Goal: Task Accomplishment & Management: Manage account settings

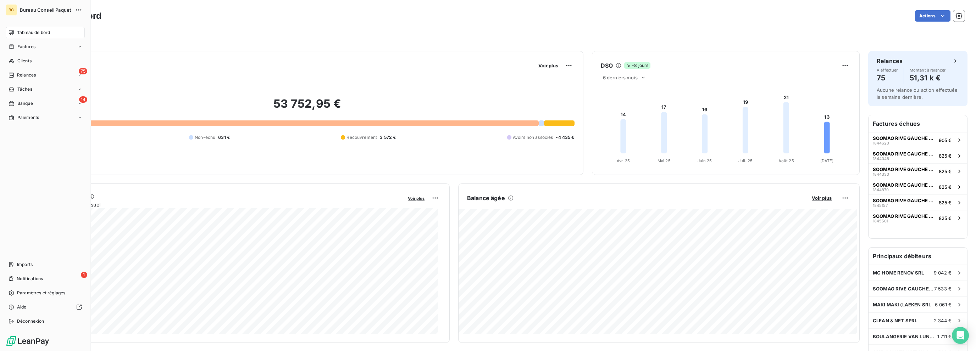
click at [27, 31] on span "Tableau de bord" at bounding box center [33, 32] width 33 height 6
click at [19, 78] on span "Relances" at bounding box center [26, 75] width 19 height 6
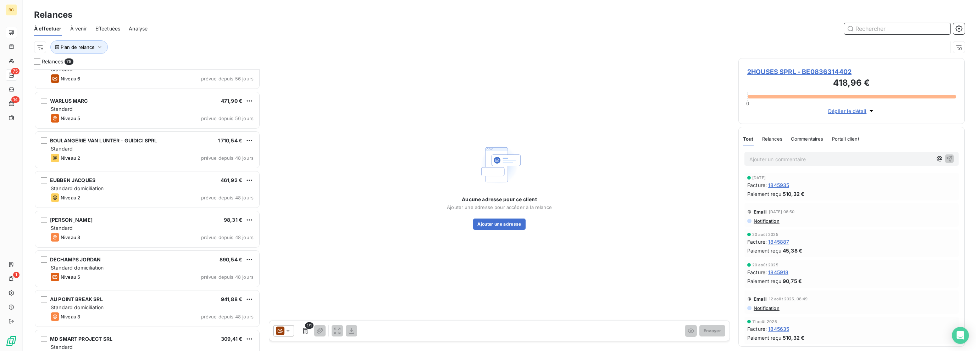
scroll to position [780, 0]
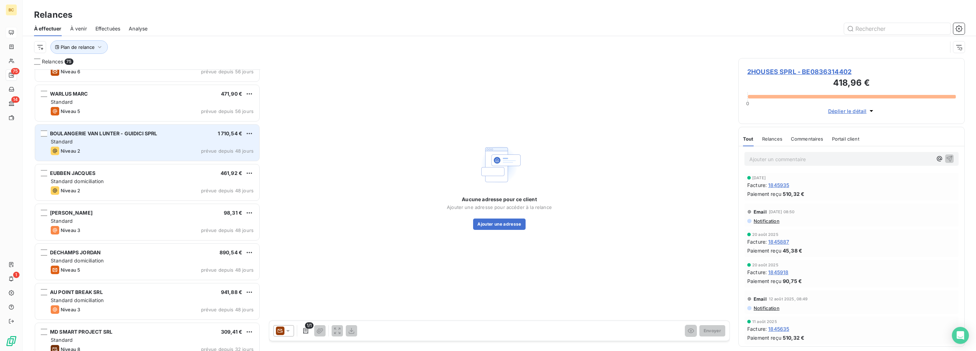
click at [142, 150] on div "Niveau 2 prévue depuis 48 jours" at bounding box center [152, 151] width 203 height 9
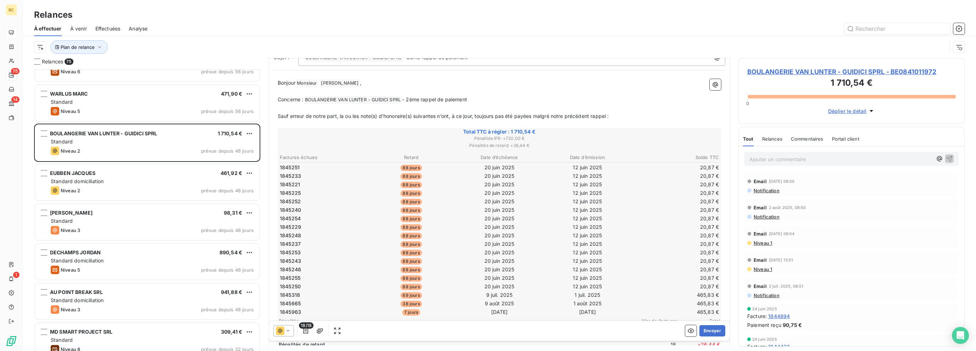
scroll to position [106, 0]
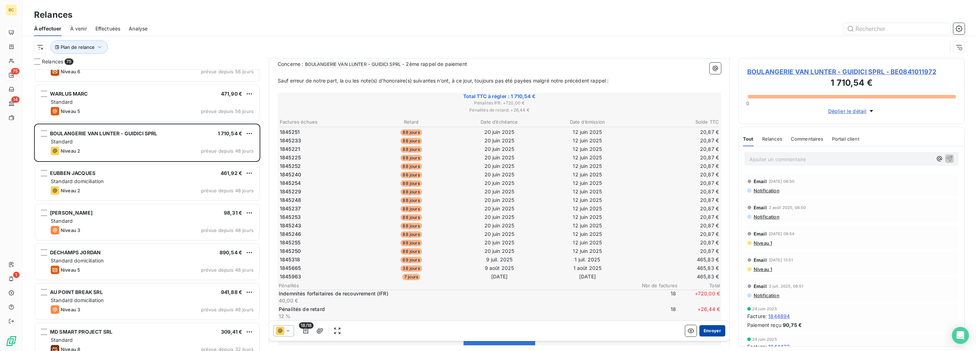
click at [702, 329] on button "Envoyer" at bounding box center [712, 331] width 26 height 11
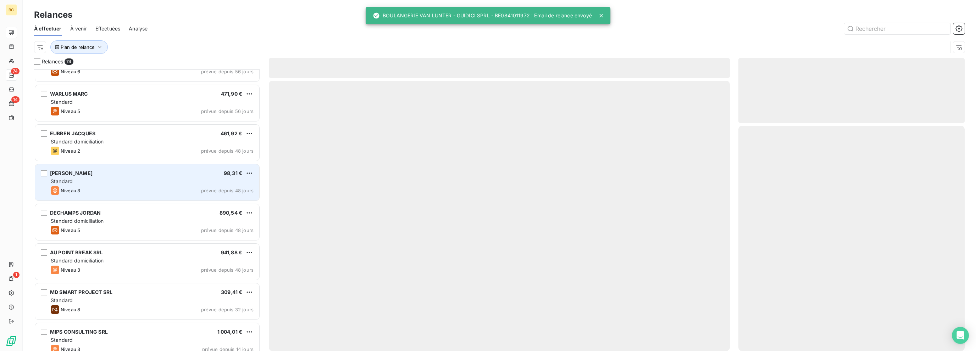
click at [133, 187] on div "Niveau 3 prévue depuis 48 jours" at bounding box center [152, 191] width 203 height 9
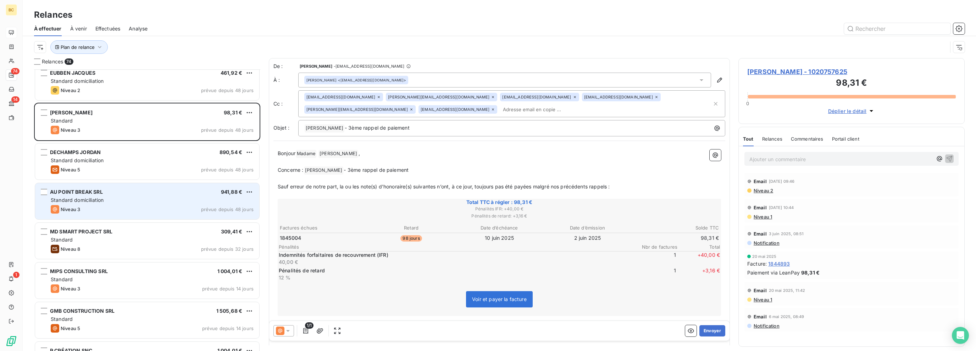
scroll to position [851, 0]
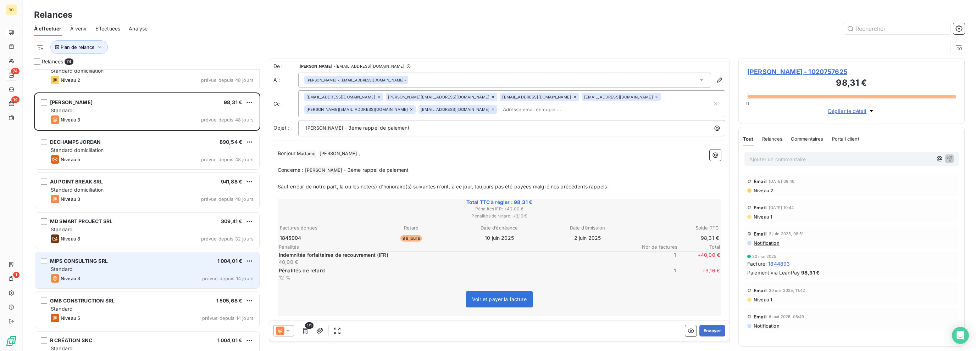
click at [133, 268] on div "Standard" at bounding box center [152, 269] width 203 height 7
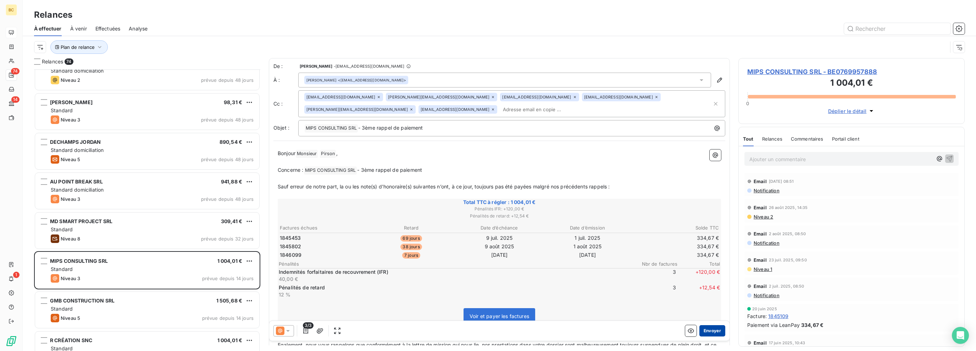
click at [707, 330] on button "Envoyer" at bounding box center [712, 331] width 26 height 11
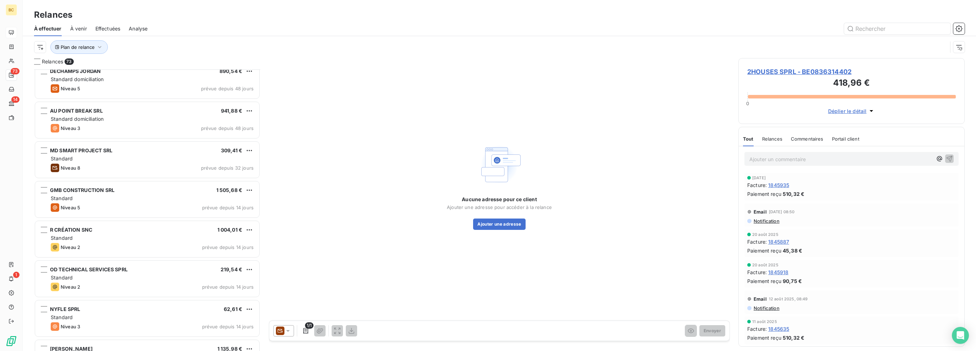
scroll to position [922, 0]
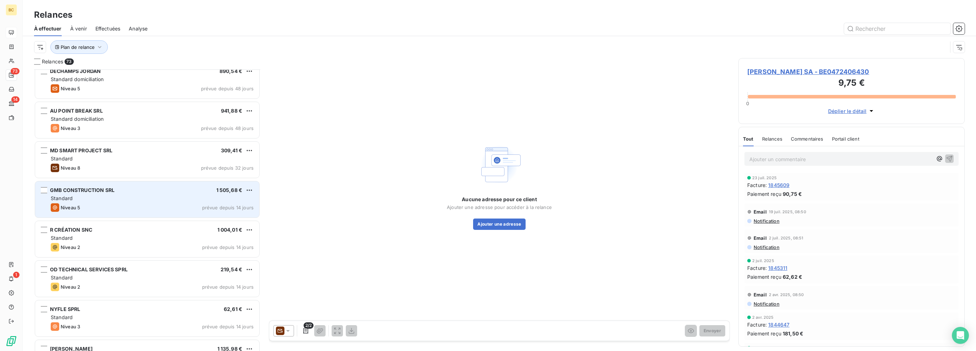
click at [128, 198] on div "Standard" at bounding box center [152, 198] width 203 height 7
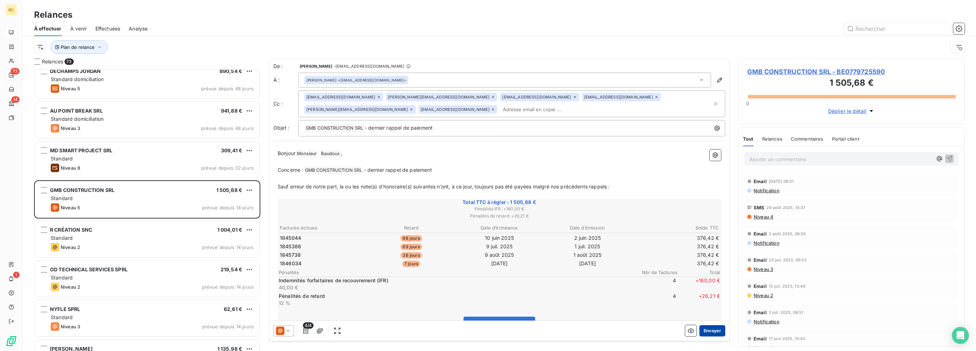
click at [715, 330] on button "Envoyer" at bounding box center [712, 331] width 26 height 11
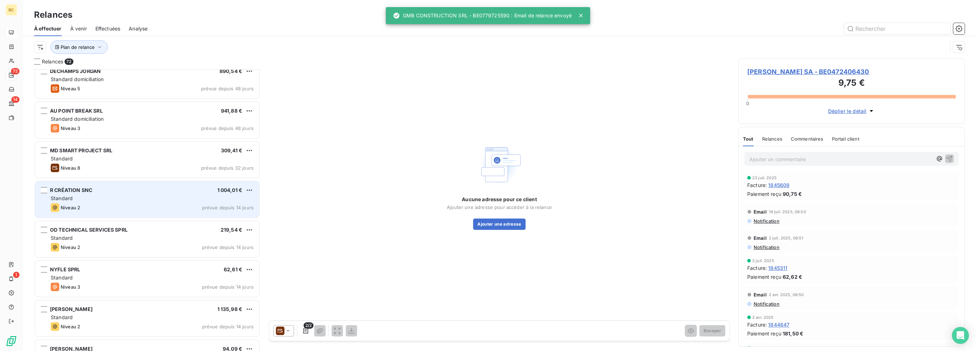
click at [163, 197] on div "Standard" at bounding box center [152, 198] width 203 height 7
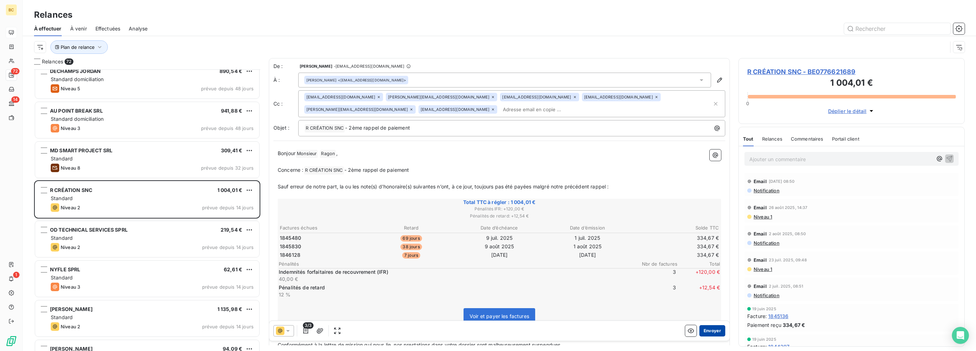
click at [706, 330] on button "Envoyer" at bounding box center [712, 331] width 26 height 11
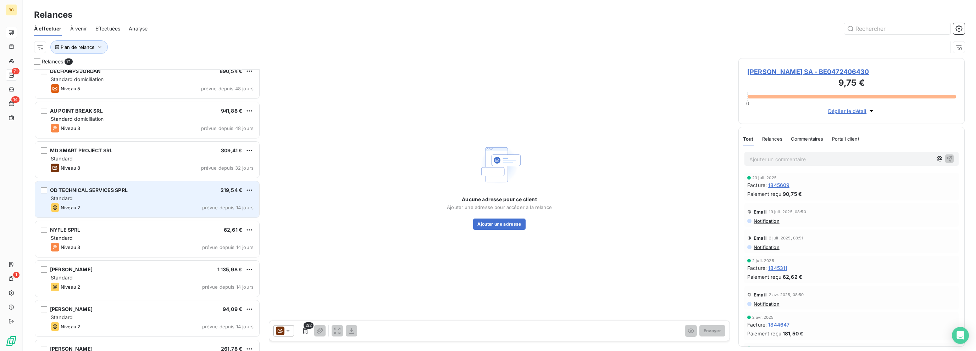
click at [132, 191] on div "OD TECHNICAL SERVICES SPRL 219,54 €" at bounding box center [152, 190] width 203 height 6
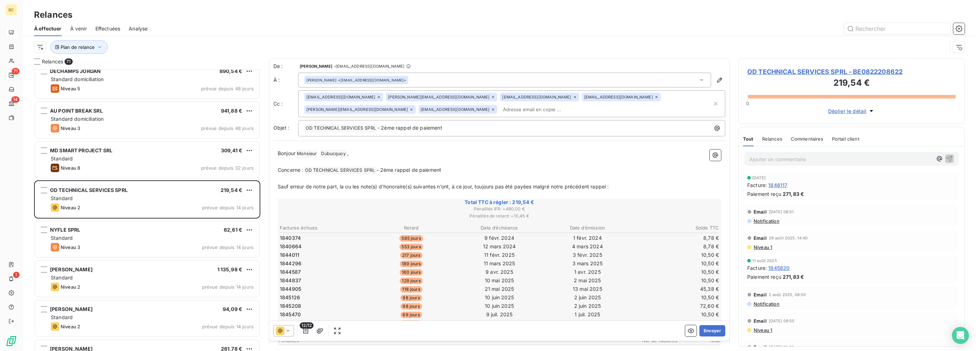
click at [291, 334] on icon at bounding box center [287, 331] width 7 height 7
click at [304, 244] on span "Niveau 1" at bounding box center [298, 242] width 20 height 7
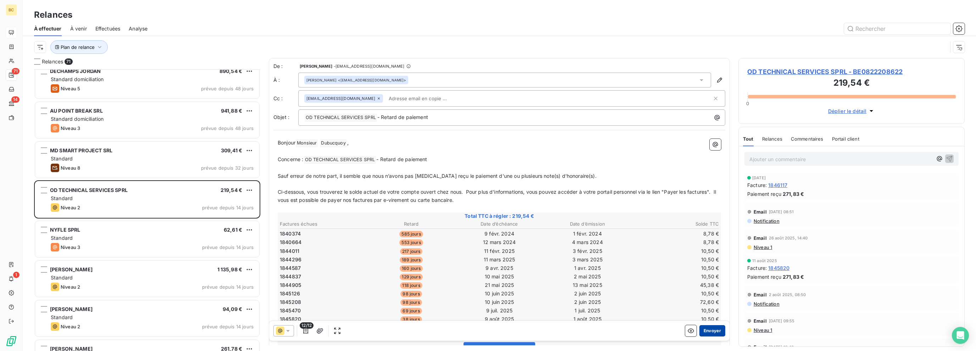
click at [707, 329] on button "Envoyer" at bounding box center [712, 331] width 26 height 11
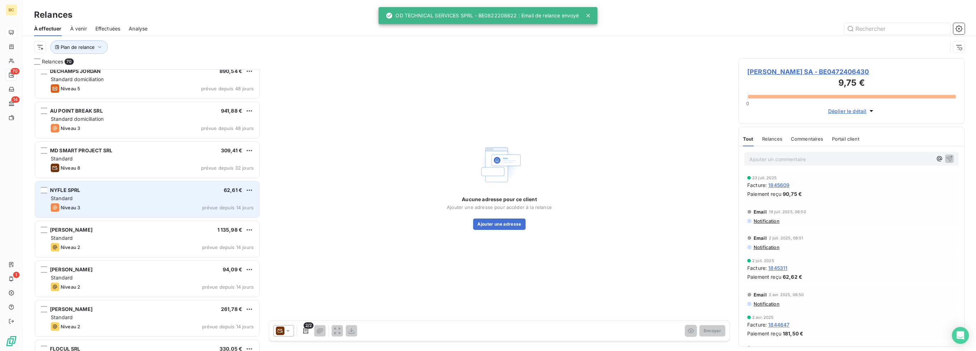
click at [165, 198] on div "Standard" at bounding box center [152, 198] width 203 height 7
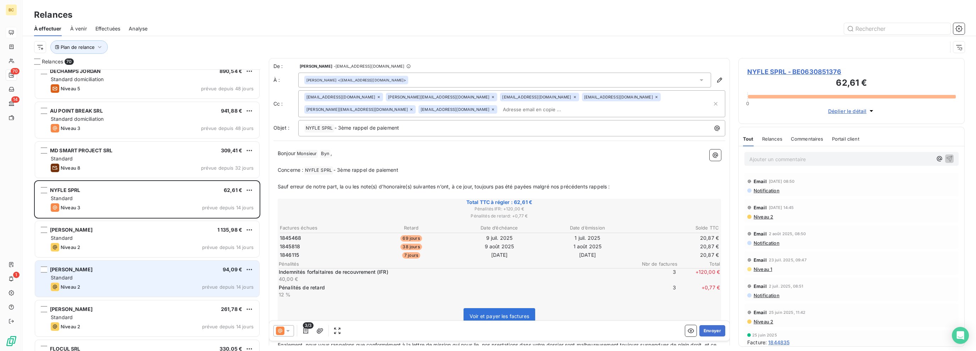
click at [156, 278] on div "Standard" at bounding box center [152, 277] width 203 height 7
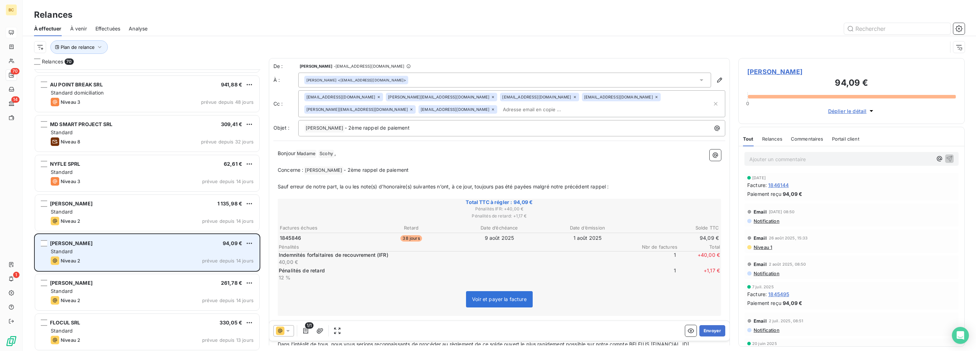
scroll to position [957, 0]
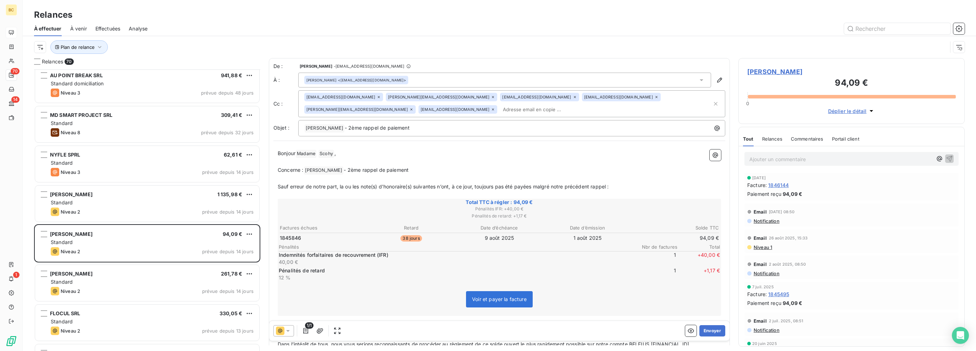
click at [292, 330] on div at bounding box center [283, 331] width 21 height 11
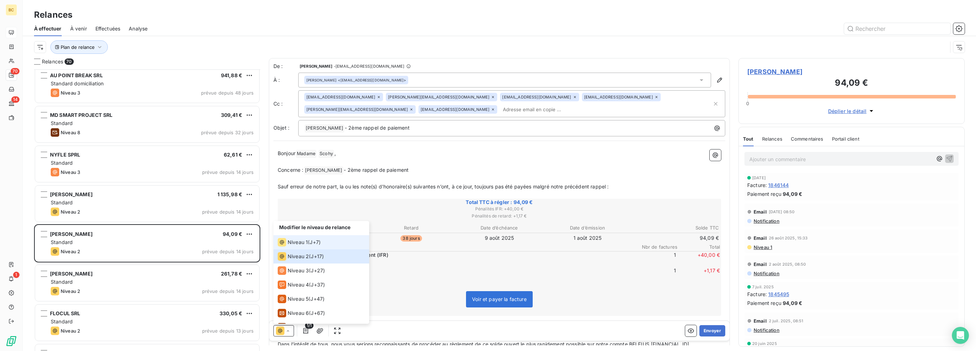
click at [307, 239] on span "Niveau 1" at bounding box center [298, 242] width 20 height 7
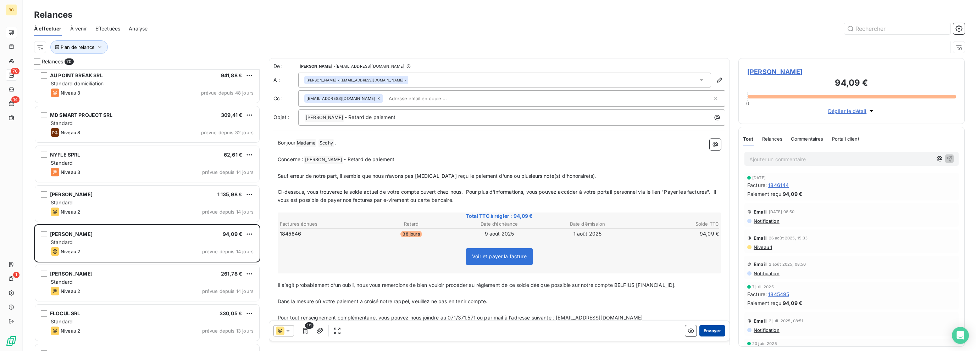
click at [702, 330] on button "Envoyer" at bounding box center [712, 331] width 26 height 11
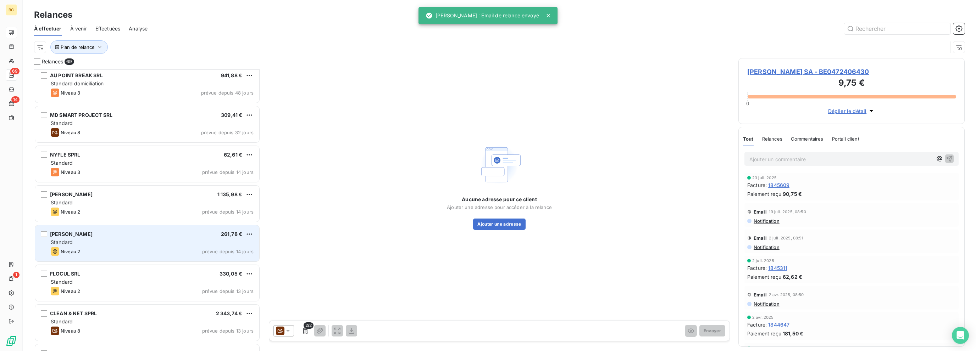
click at [143, 243] on div "Standard" at bounding box center [152, 242] width 203 height 7
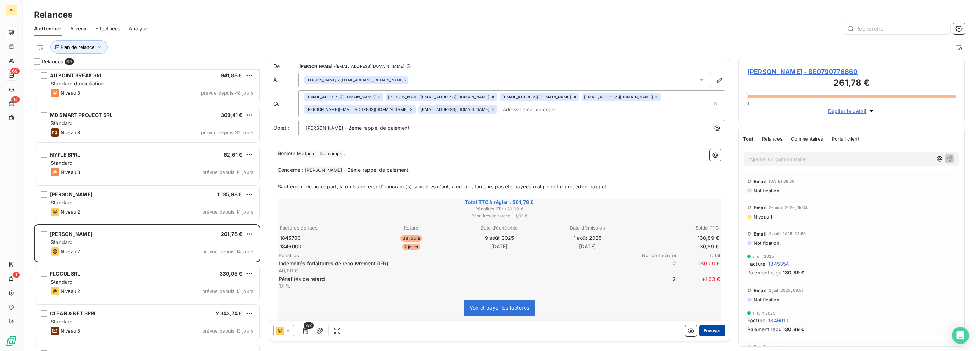
click at [707, 332] on button "Envoyer" at bounding box center [712, 331] width 26 height 11
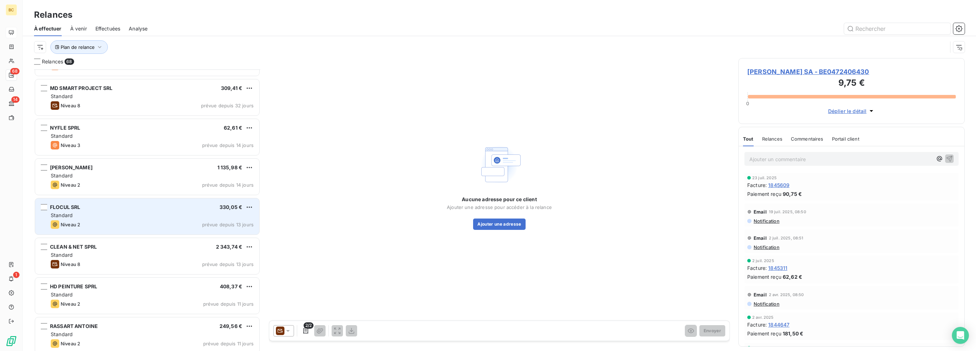
scroll to position [993, 0]
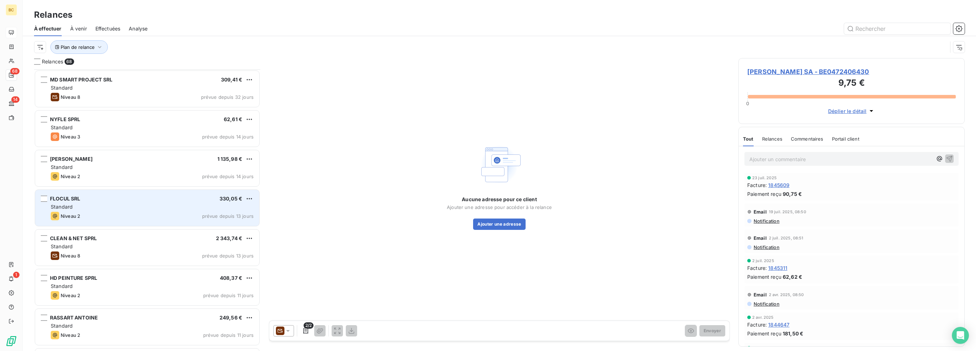
click at [163, 216] on div "Niveau 2 prévue depuis 13 jours" at bounding box center [152, 216] width 203 height 9
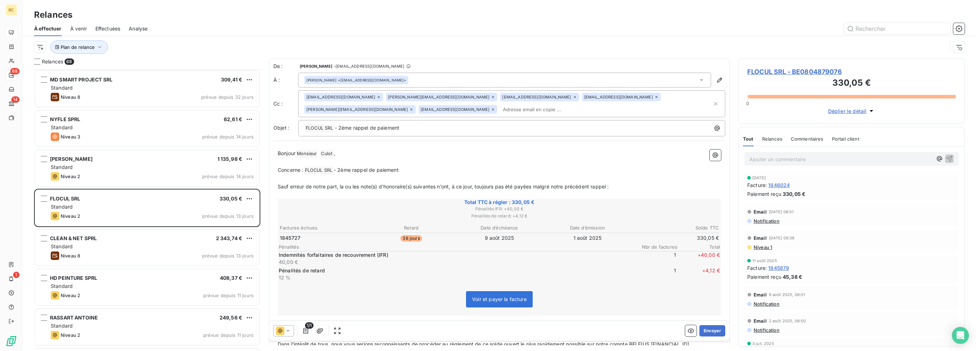
click at [768, 246] on span "Niveau 1" at bounding box center [762, 248] width 19 height 6
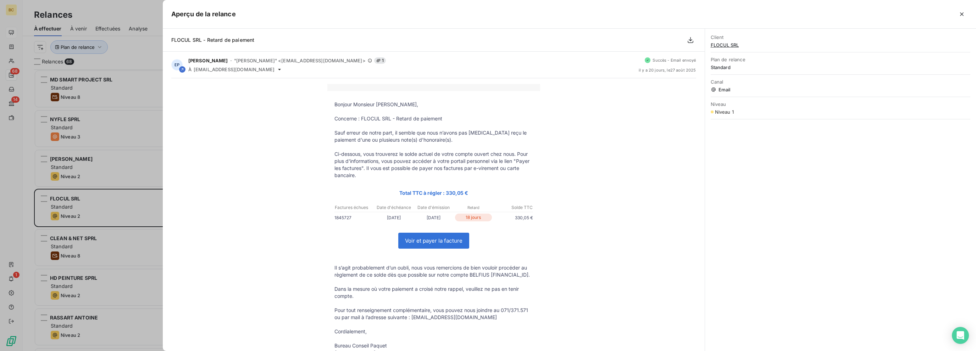
click at [135, 201] on div at bounding box center [488, 175] width 976 height 351
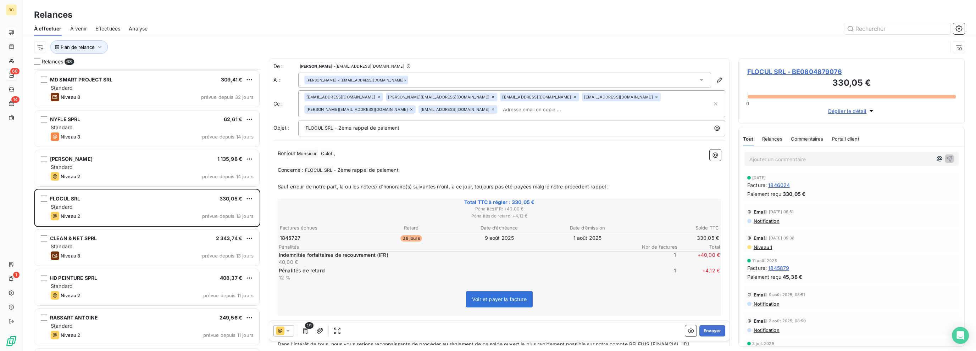
click at [289, 330] on icon at bounding box center [287, 331] width 7 height 7
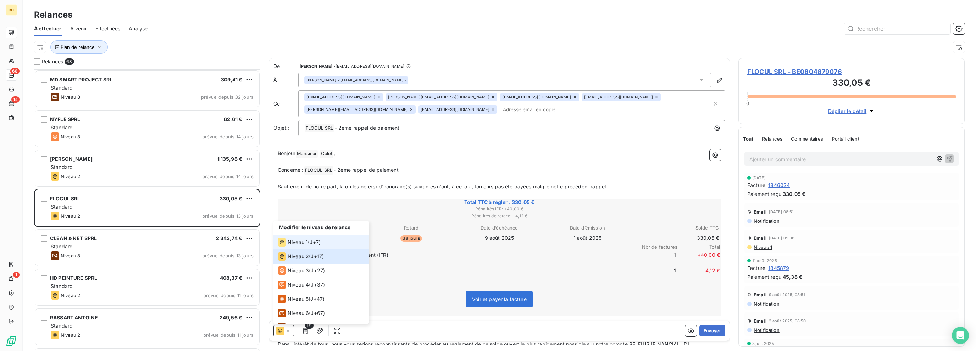
click at [301, 242] on span "Niveau 1" at bounding box center [298, 242] width 20 height 7
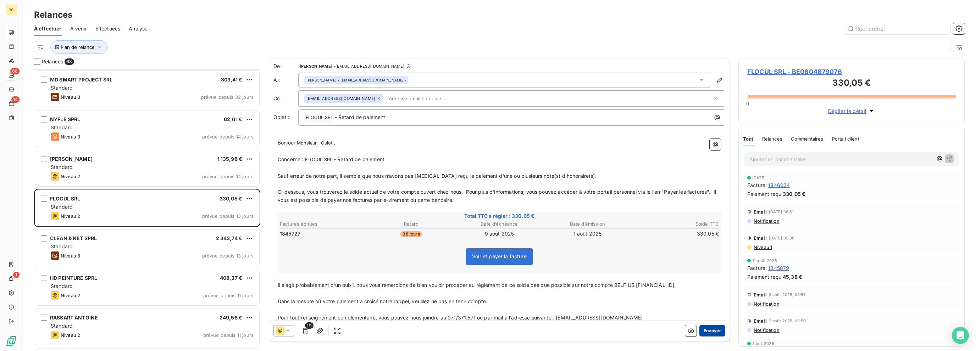
click at [706, 332] on button "Envoyer" at bounding box center [712, 331] width 26 height 11
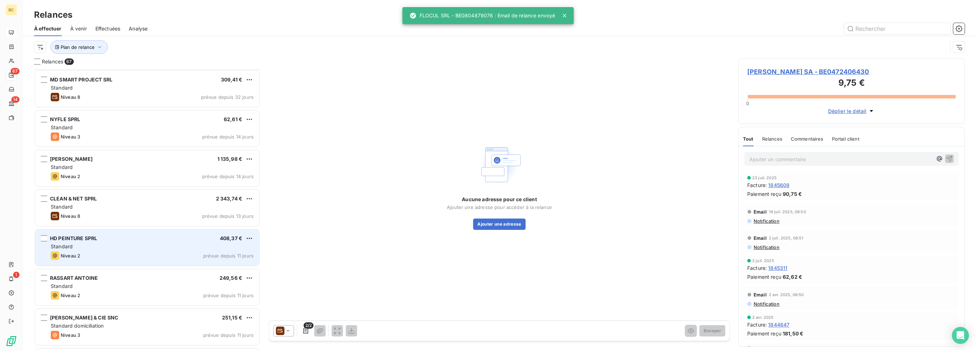
click at [108, 245] on div "Standard" at bounding box center [152, 246] width 203 height 7
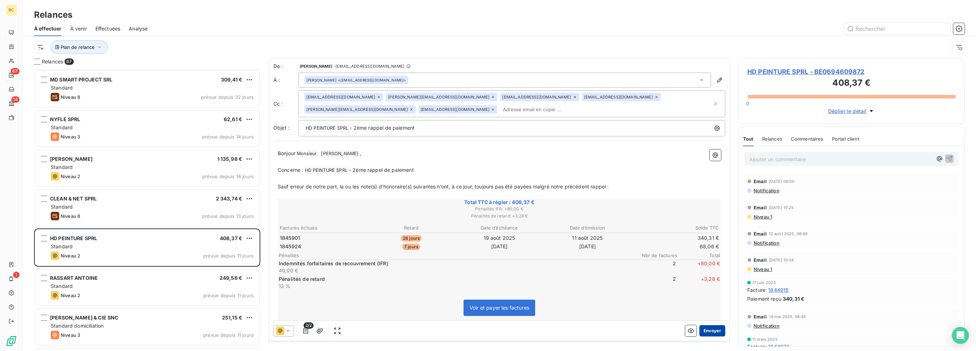
click at [701, 328] on button "Envoyer" at bounding box center [712, 331] width 26 height 11
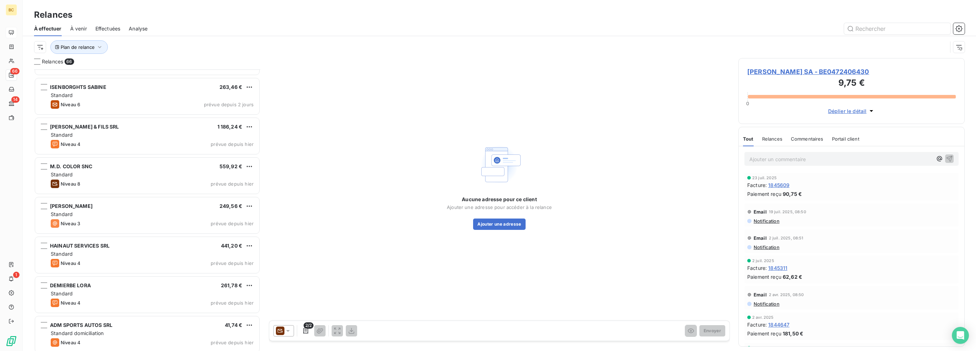
scroll to position [1418, 0]
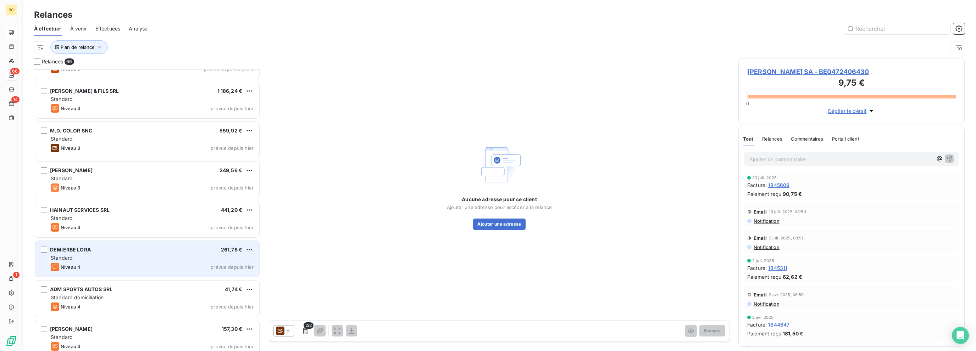
click at [142, 245] on div "DEMIERBE LORA 261,78 € Standard Niveau 4 prévue depuis [DATE]" at bounding box center [147, 259] width 224 height 36
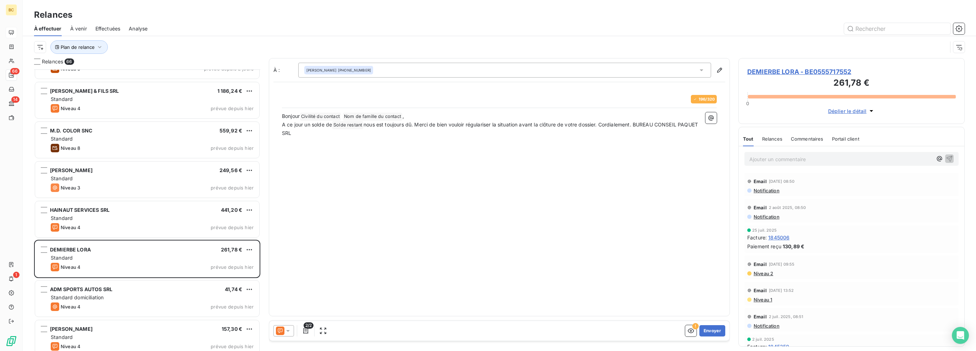
scroll to position [277, 221]
click at [289, 333] on icon at bounding box center [287, 331] width 7 height 7
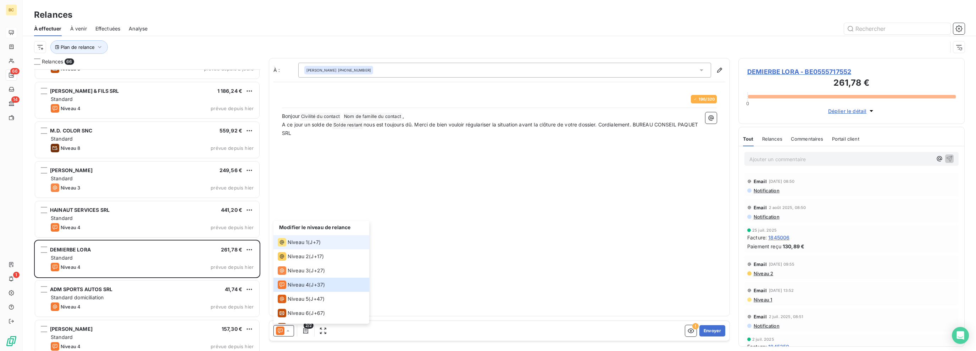
click at [291, 239] on div "Niveau 1" at bounding box center [293, 242] width 30 height 9
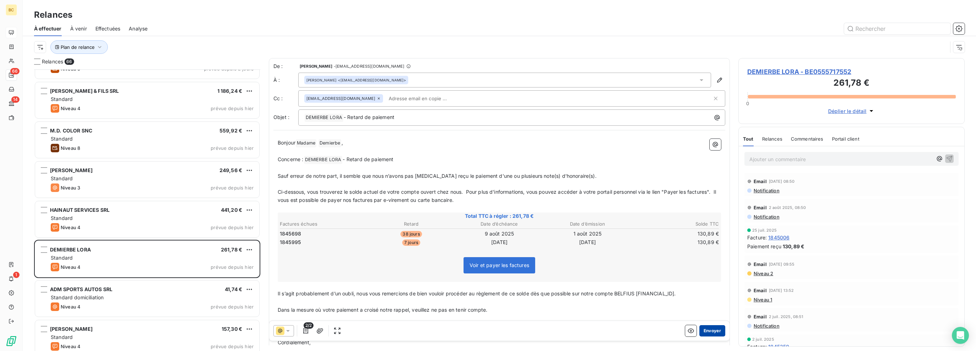
click at [706, 330] on button "Envoyer" at bounding box center [712, 331] width 26 height 11
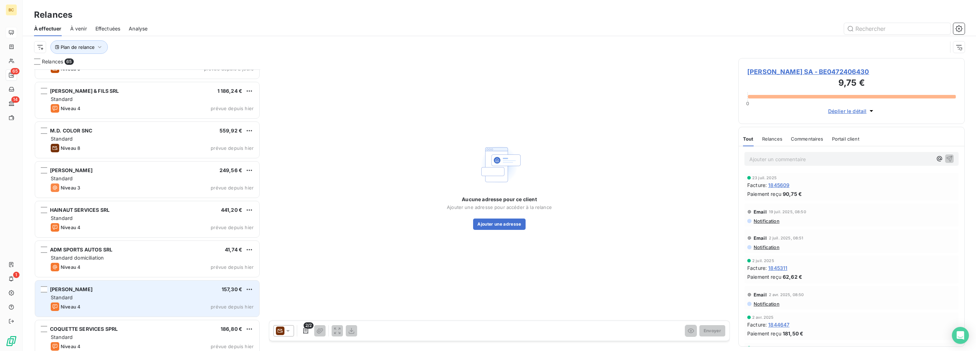
click at [139, 295] on div "Standard" at bounding box center [152, 297] width 203 height 7
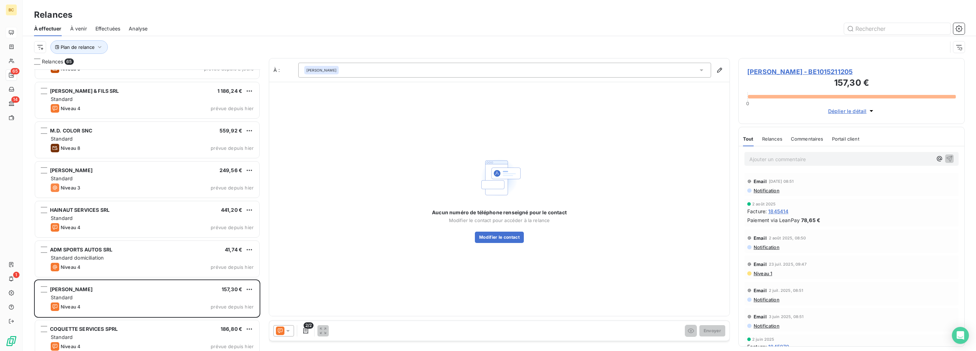
click at [290, 330] on icon at bounding box center [287, 331] width 7 height 7
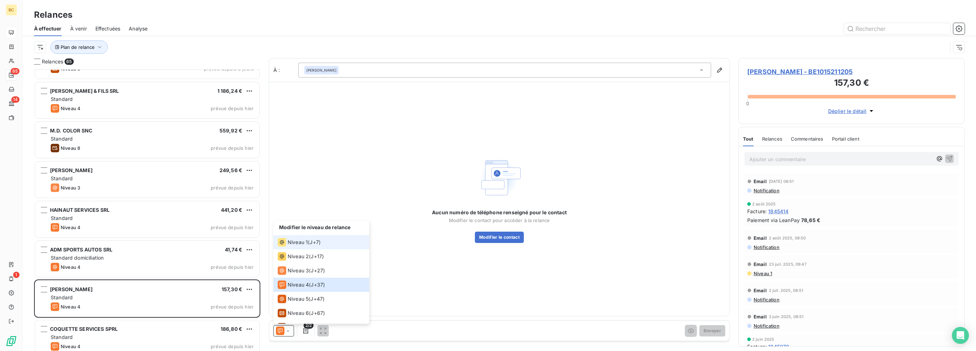
click at [284, 242] on icon at bounding box center [282, 242] width 9 height 9
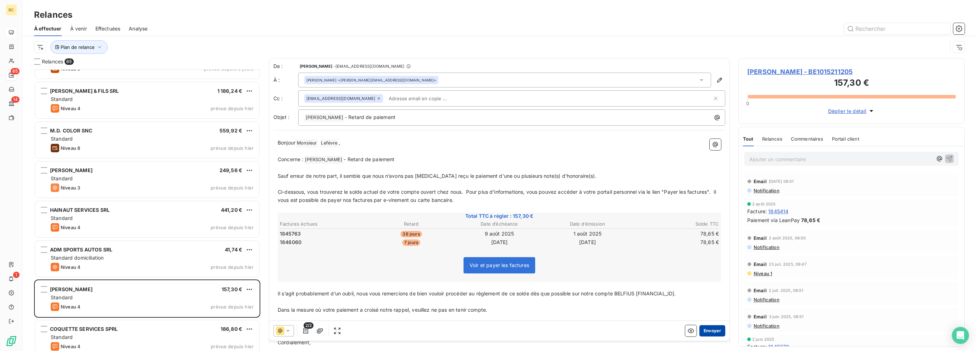
click at [707, 329] on button "Envoyer" at bounding box center [712, 331] width 26 height 11
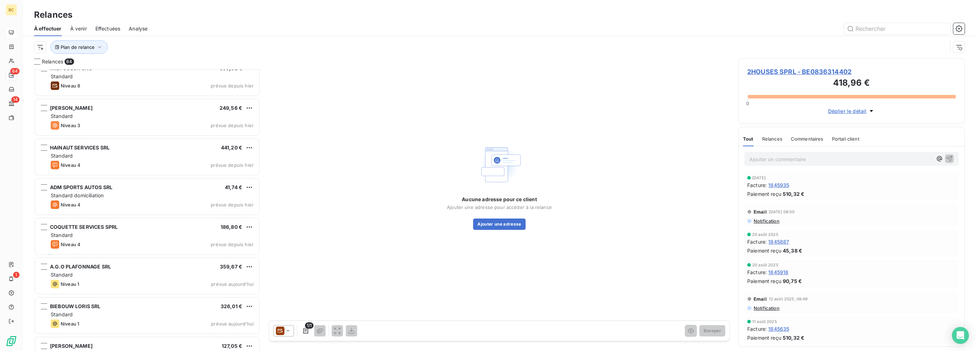
scroll to position [1489, 0]
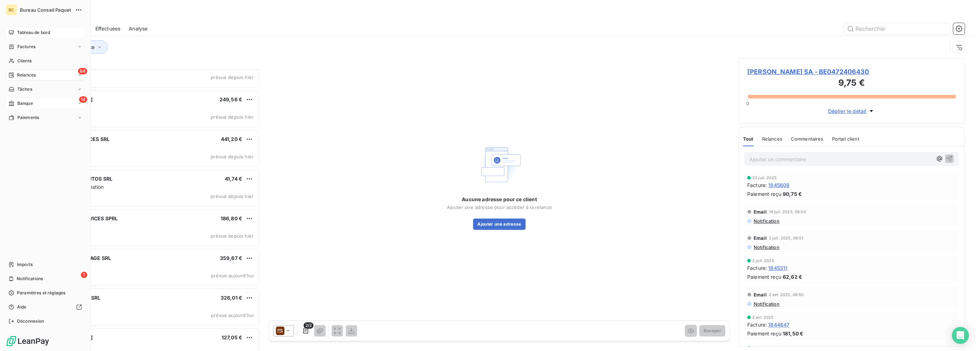
click at [15, 103] on div "Banque" at bounding box center [21, 103] width 24 height 6
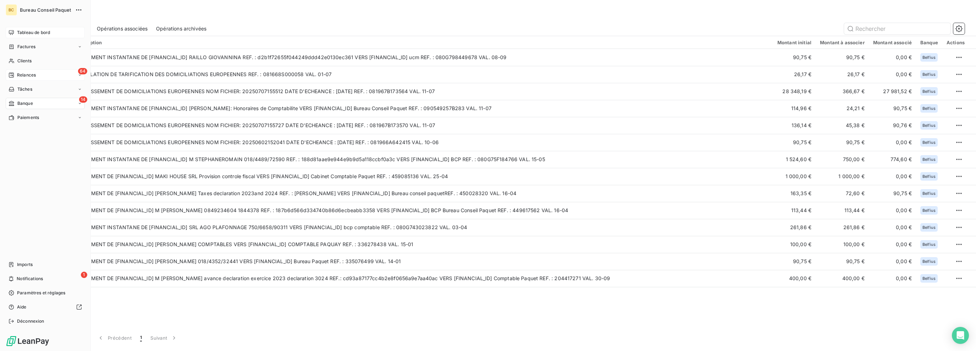
click at [27, 67] on nav "Tableau de bord Factures Clients 64 Relances Tâches 14 Banque Paiements" at bounding box center [45, 75] width 79 height 96
click at [26, 75] on span "Relances" at bounding box center [26, 75] width 19 height 6
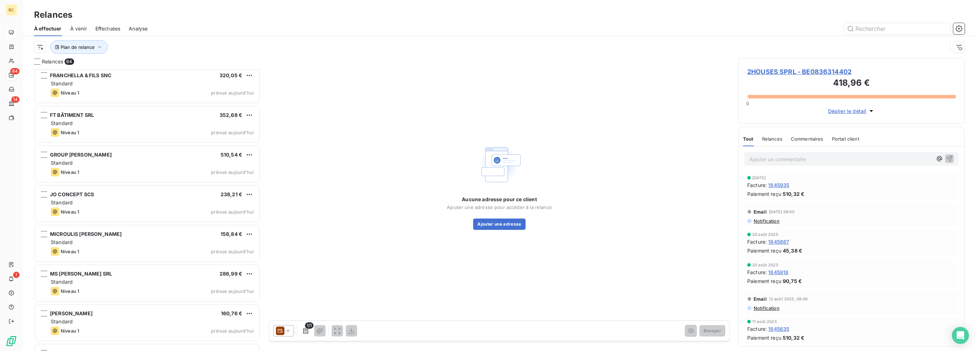
scroll to position [2260, 0]
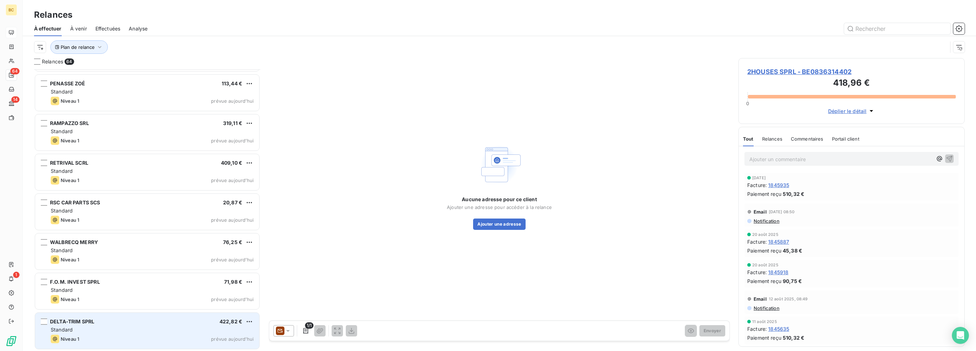
click at [132, 334] on div "DELTA-TRIM SPRL 422,82 € Standard Niveau 1 prévue [DATE]" at bounding box center [147, 331] width 224 height 36
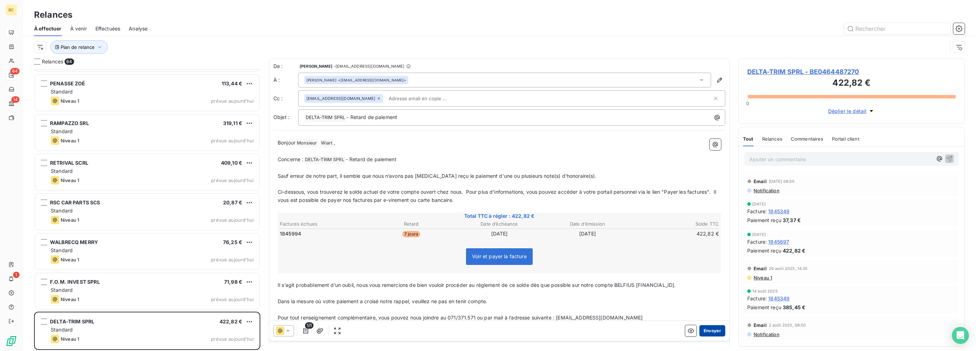
click at [704, 332] on button "Envoyer" at bounding box center [712, 331] width 26 height 11
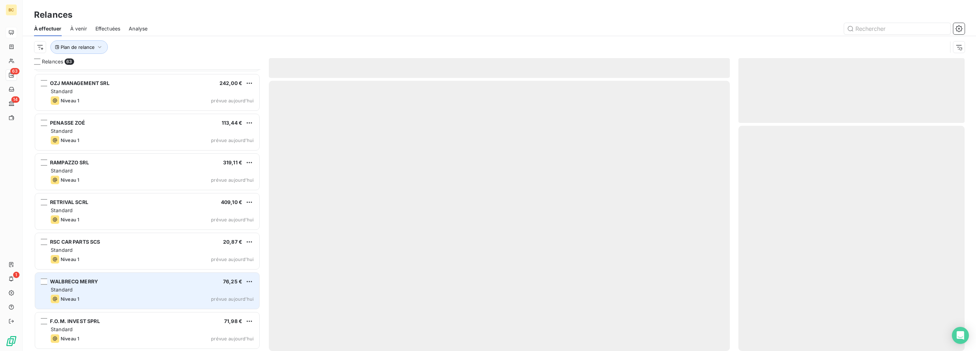
scroll to position [2220, 0]
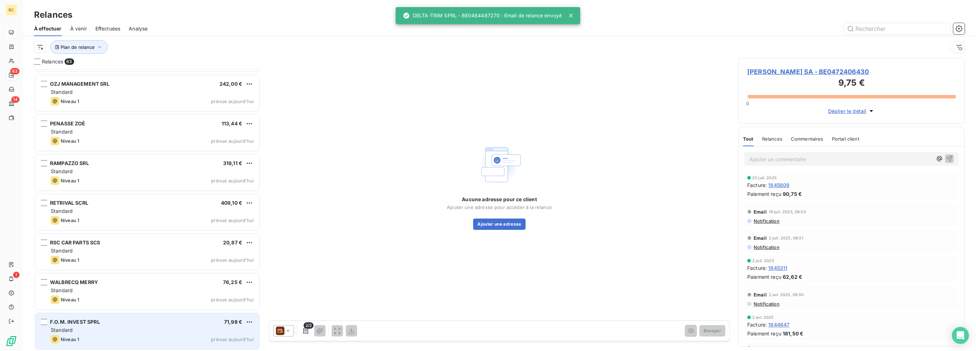
click at [122, 320] on div "F.O.M. INVEST SPRL 71,98 €" at bounding box center [152, 322] width 203 height 6
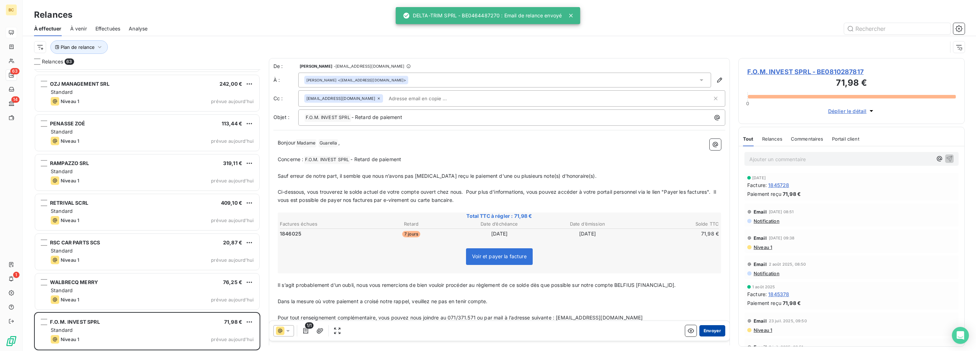
click at [708, 332] on button "Envoyer" at bounding box center [712, 331] width 26 height 11
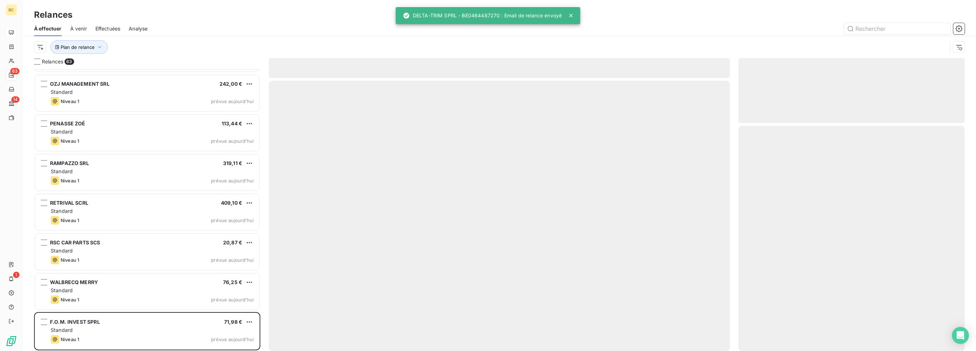
scroll to position [2180, 0]
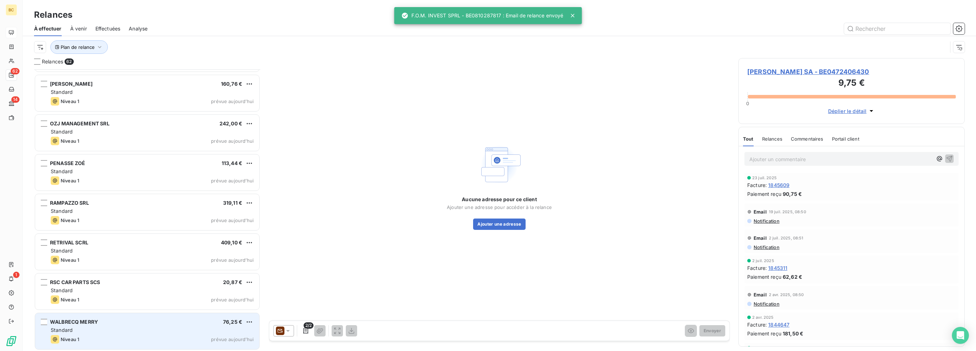
click at [112, 321] on div "WALBRECQ MERRY 76,25 €" at bounding box center [152, 322] width 203 height 6
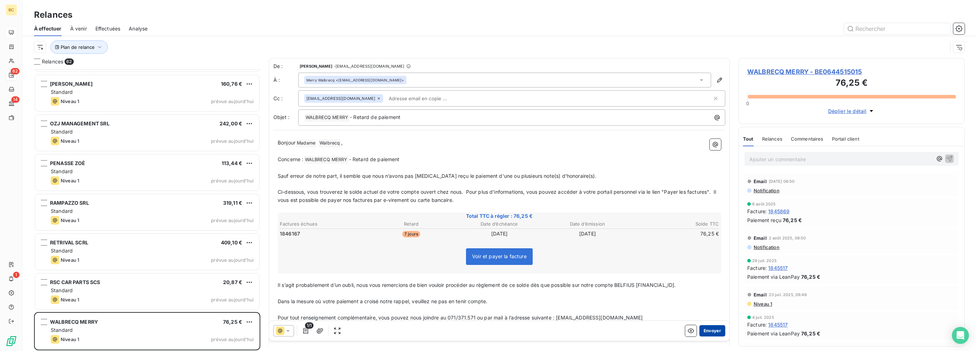
click at [709, 333] on button "Envoyer" at bounding box center [712, 331] width 26 height 11
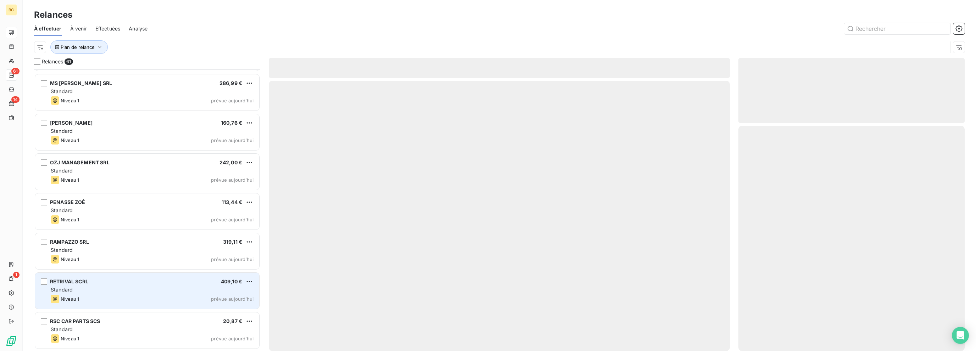
scroll to position [2140, 0]
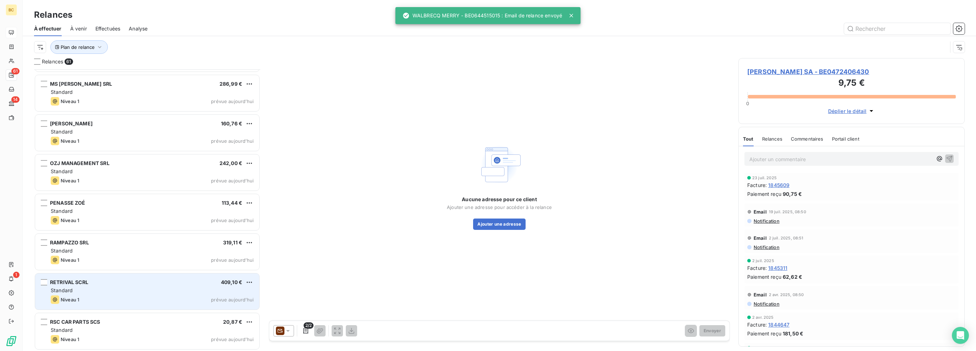
click at [134, 299] on div "Niveau 1 prévue aujourd’hui" at bounding box center [152, 300] width 203 height 9
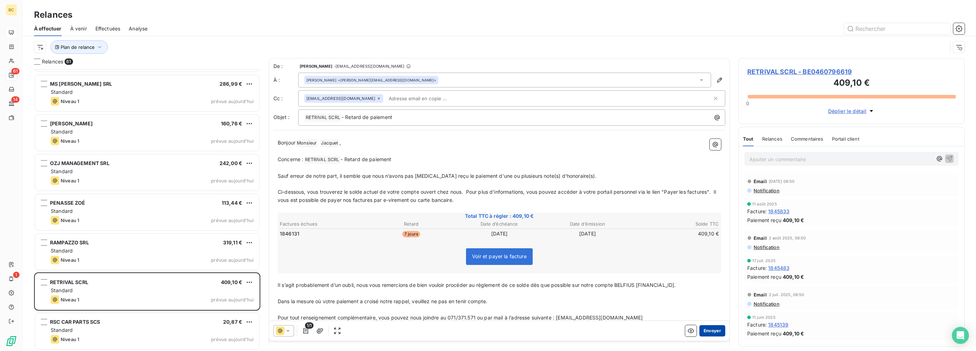
click at [708, 331] on button "Envoyer" at bounding box center [712, 331] width 26 height 11
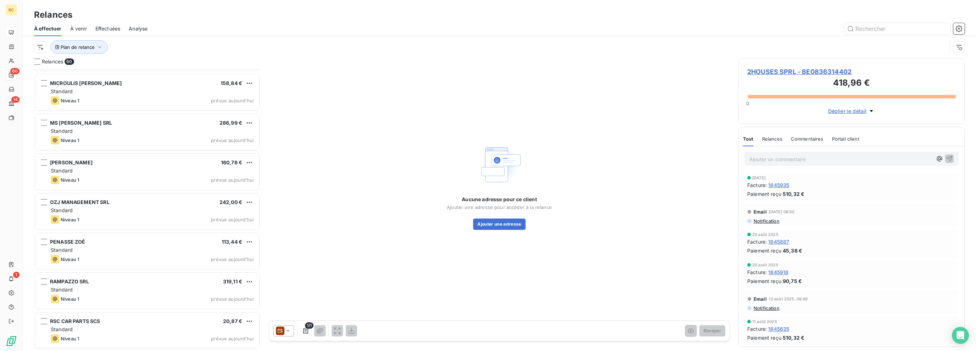
scroll to position [2101, 0]
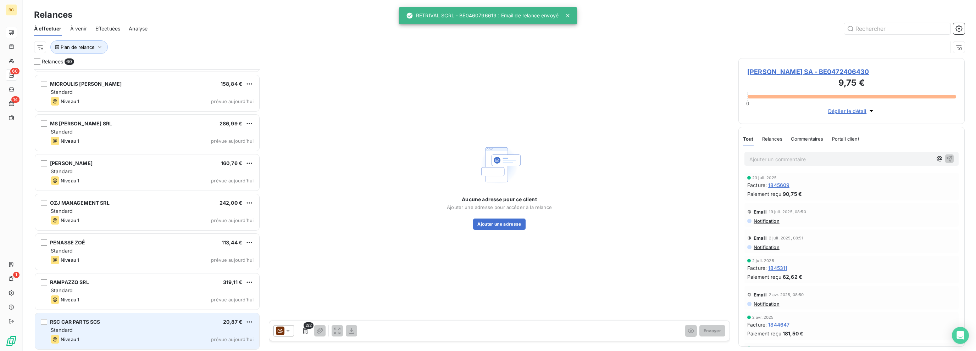
click at [162, 329] on div "Standard" at bounding box center [152, 330] width 203 height 7
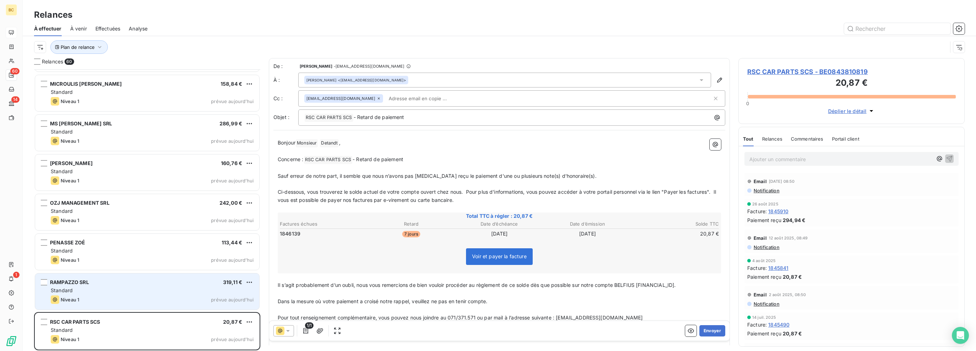
click at [109, 289] on div "Standard" at bounding box center [152, 290] width 203 height 7
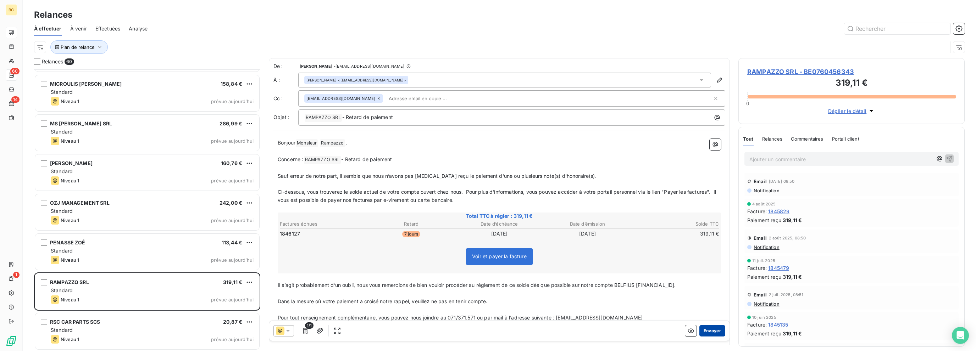
click at [713, 331] on button "Envoyer" at bounding box center [712, 331] width 26 height 11
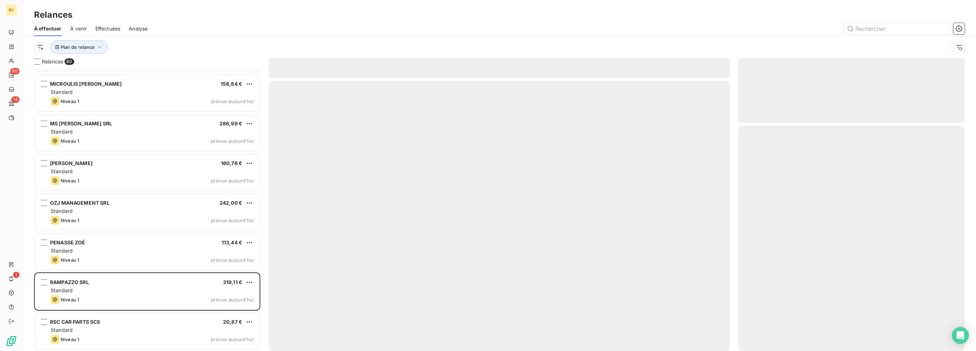
scroll to position [2061, 0]
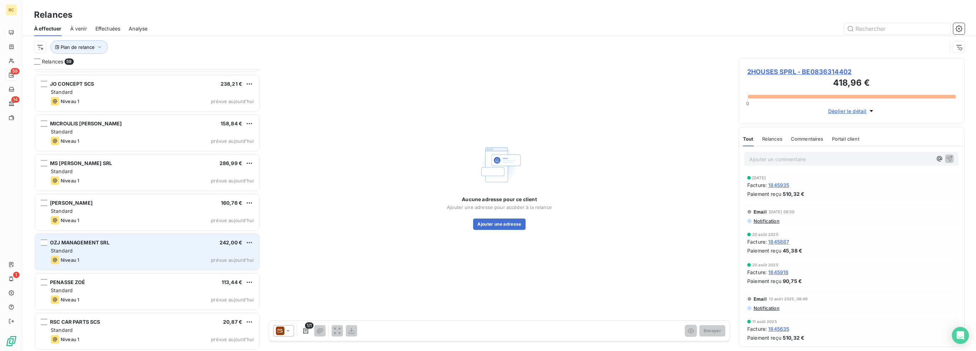
click at [125, 254] on div "OZJ MANAGEMENT SRL 242,00 € Standard Niveau 1 prévue [DATE]" at bounding box center [147, 252] width 224 height 36
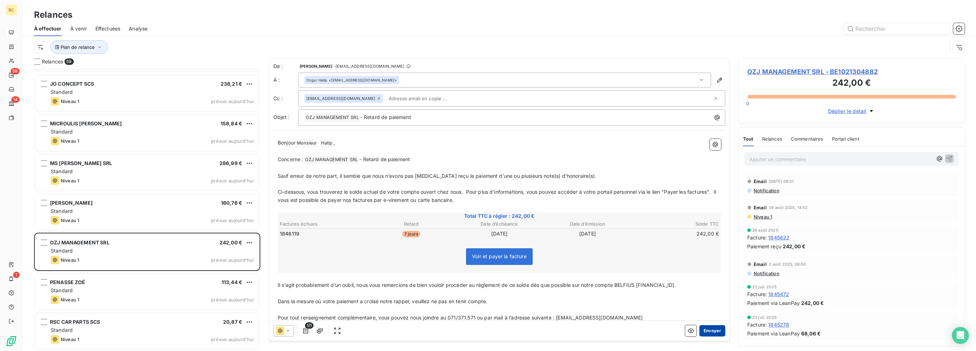
click at [714, 332] on button "Envoyer" at bounding box center [712, 331] width 26 height 11
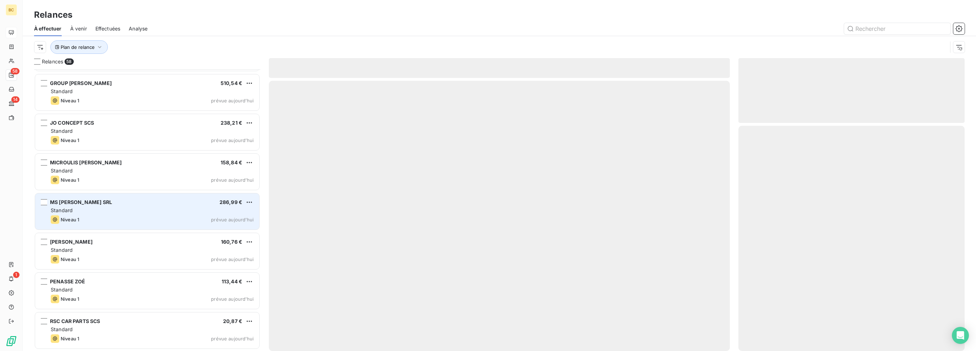
scroll to position [2021, 0]
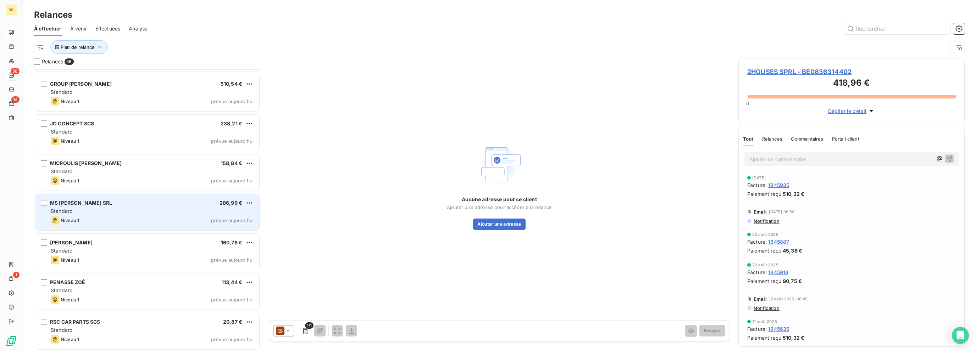
click at [125, 210] on div "Standard" at bounding box center [152, 211] width 203 height 7
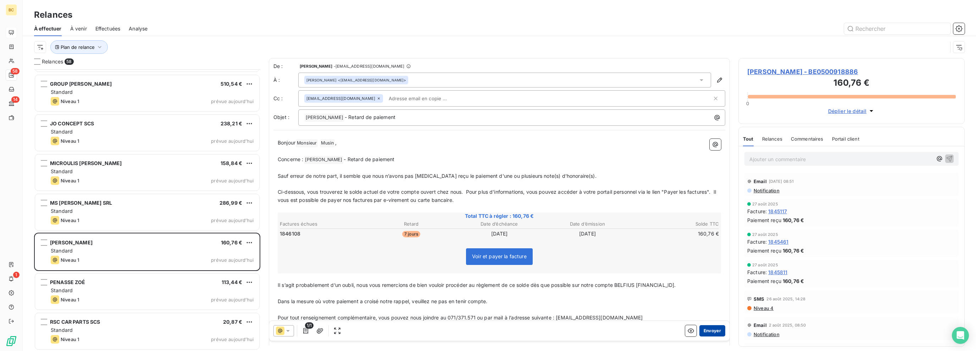
click at [704, 334] on button "Envoyer" at bounding box center [712, 331] width 26 height 11
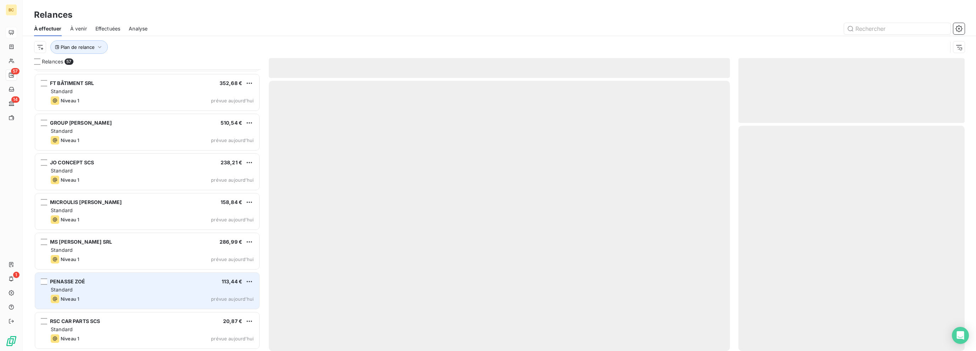
scroll to position [1982, 0]
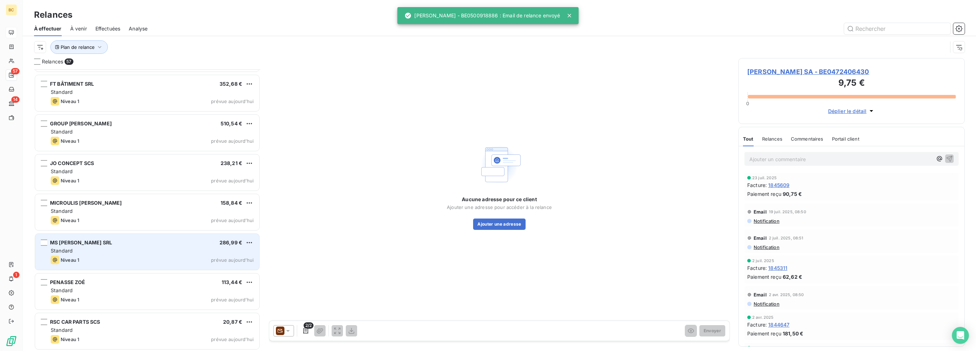
click at [111, 253] on div "Standard" at bounding box center [152, 251] width 203 height 7
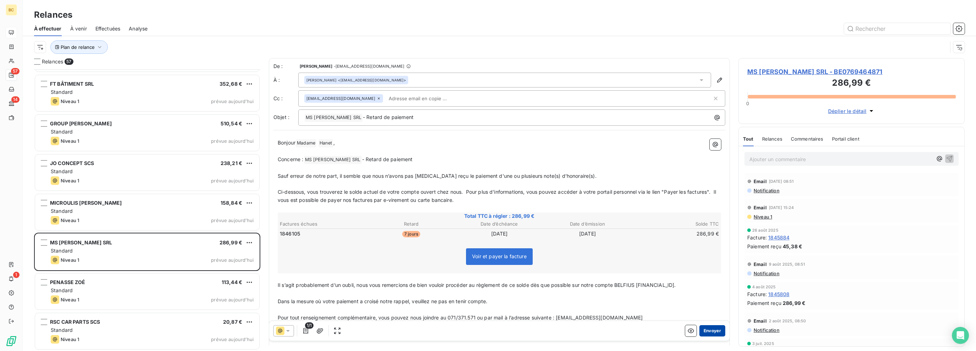
click at [709, 330] on button "Envoyer" at bounding box center [712, 331] width 26 height 11
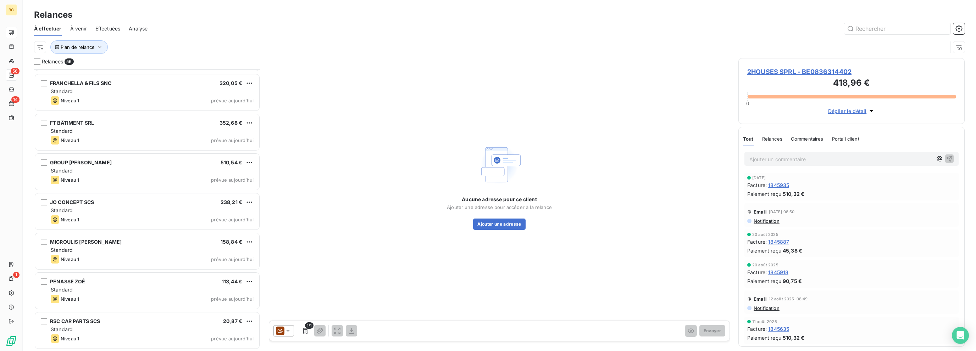
scroll to position [1942, 0]
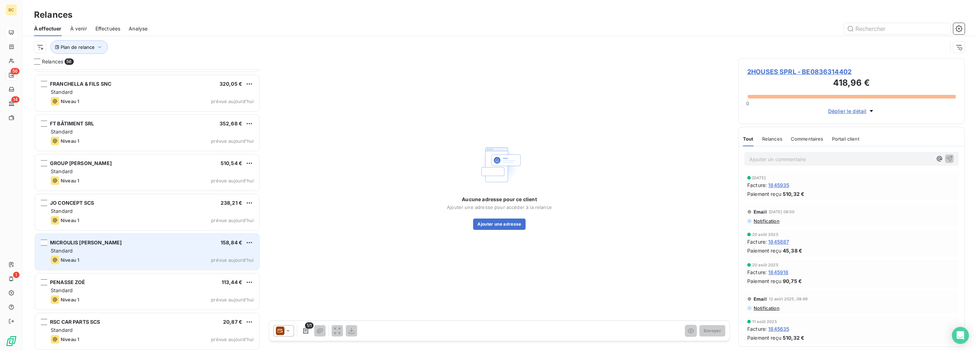
click at [131, 244] on div "MICROULIS THOMAS 158,84 €" at bounding box center [152, 243] width 203 height 6
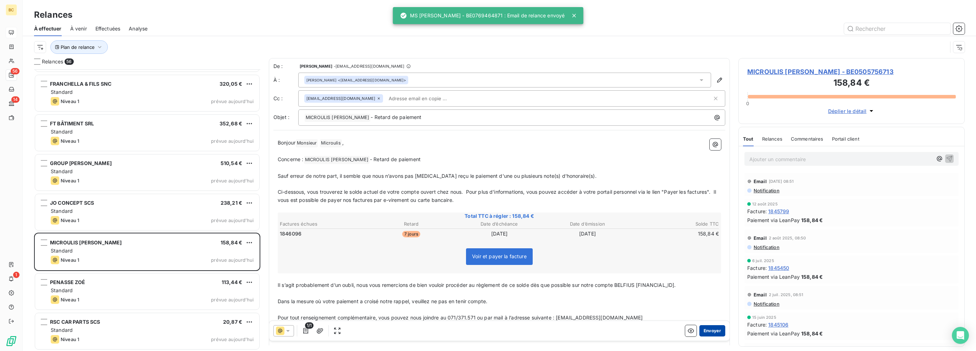
click at [711, 330] on button "Envoyer" at bounding box center [712, 331] width 26 height 11
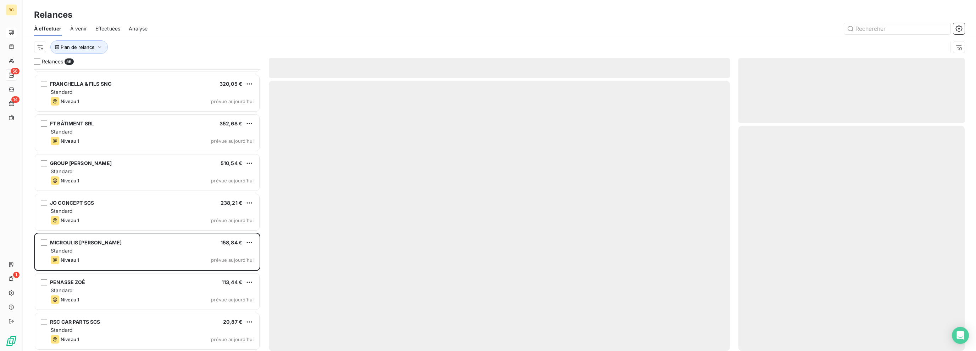
scroll to position [1902, 0]
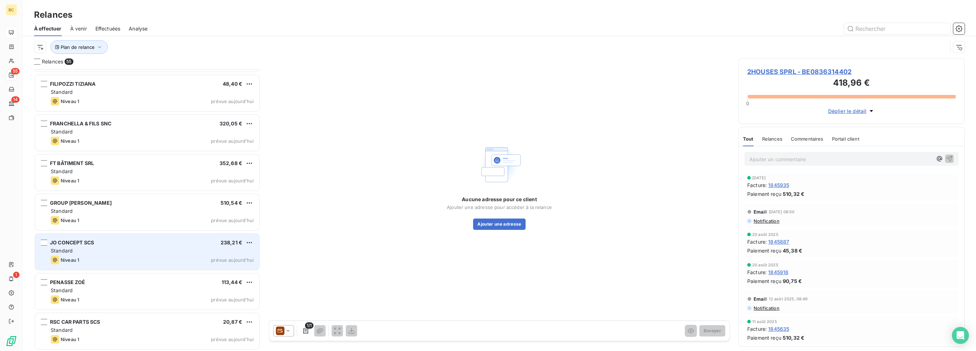
click at [128, 246] on div "JO CONCEPT SCS 238,21 € Standard Niveau 1 prévue [DATE]" at bounding box center [147, 252] width 224 height 36
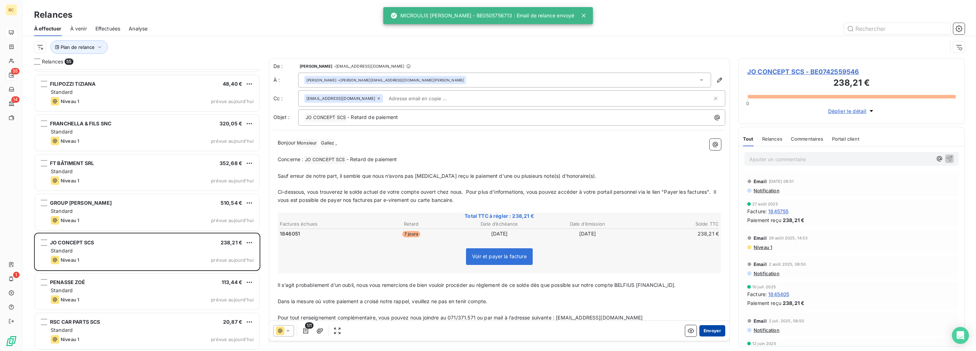
click at [709, 330] on button "Envoyer" at bounding box center [712, 331] width 26 height 11
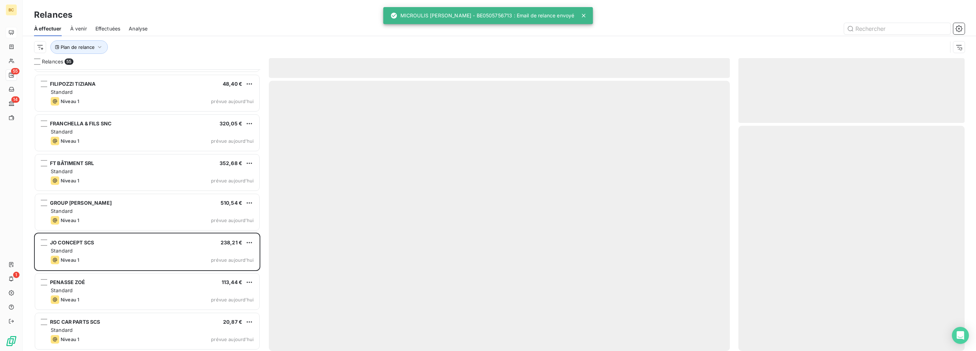
scroll to position [1862, 0]
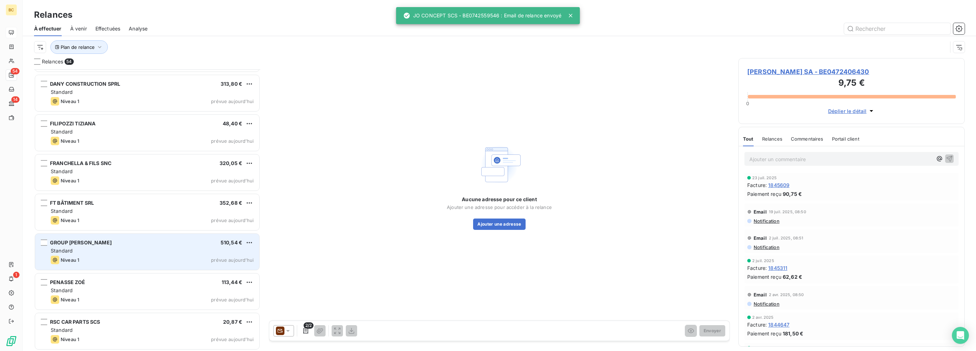
click at [133, 238] on div "GROUP [PERSON_NAME] 510,54 € Standard Niveau 1 prévue [DATE]" at bounding box center [147, 252] width 224 height 36
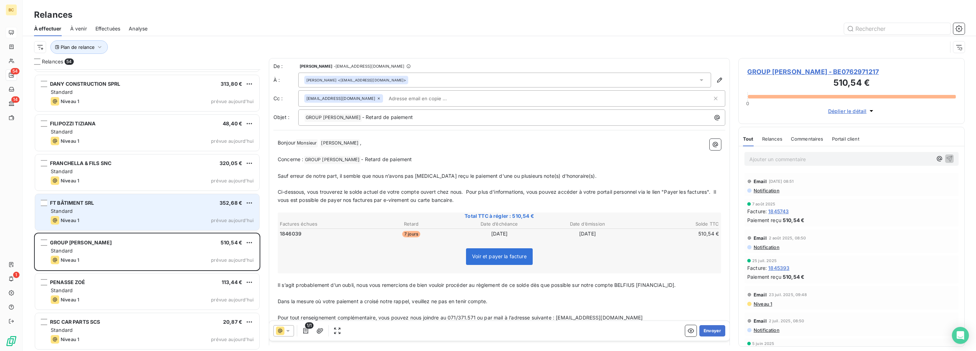
click at [119, 203] on div "FT BÂTIMENT SRL 352,68 €" at bounding box center [152, 203] width 203 height 6
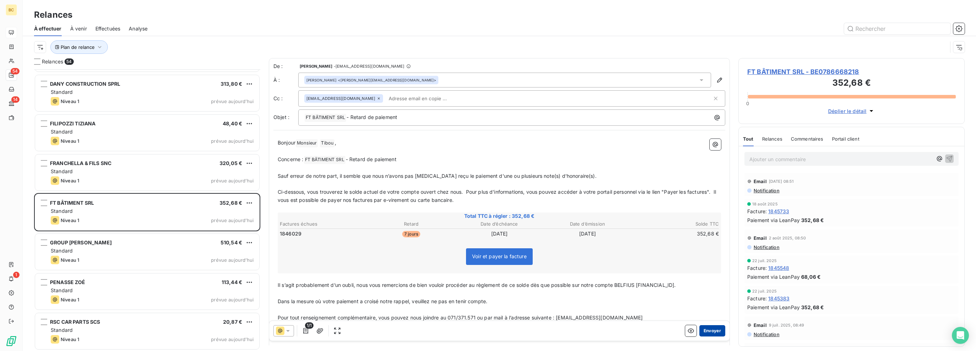
click at [702, 330] on button "Envoyer" at bounding box center [712, 331] width 26 height 11
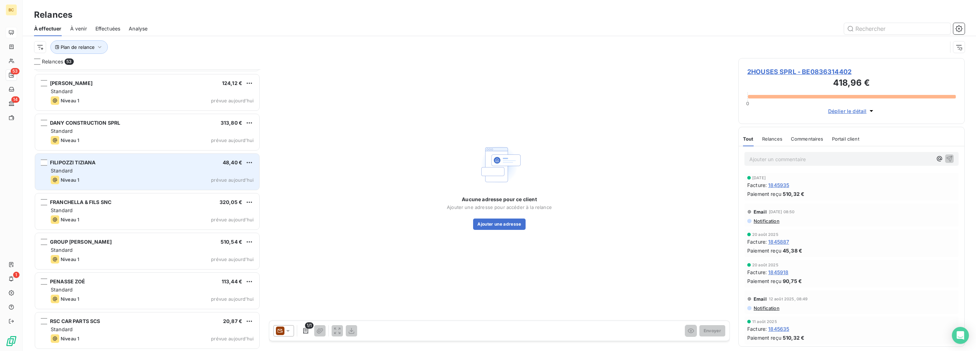
scroll to position [1823, 0]
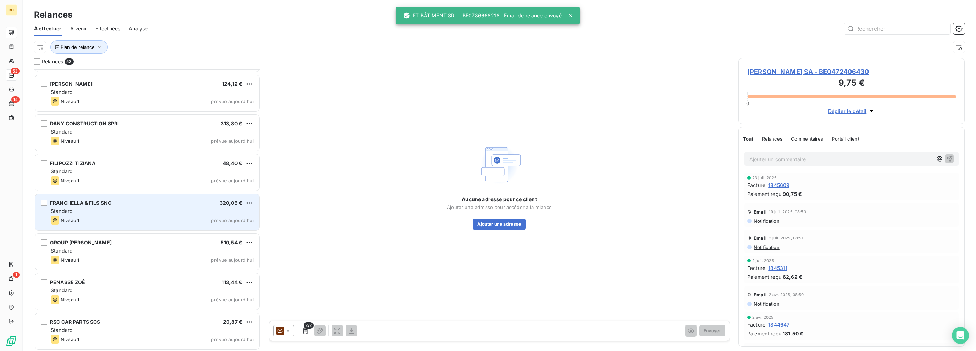
click at [113, 214] on div "Standard" at bounding box center [152, 211] width 203 height 7
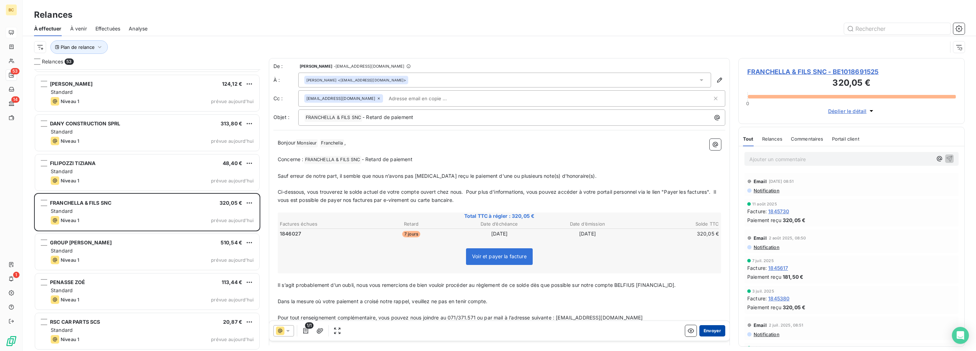
click at [702, 332] on button "Envoyer" at bounding box center [712, 331] width 26 height 11
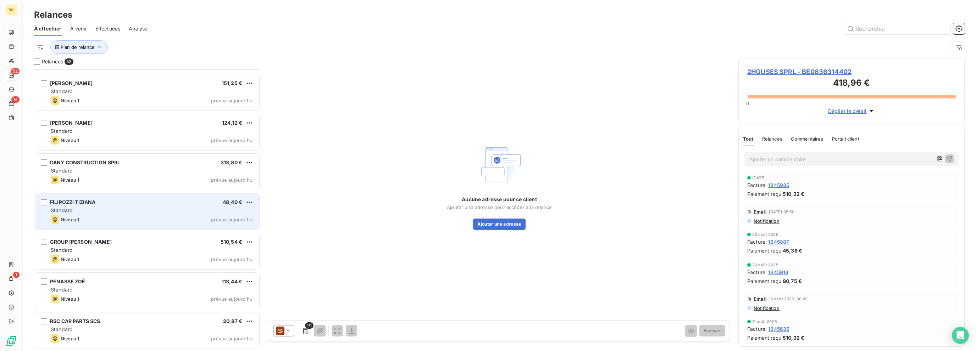
scroll to position [1783, 0]
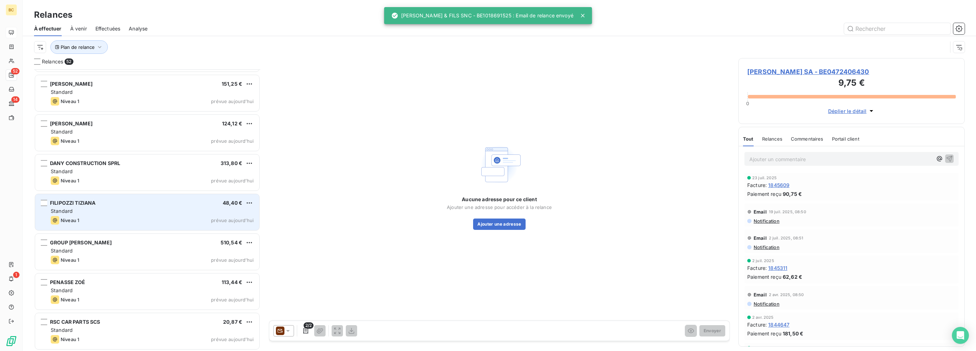
click at [121, 208] on div "Standard" at bounding box center [152, 211] width 203 height 7
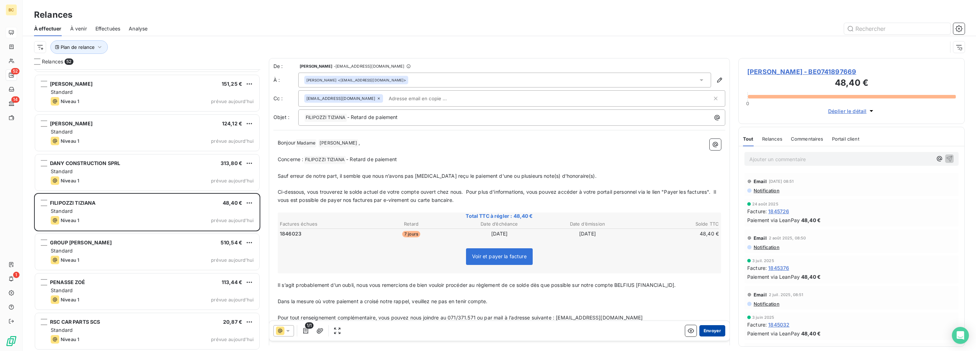
click at [707, 330] on button "Envoyer" at bounding box center [712, 331] width 26 height 11
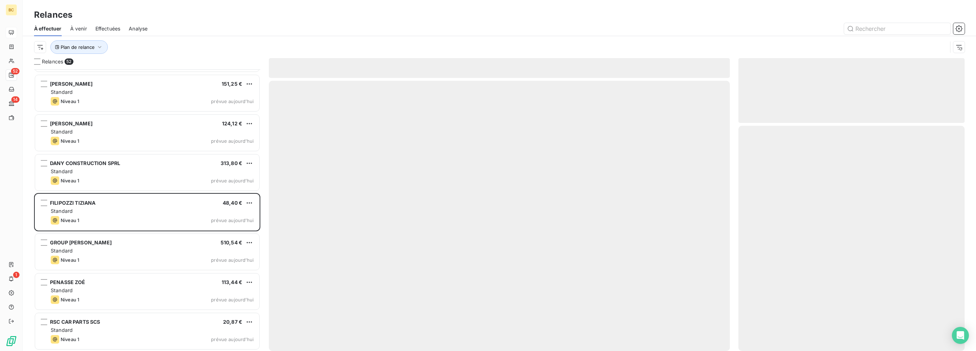
scroll to position [1743, 0]
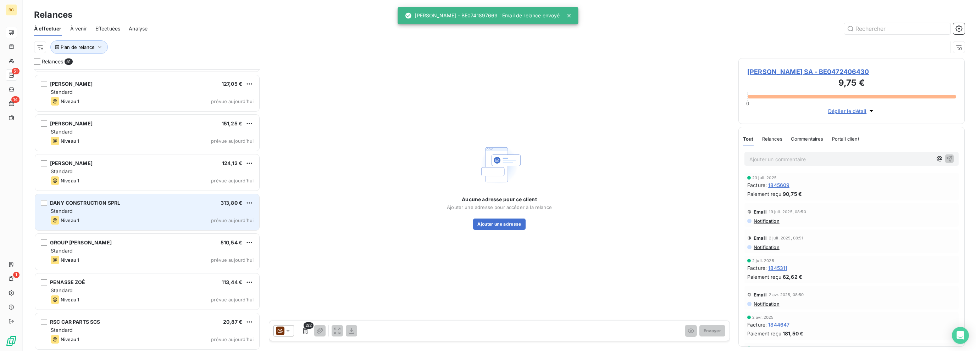
click at [160, 210] on div "Standard" at bounding box center [152, 211] width 203 height 7
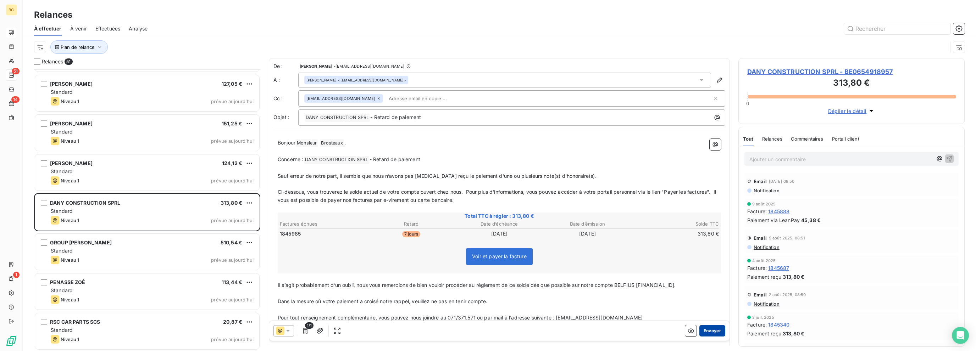
click at [707, 328] on button "Envoyer" at bounding box center [712, 331] width 26 height 11
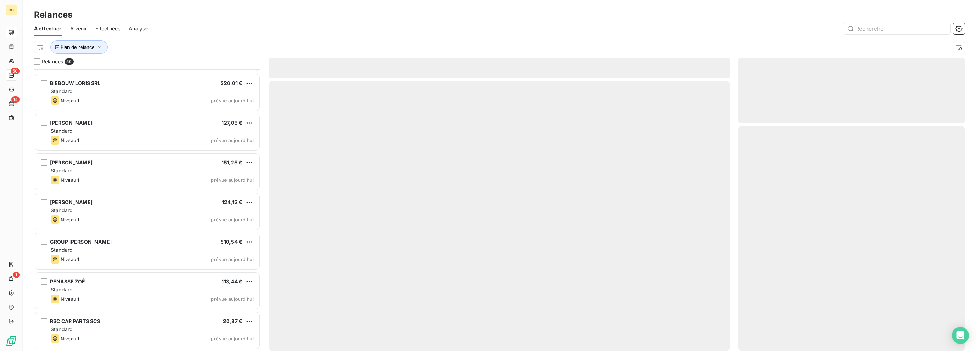
scroll to position [1704, 0]
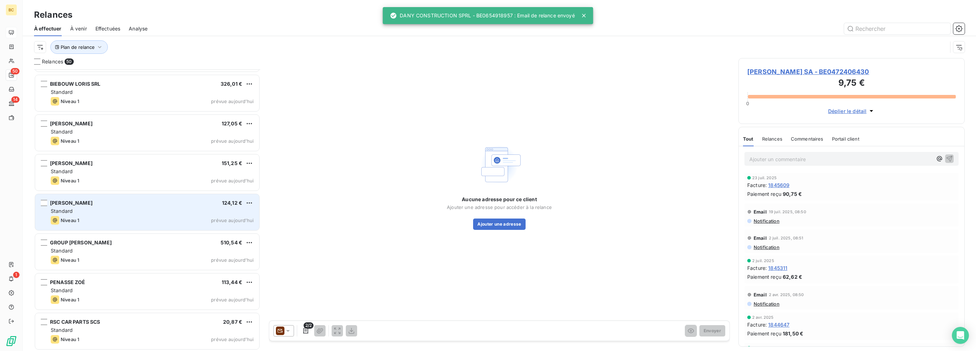
click at [144, 210] on div "Standard" at bounding box center [152, 211] width 203 height 7
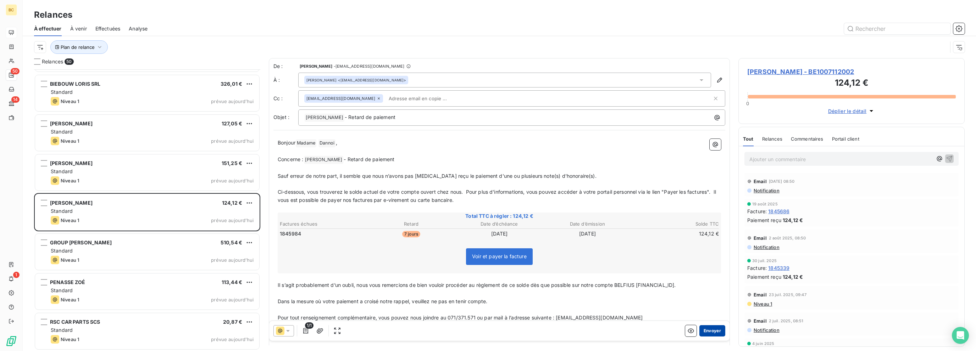
click at [713, 329] on button "Envoyer" at bounding box center [712, 331] width 26 height 11
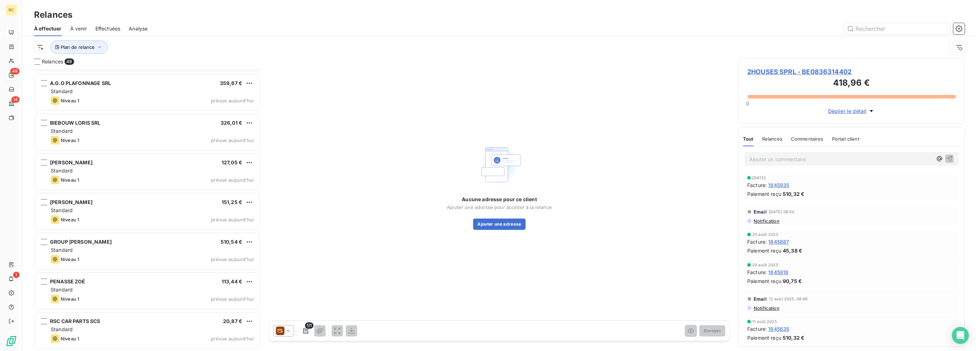
scroll to position [1664, 0]
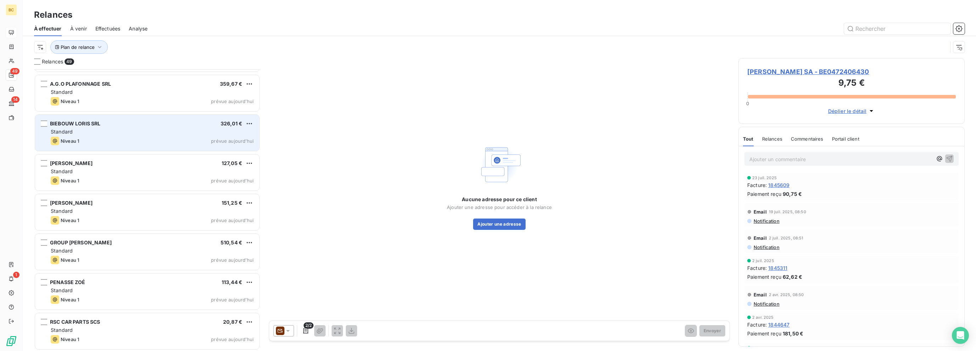
click at [113, 139] on div "Niveau 1 prévue aujourd’hui" at bounding box center [152, 141] width 203 height 9
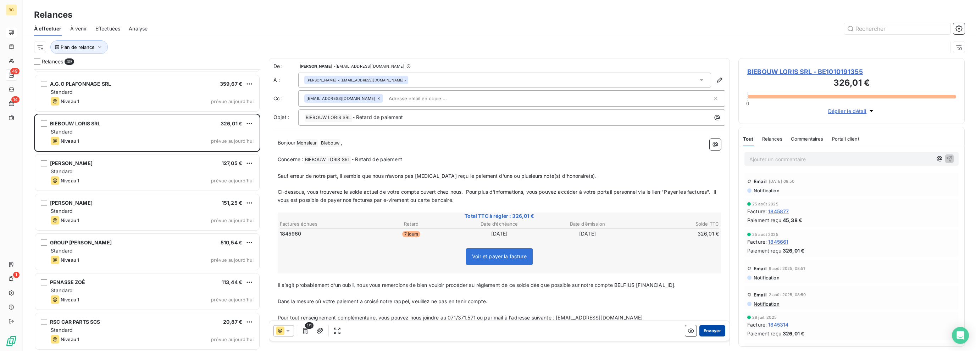
click at [705, 333] on button "Envoyer" at bounding box center [712, 331] width 26 height 11
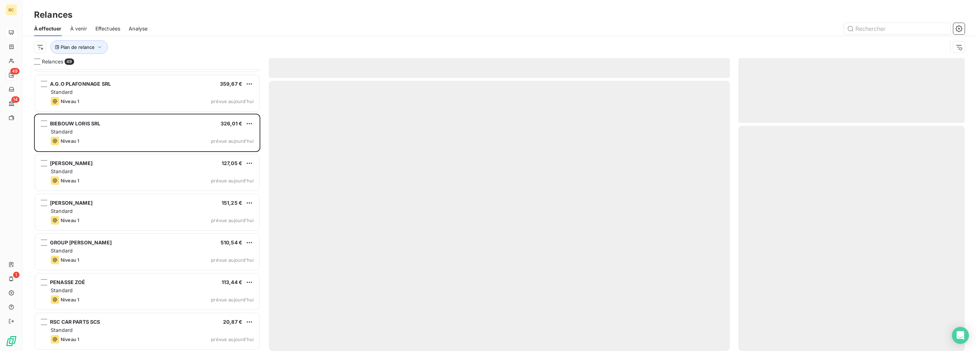
scroll to position [1624, 0]
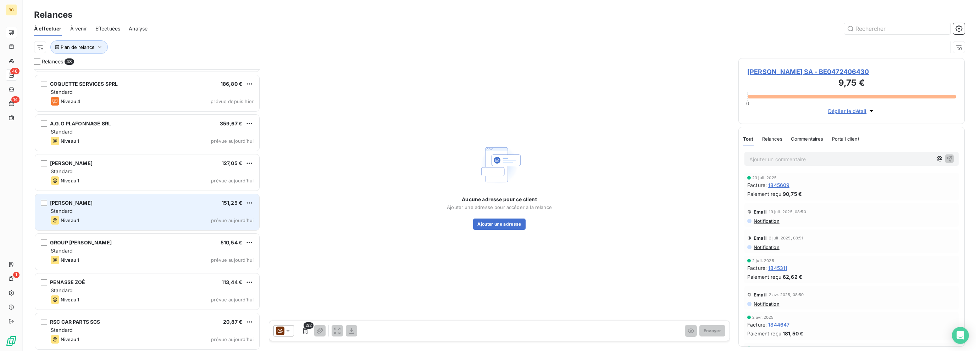
click at [137, 218] on div "Niveau 1 prévue aujourd’hui" at bounding box center [152, 220] width 203 height 9
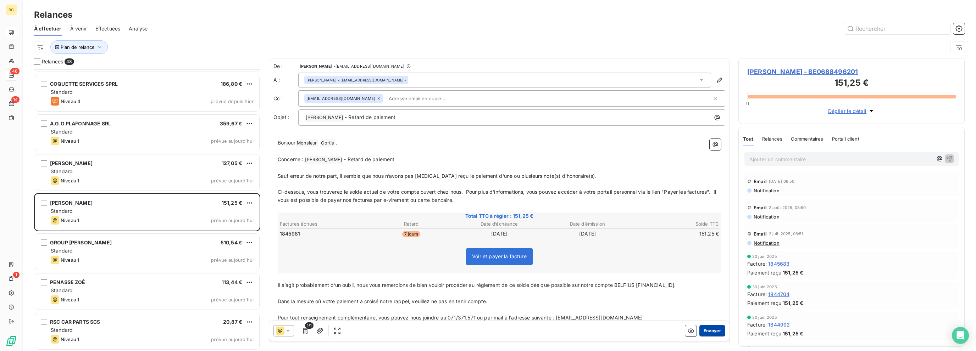
click at [705, 331] on button "Envoyer" at bounding box center [712, 331] width 26 height 11
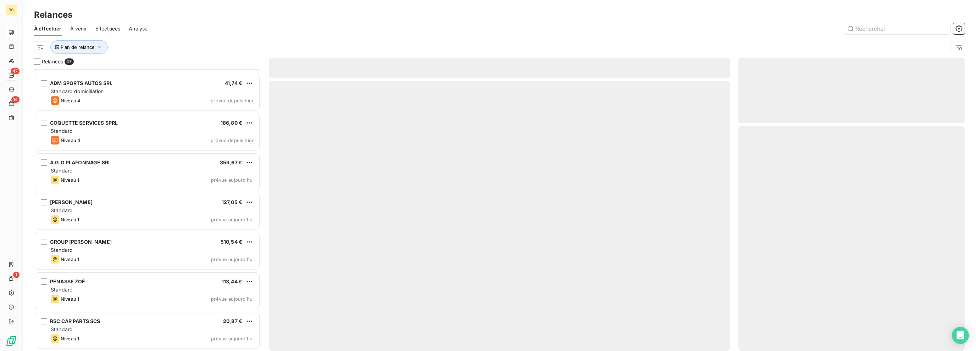
scroll to position [1584, 0]
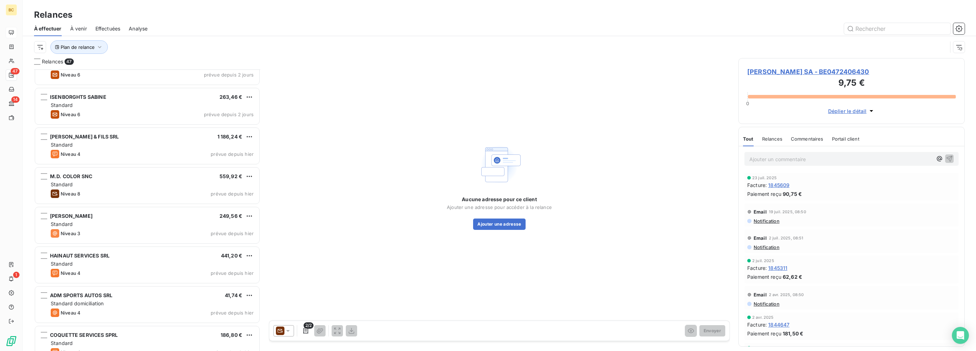
scroll to position [1372, 0]
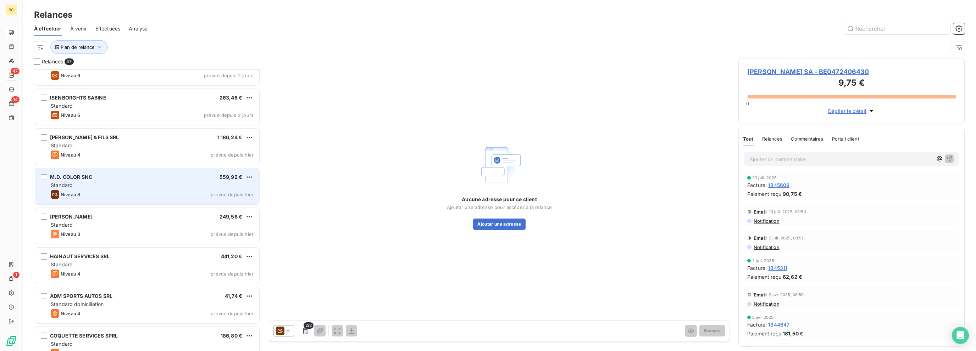
click at [147, 181] on div "M.D. COLOR SNC 559,92 € Standard Niveau 8 prévue depuis [DATE]" at bounding box center [147, 186] width 224 height 36
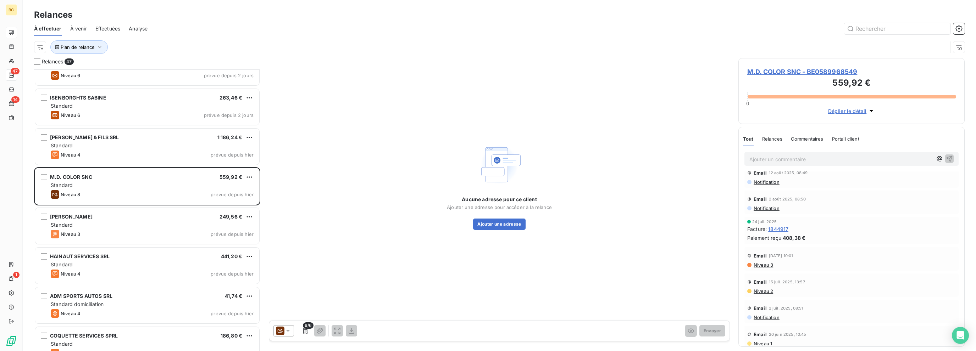
scroll to position [71, 0]
click at [289, 333] on icon at bounding box center [287, 331] width 7 height 7
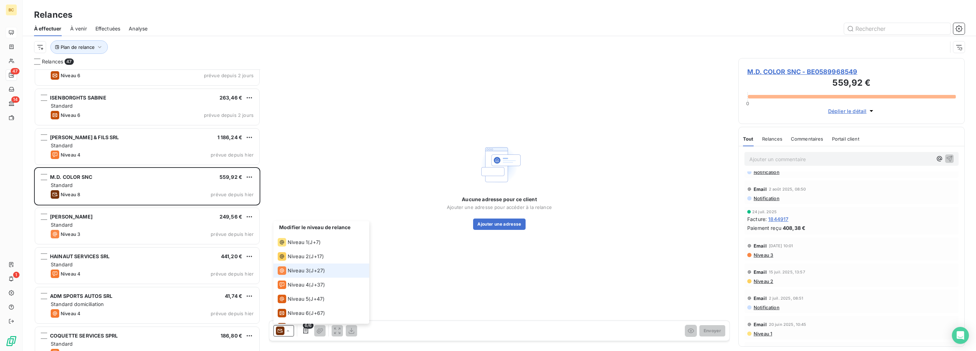
scroll to position [24, 0]
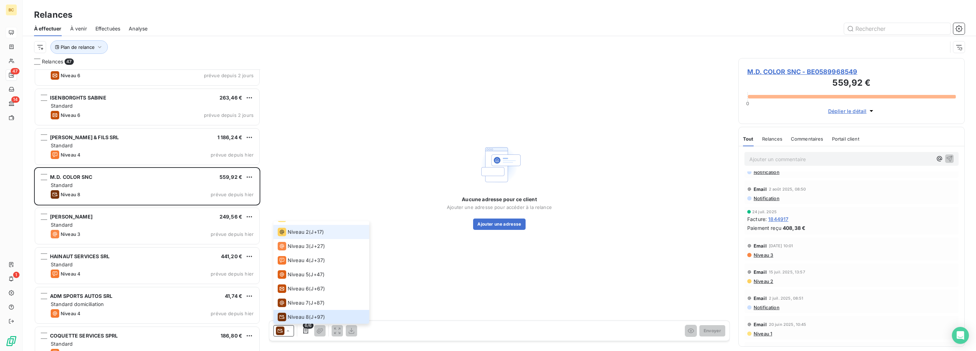
click at [286, 235] on div "Niveau 2" at bounding box center [293, 232] width 31 height 9
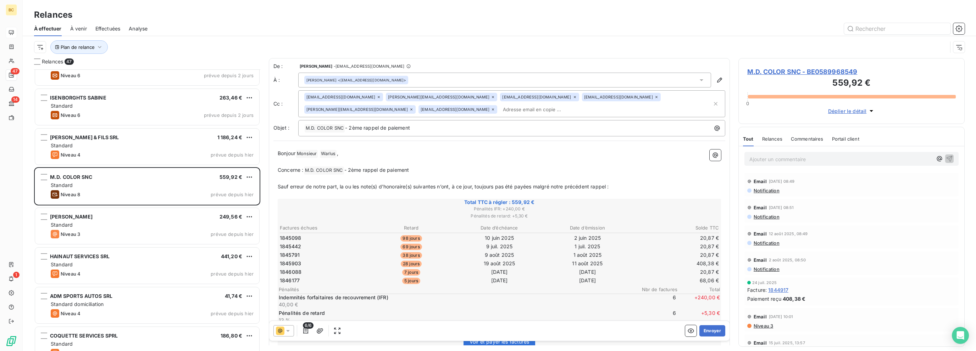
click at [286, 333] on icon at bounding box center [287, 331] width 7 height 7
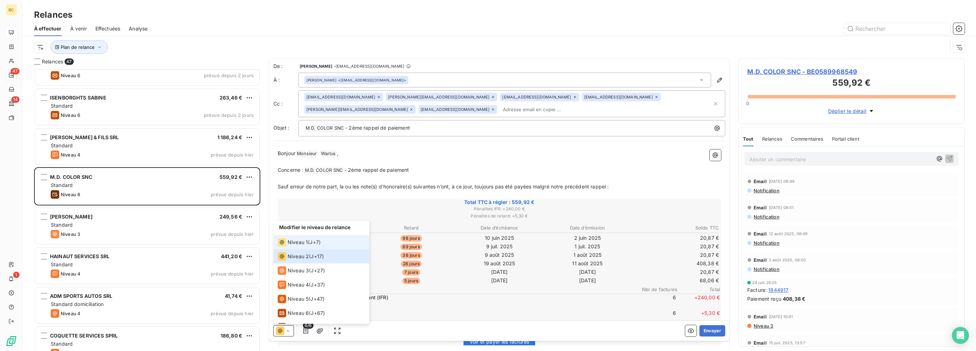
click at [306, 244] on span "Niveau 1" at bounding box center [298, 242] width 20 height 7
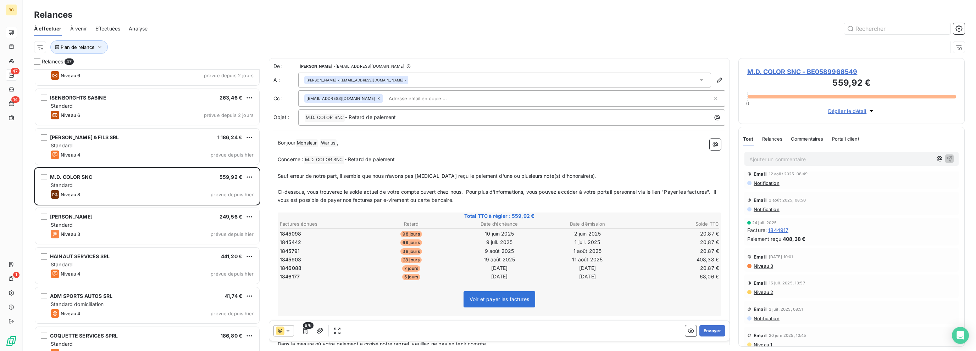
scroll to position [71, 0]
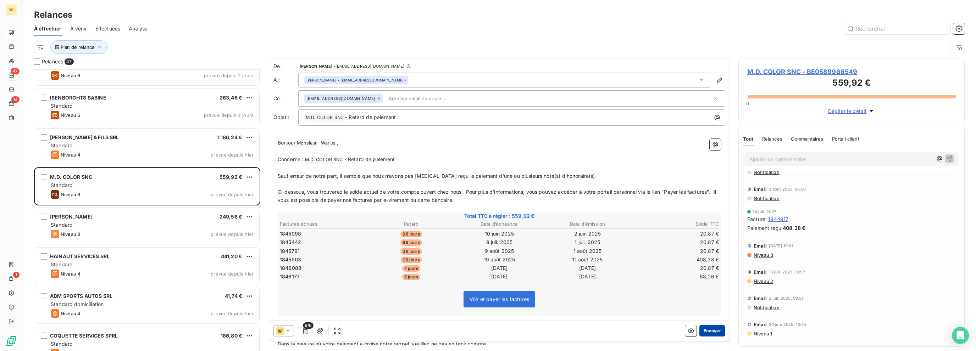
click at [709, 332] on button "Envoyer" at bounding box center [712, 331] width 26 height 11
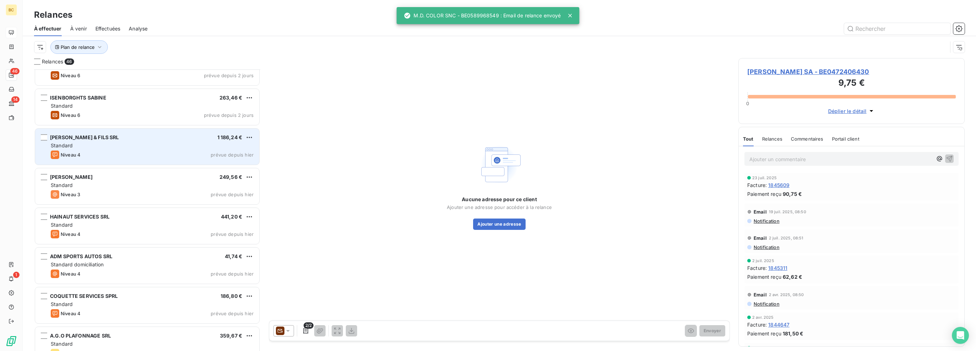
scroll to position [1337, 0]
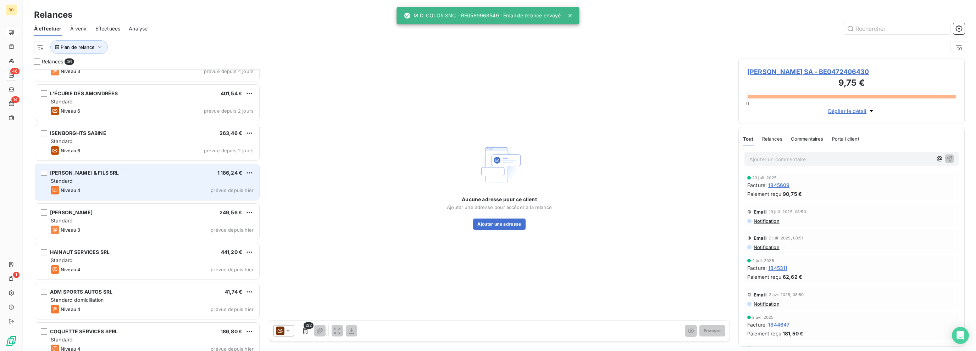
click at [125, 142] on div "Standard" at bounding box center [152, 141] width 203 height 7
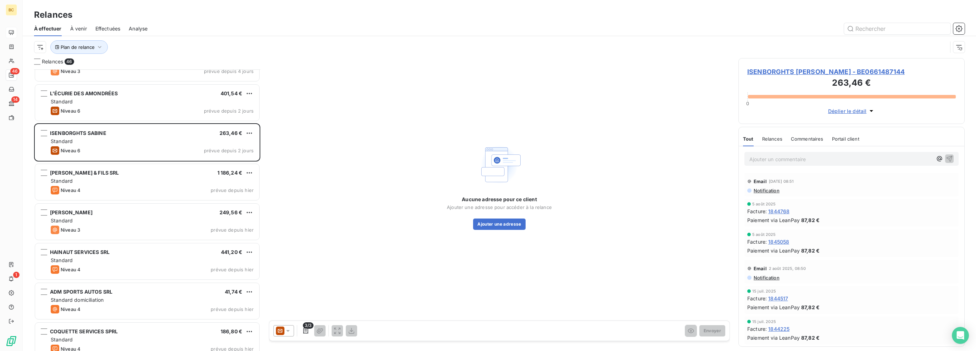
click at [288, 330] on icon at bounding box center [288, 331] width 4 height 2
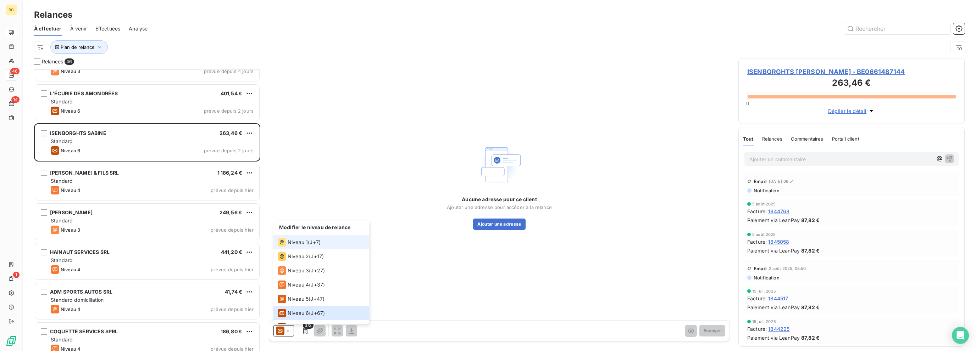
click at [302, 239] on span "Niveau 1" at bounding box center [298, 242] width 20 height 7
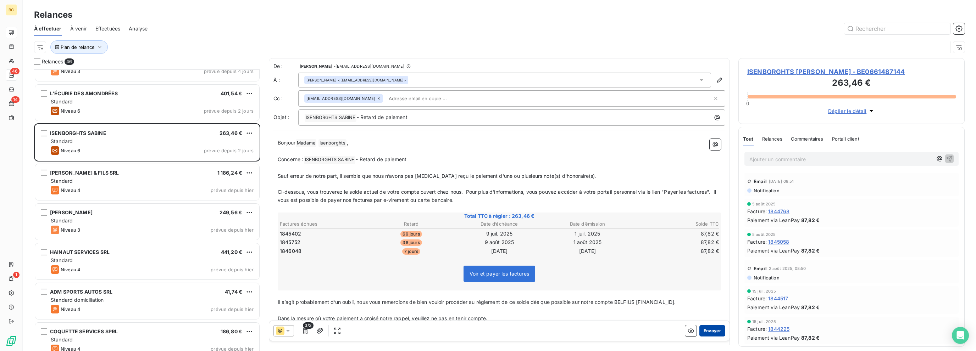
click at [706, 331] on button "Envoyer" at bounding box center [712, 331] width 26 height 11
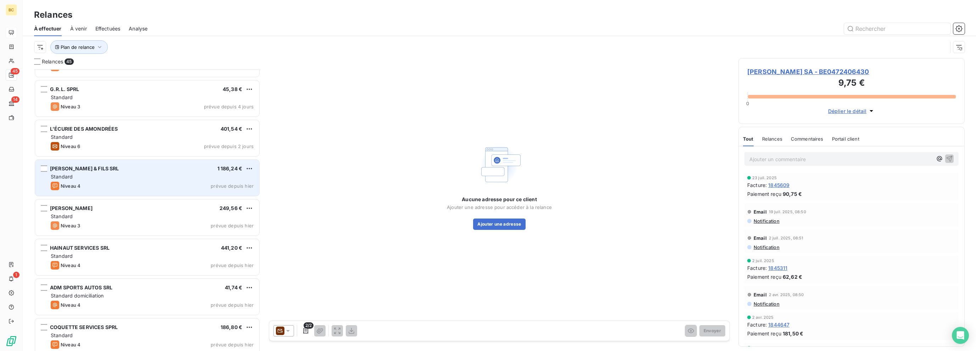
scroll to position [1337, 0]
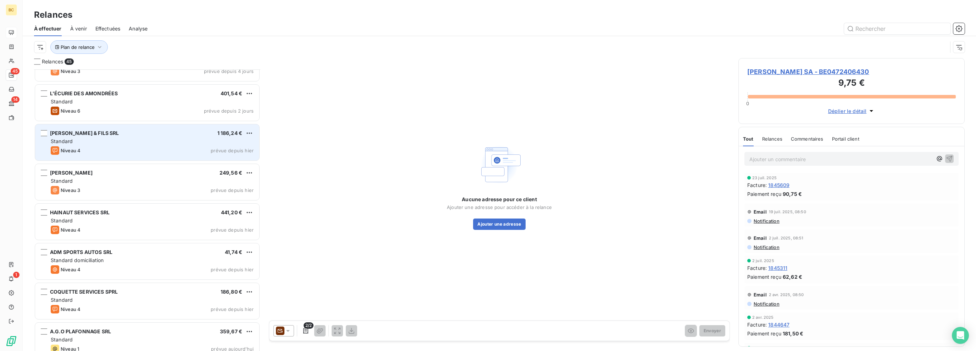
click at [129, 178] on div "Standard" at bounding box center [152, 181] width 203 height 7
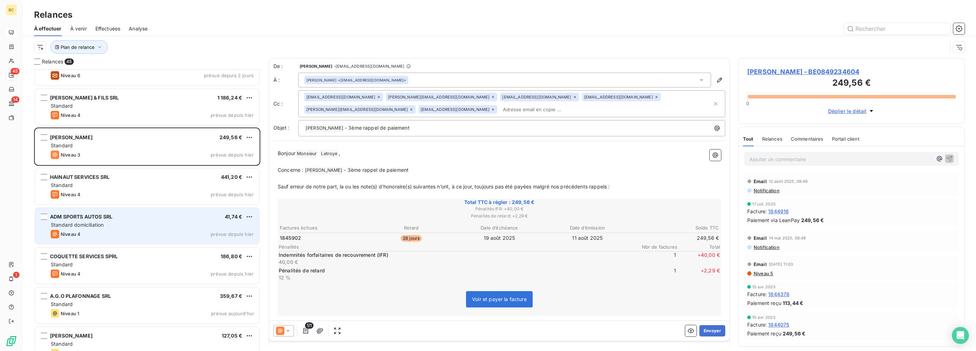
scroll to position [1407, 0]
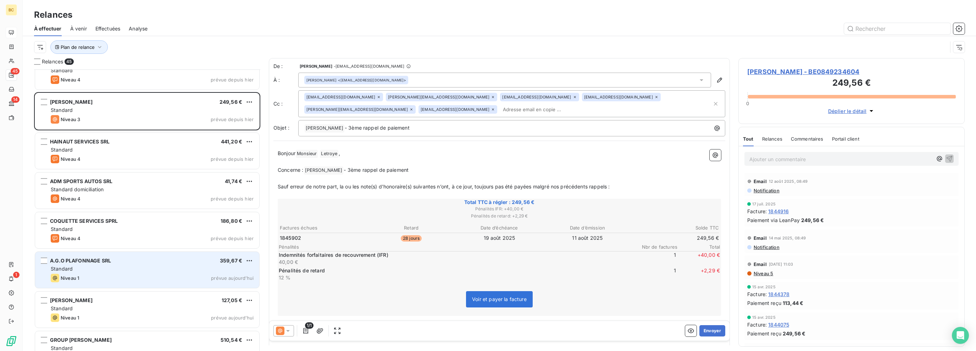
click at [136, 263] on div "A.G.O PLAFONNAGE SRL 359,67 €" at bounding box center [152, 261] width 203 height 6
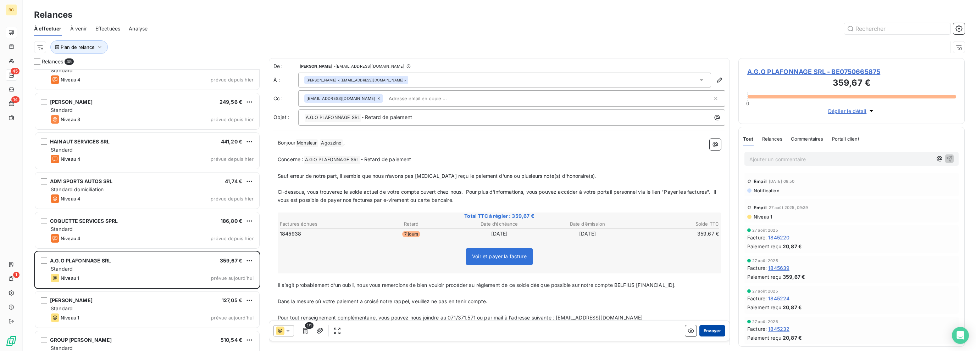
click at [708, 328] on button "Envoyer" at bounding box center [712, 331] width 26 height 11
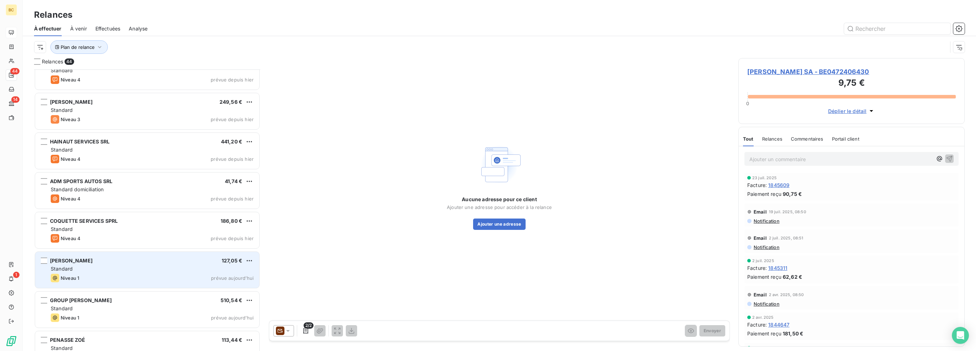
click at [177, 270] on div "Standard" at bounding box center [152, 269] width 203 height 7
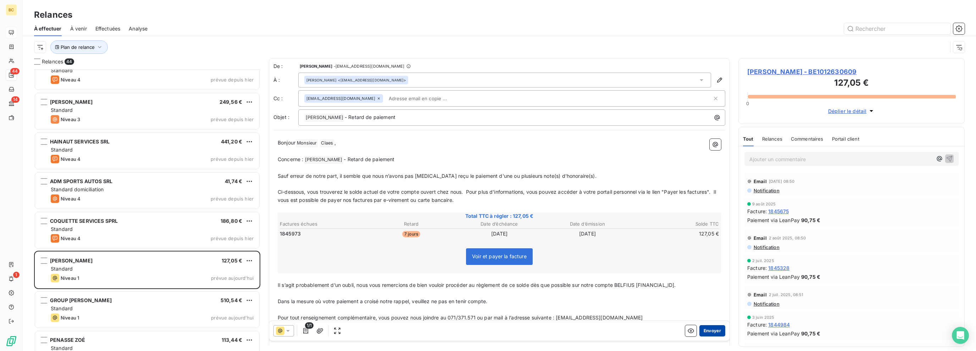
click at [707, 330] on button "Envoyer" at bounding box center [712, 331] width 26 height 11
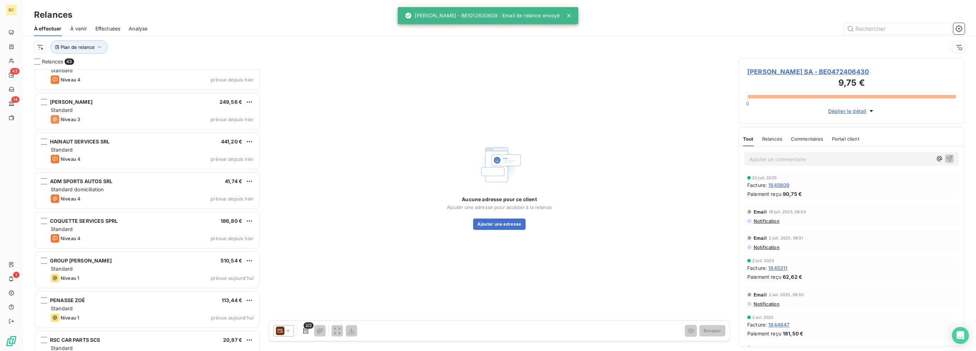
click at [288, 330] on icon at bounding box center [288, 331] width 4 height 2
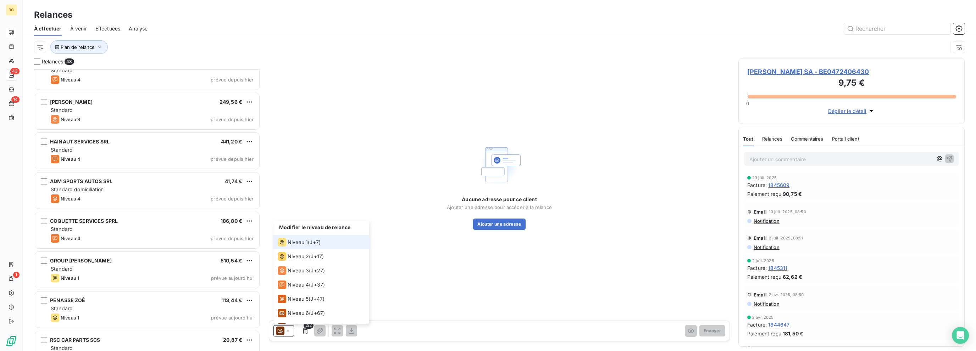
click at [298, 241] on span "Niveau 1" at bounding box center [298, 242] width 20 height 7
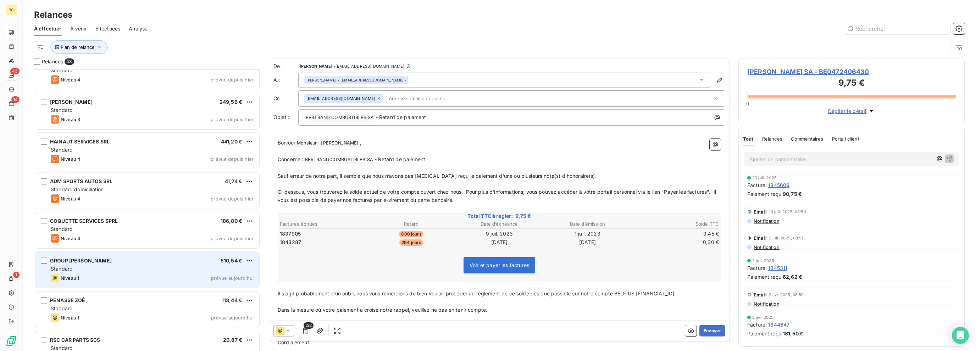
click at [144, 267] on div "Standard" at bounding box center [152, 269] width 203 height 7
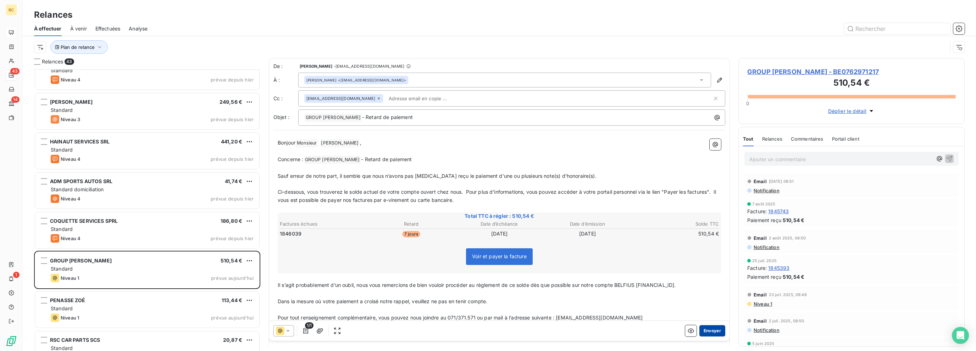
click at [705, 333] on button "Envoyer" at bounding box center [712, 331] width 26 height 11
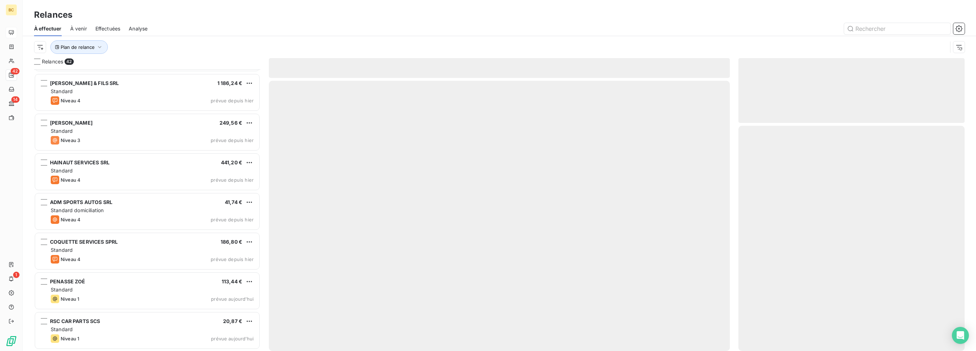
scroll to position [1386, 0]
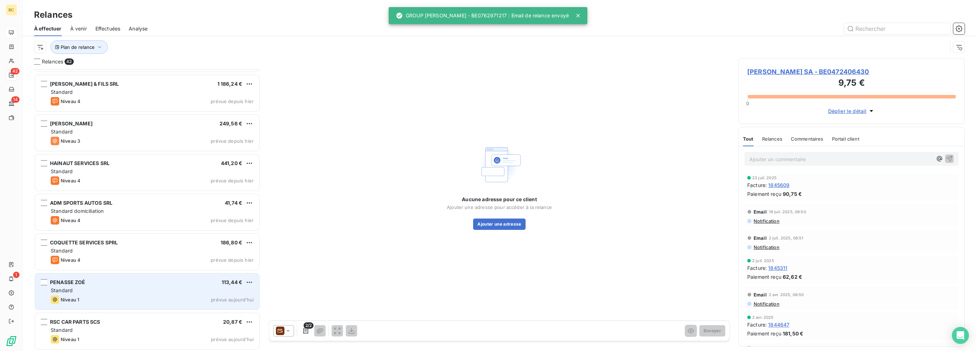
click at [132, 285] on div "[PERSON_NAME] 113,44 €" at bounding box center [152, 282] width 203 height 6
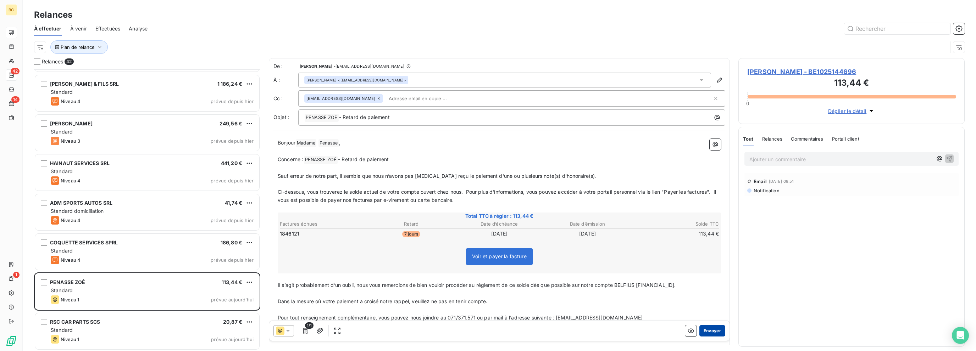
click at [700, 332] on button "Envoyer" at bounding box center [712, 331] width 26 height 11
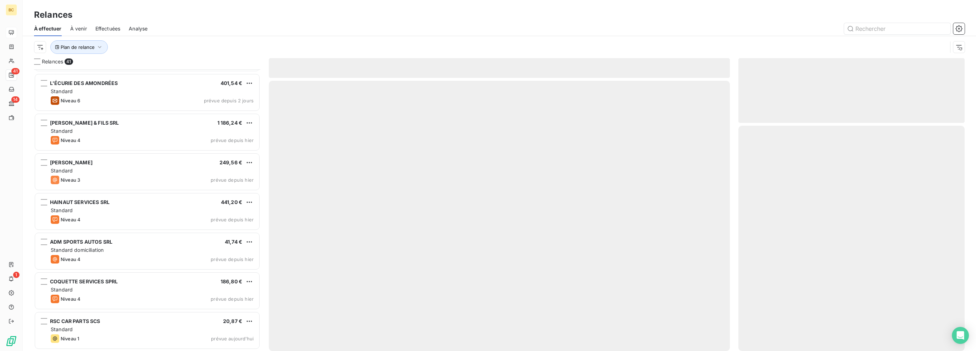
scroll to position [1346, 0]
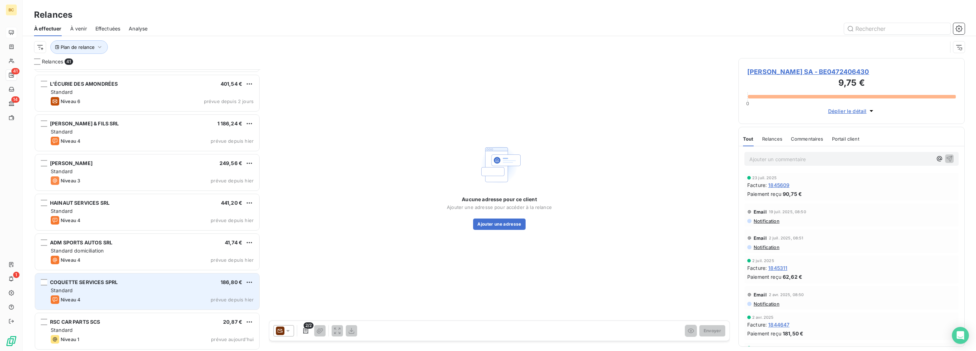
click at [124, 301] on div "Niveau 4 prévue depuis hier" at bounding box center [152, 300] width 203 height 9
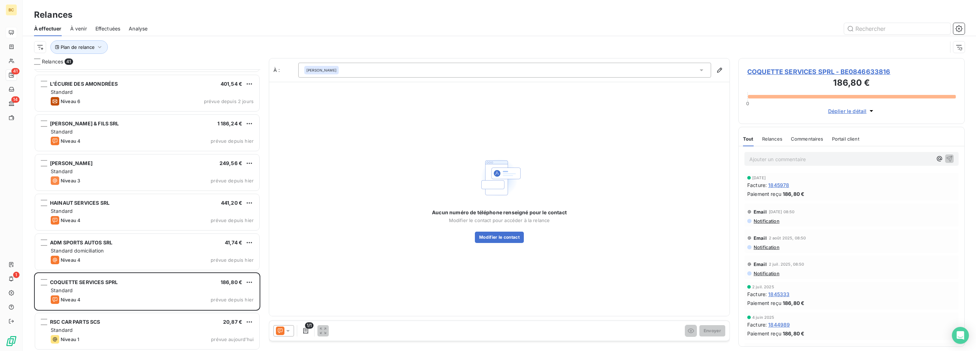
click at [289, 329] on icon at bounding box center [287, 331] width 7 height 7
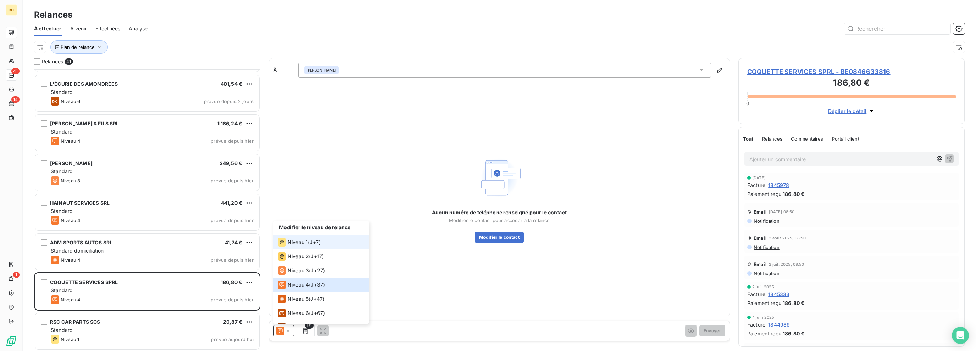
click at [289, 244] on span "Niveau 1" at bounding box center [298, 242] width 20 height 7
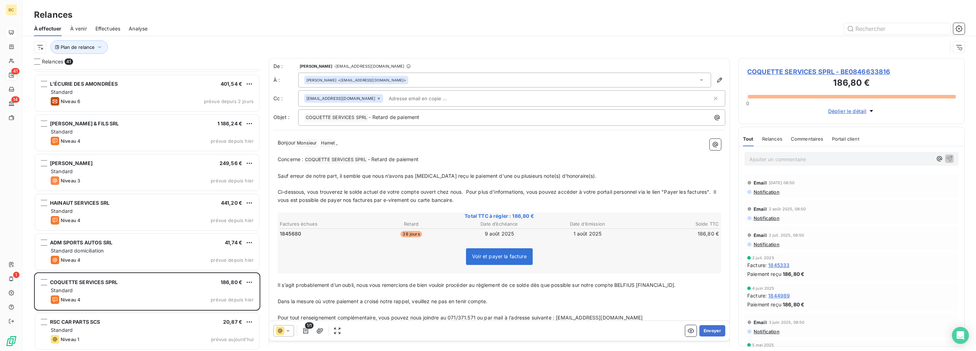
scroll to position [35, 0]
click at [285, 330] on icon at bounding box center [287, 331] width 7 height 7
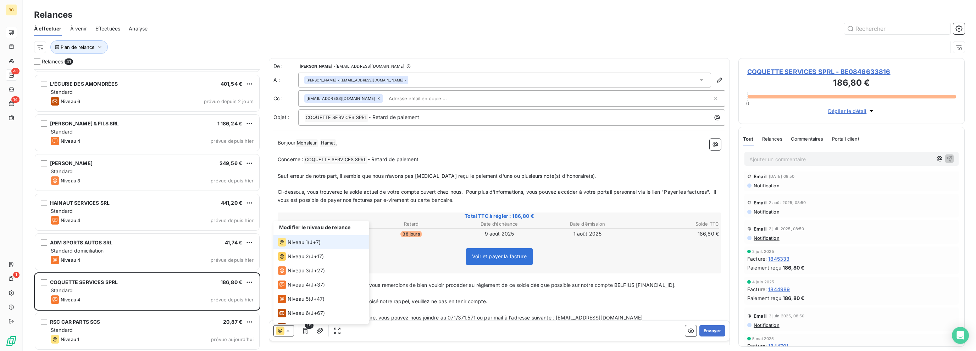
click at [286, 242] on icon at bounding box center [282, 242] width 9 height 9
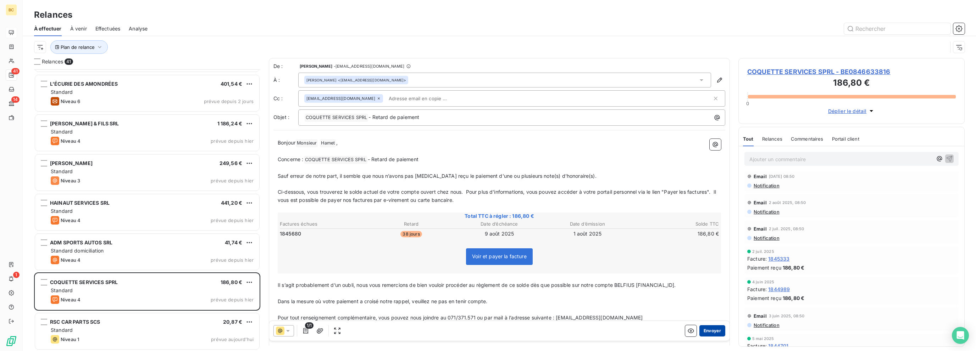
click at [706, 332] on button "Envoyer" at bounding box center [712, 331] width 26 height 11
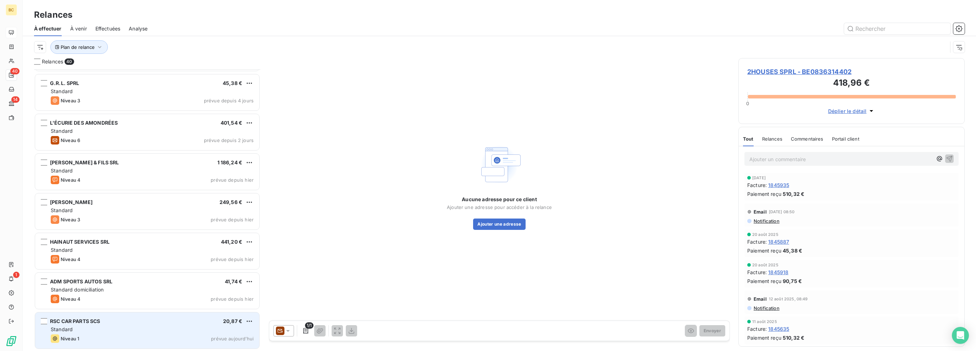
scroll to position [1306, 0]
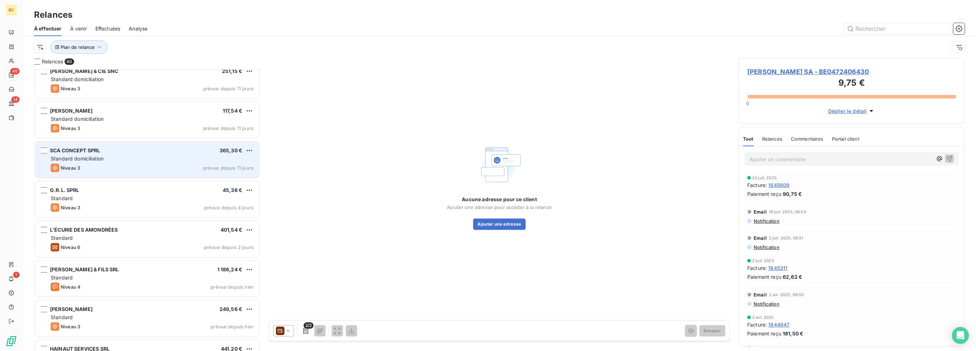
scroll to position [1129, 0]
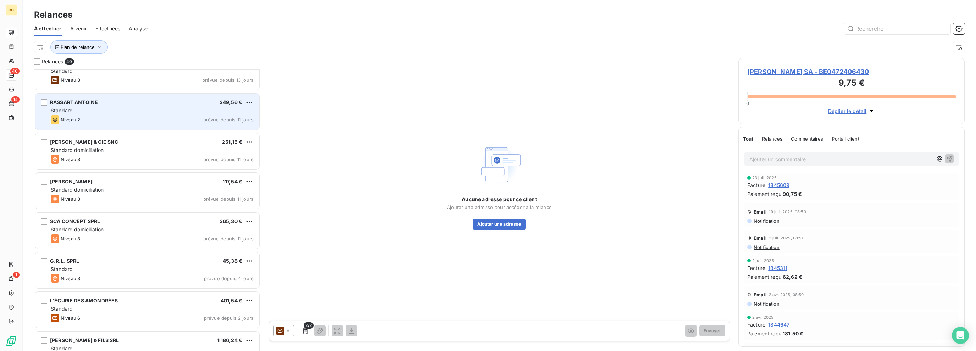
click at [135, 120] on div "Niveau 2 prévue depuis 11 jours" at bounding box center [152, 120] width 203 height 9
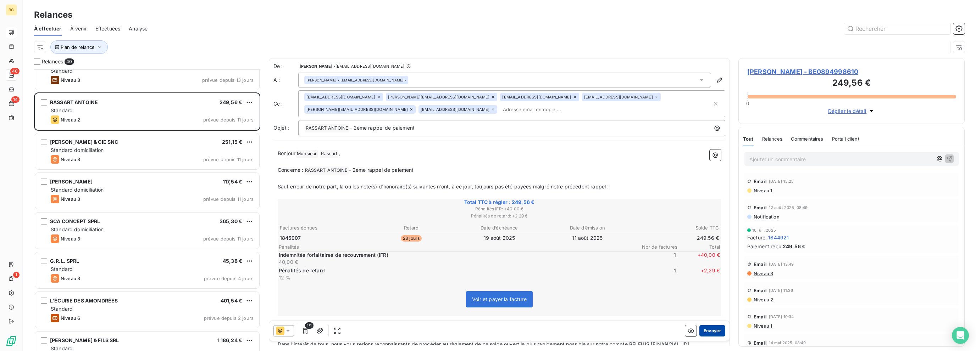
click at [705, 332] on button "Envoyer" at bounding box center [712, 331] width 26 height 11
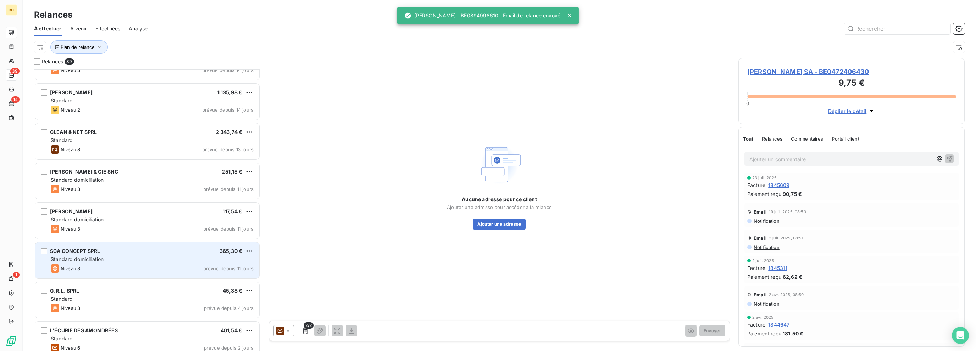
scroll to position [1058, 0]
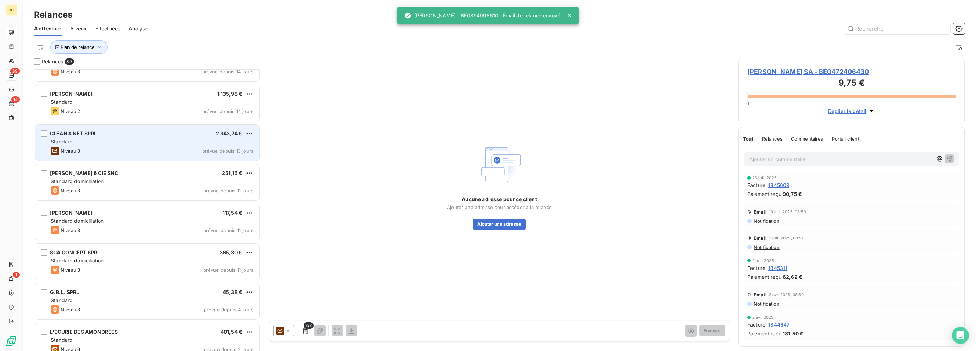
click at [127, 152] on div "Niveau 8 prévue depuis 13 jours" at bounding box center [152, 151] width 203 height 9
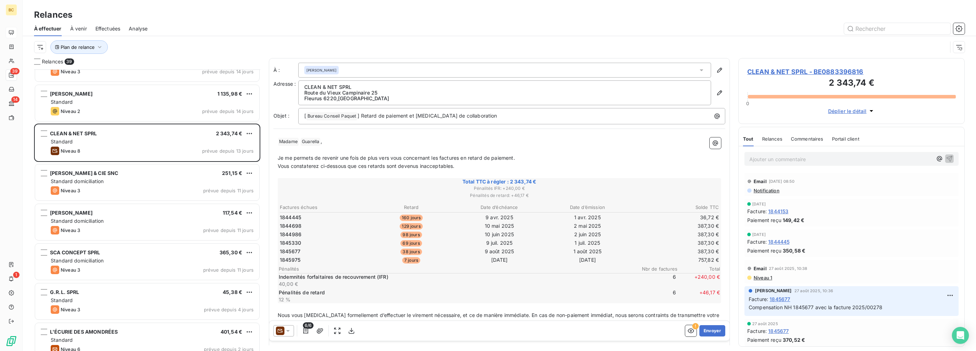
click at [287, 332] on icon at bounding box center [287, 331] width 7 height 7
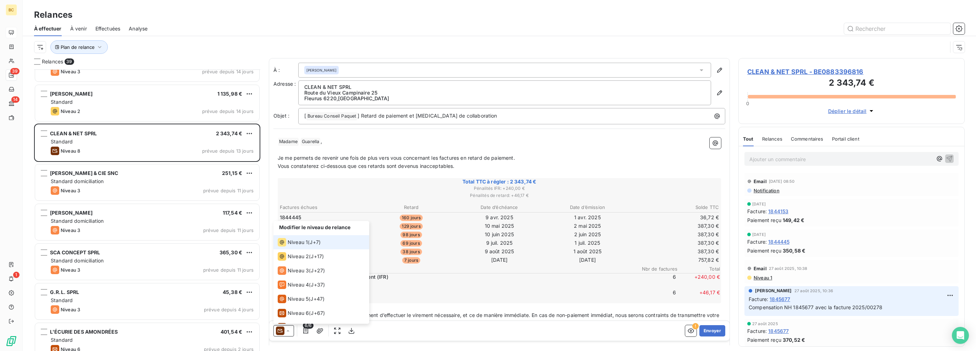
click at [289, 237] on li "Niveau 1 ( J+7 )" at bounding box center [321, 242] width 96 height 14
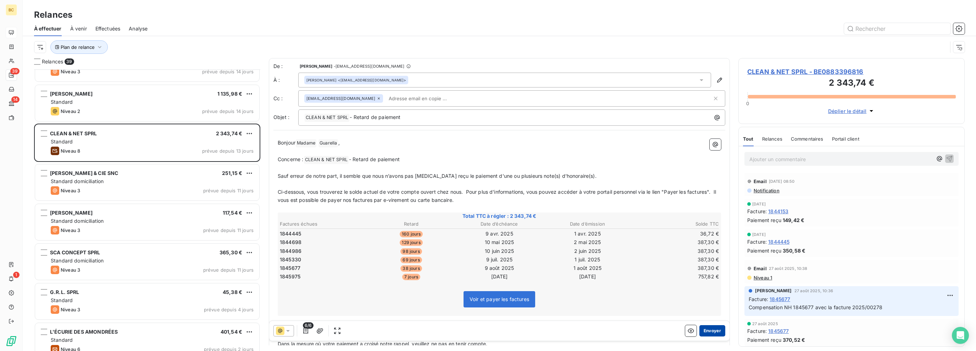
click at [705, 332] on button "Envoyer" at bounding box center [712, 331] width 26 height 11
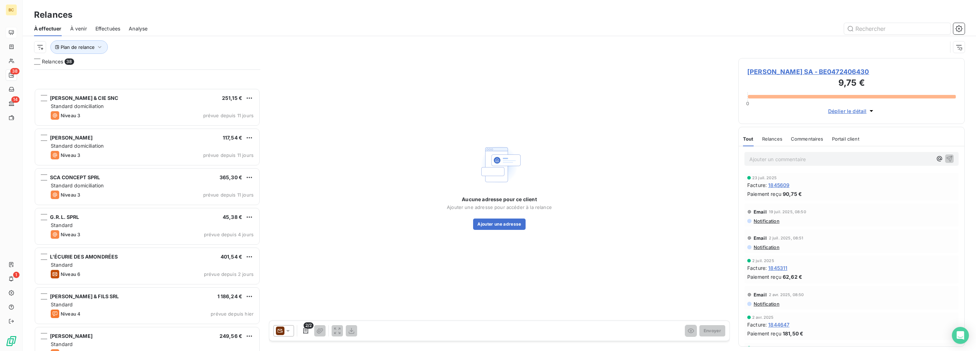
scroll to position [1227, 0]
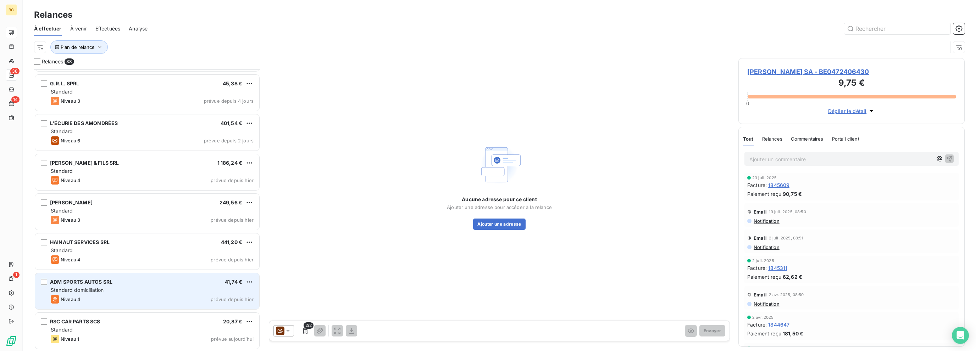
click at [137, 303] on div "Niveau 4 prévue depuis hier" at bounding box center [152, 299] width 203 height 9
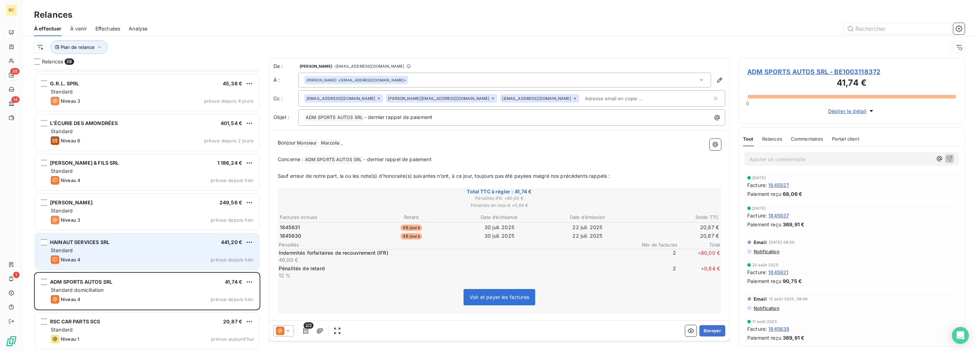
click at [157, 254] on div "HAINAUT SERVICES SRL 441,20 € Standard Niveau 4 prévue depuis [DATE]" at bounding box center [147, 252] width 224 height 36
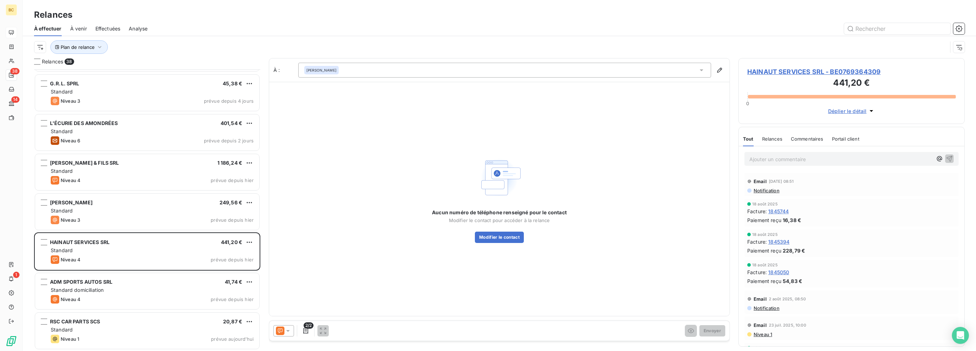
click at [288, 331] on icon at bounding box center [288, 331] width 4 height 2
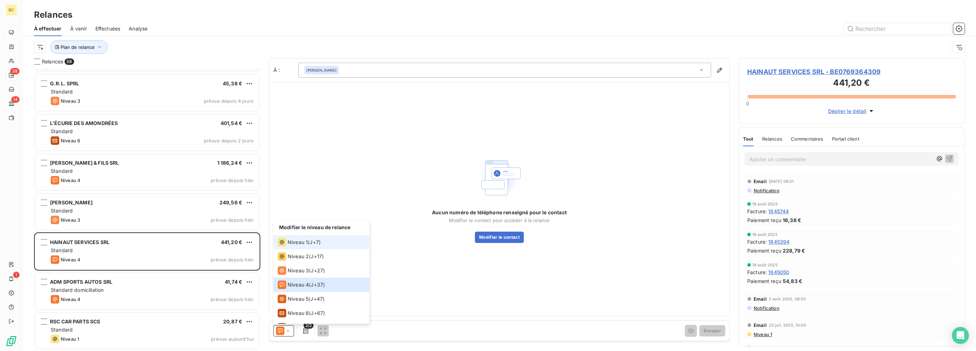
click at [289, 244] on span "Niveau 1" at bounding box center [298, 242] width 20 height 7
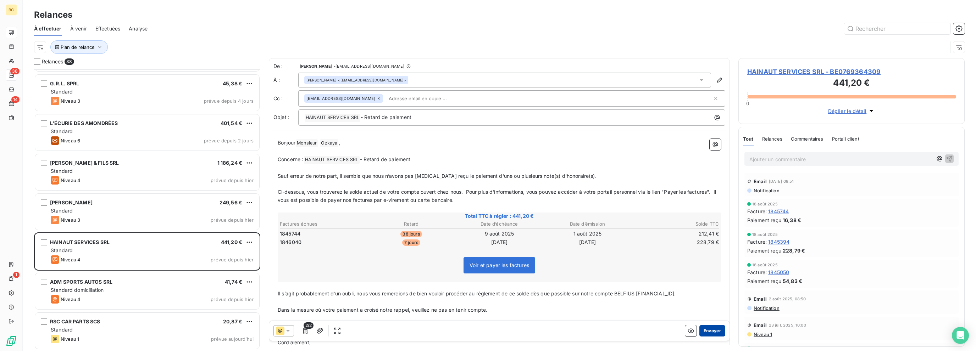
click at [710, 329] on button "Envoyer" at bounding box center [712, 331] width 26 height 11
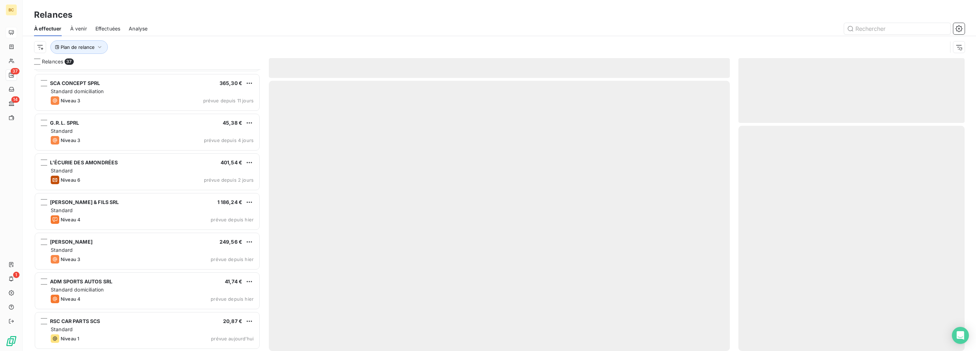
scroll to position [1187, 0]
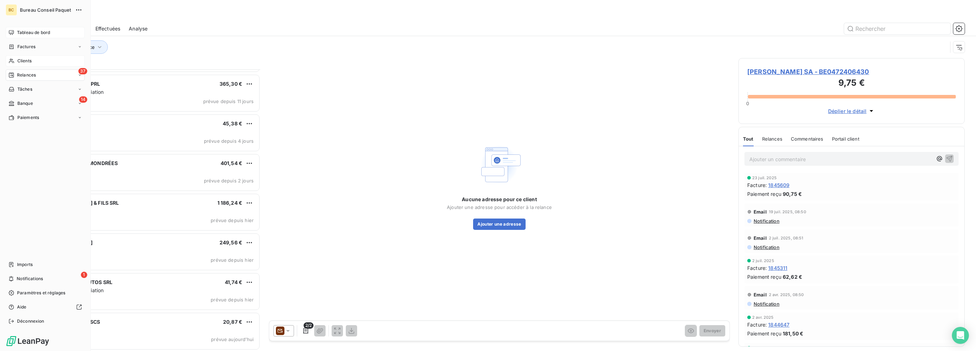
click at [30, 62] on span "Clients" at bounding box center [24, 61] width 14 height 6
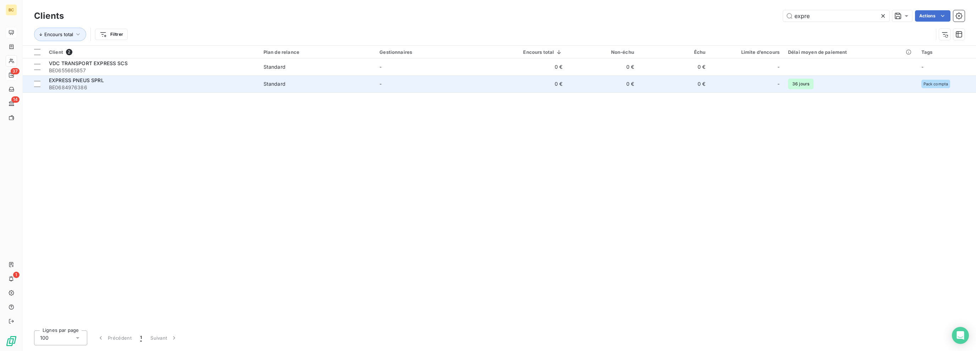
type input "expre"
click at [99, 88] on span "BE0684976386" at bounding box center [152, 87] width 206 height 7
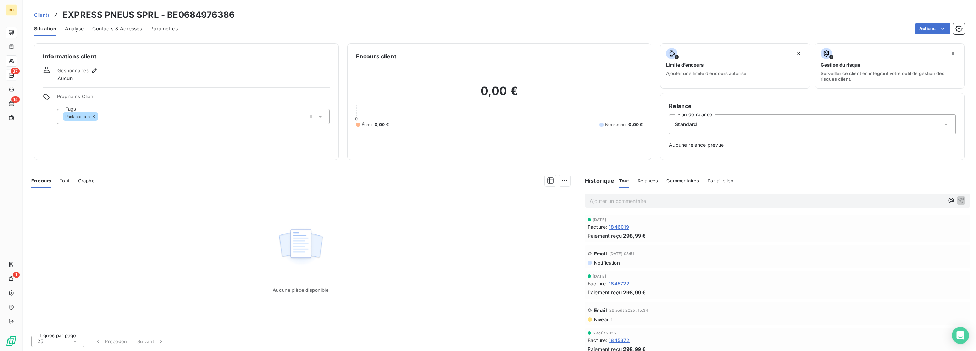
click at [64, 181] on span "Tout" at bounding box center [65, 181] width 10 height 6
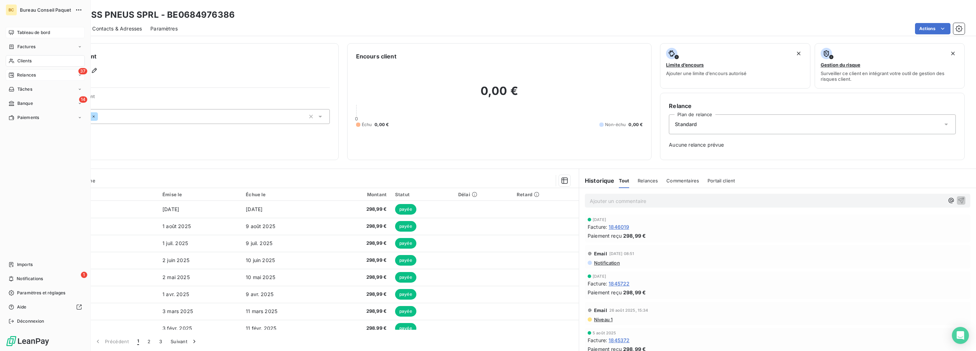
click at [21, 58] on span "Clients" at bounding box center [24, 61] width 14 height 6
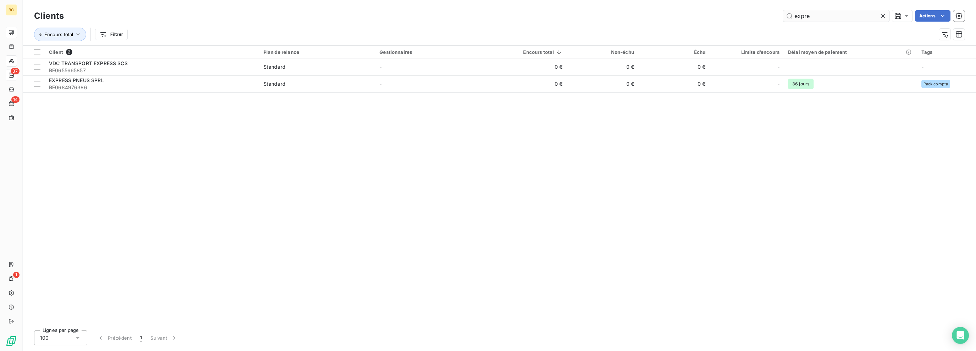
click at [803, 15] on input "expre" at bounding box center [836, 15] width 106 height 11
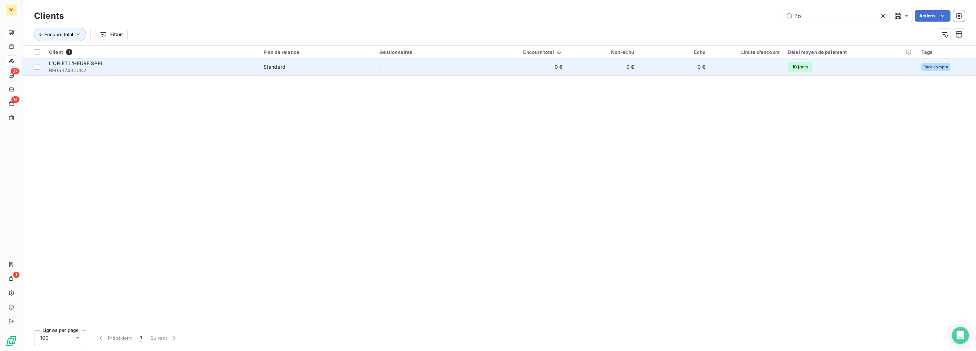
type input "l'o"
click at [85, 62] on span "L'OR ET L'HEURE SPRL" at bounding box center [76, 63] width 55 height 6
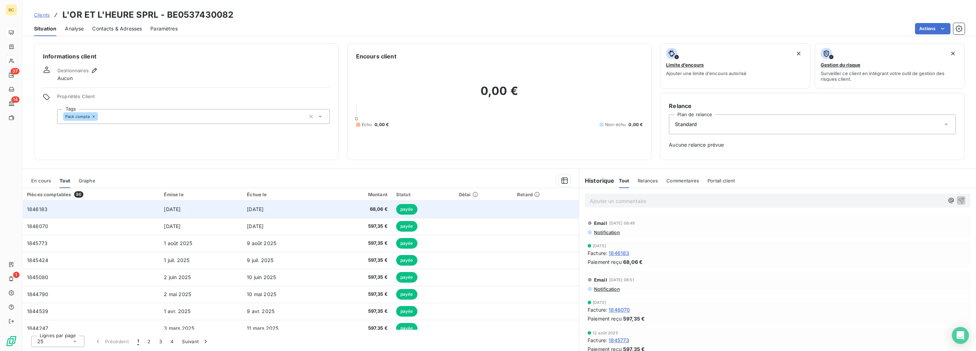
click at [378, 212] on span "68,06 €" at bounding box center [360, 209] width 53 height 7
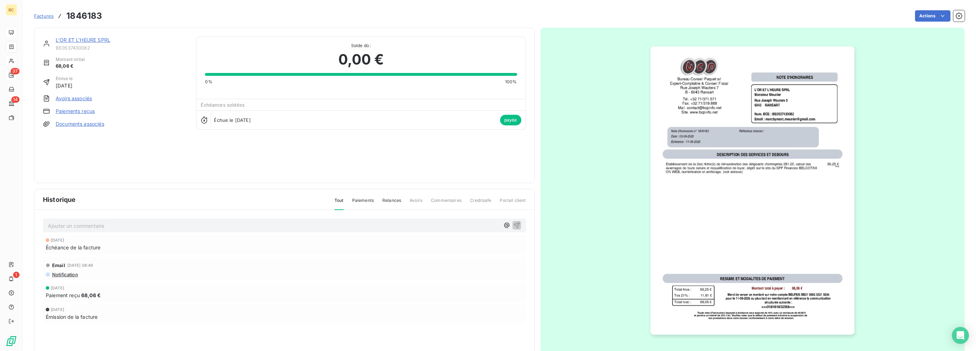
click at [106, 39] on link "L'OR ET L'HEURE SPRL" at bounding box center [83, 40] width 55 height 6
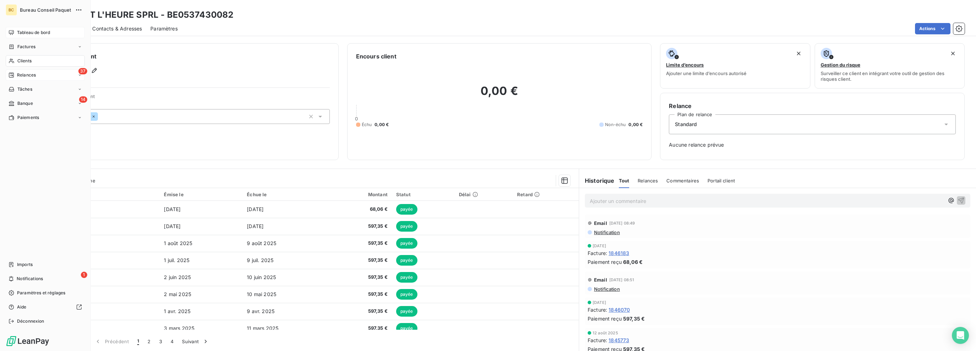
click at [17, 60] on span "Clients" at bounding box center [24, 61] width 14 height 6
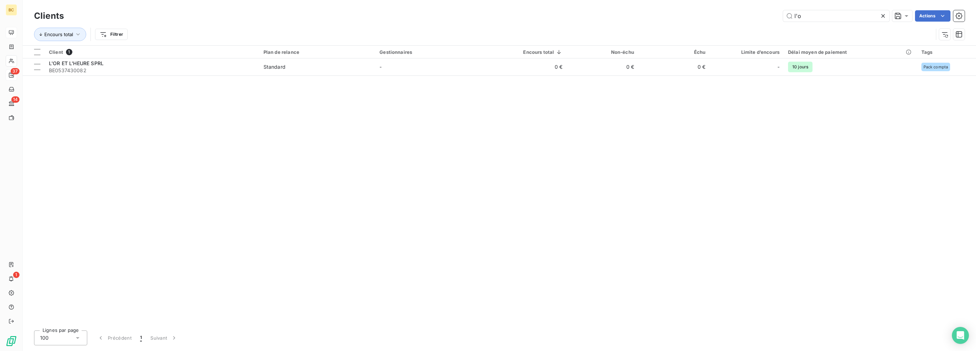
drag, startPoint x: 809, startPoint y: 16, endPoint x: 748, endPoint y: 15, distance: 60.3
click at [734, 15] on div "l'o Actions" at bounding box center [518, 15] width 892 height 11
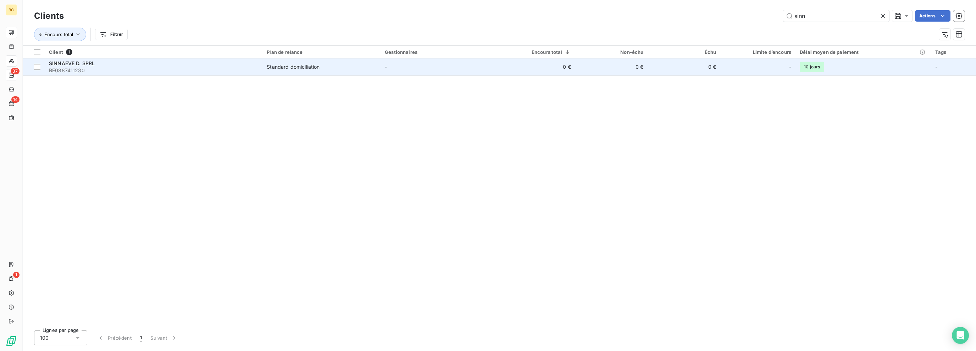
type input "sinn"
click at [86, 69] on span "BE0887411230" at bounding box center [153, 70] width 209 height 7
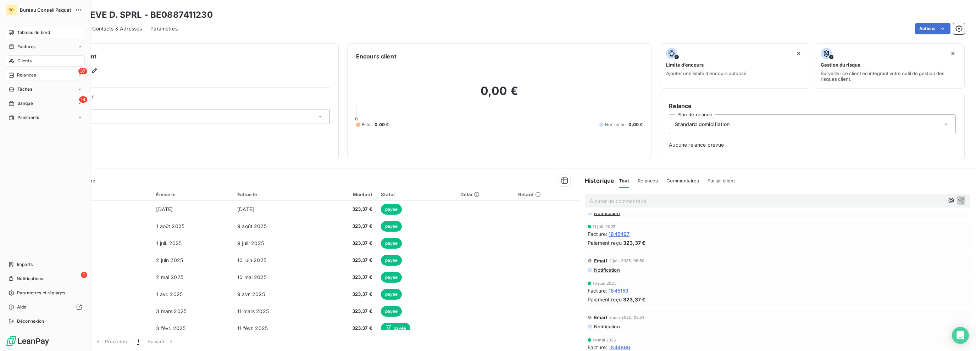
click at [28, 61] on span "Clients" at bounding box center [24, 61] width 14 height 6
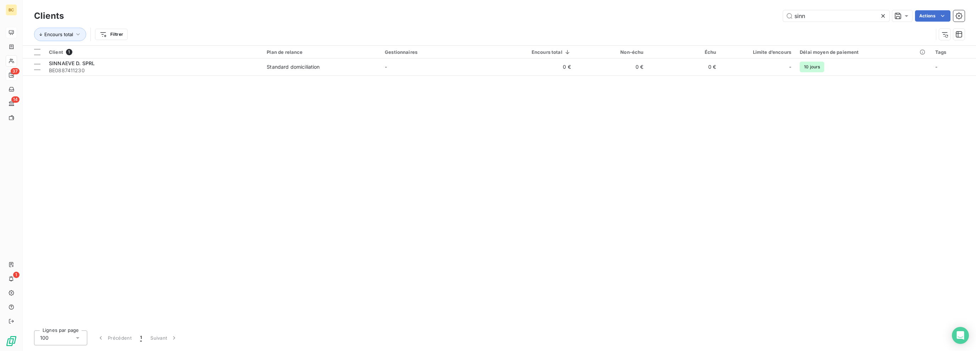
drag, startPoint x: 833, startPoint y: 18, endPoint x: 722, endPoint y: 20, distance: 110.6
click at [722, 20] on div "sinn Actions" at bounding box center [518, 15] width 892 height 11
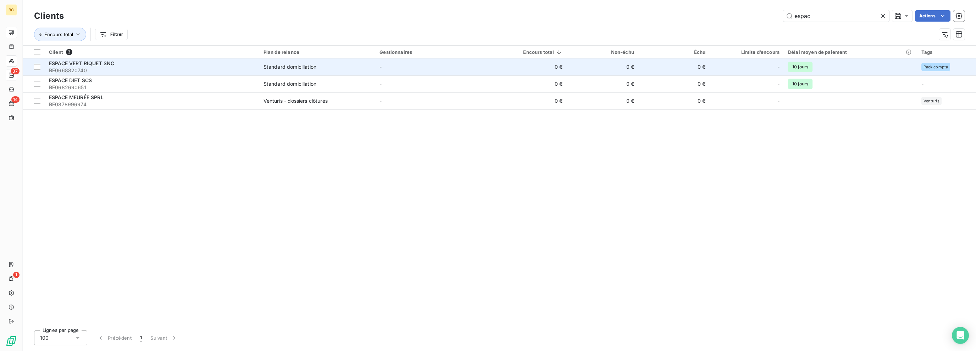
type input "espac"
click at [108, 66] on div "ESPACE VERT RIQUET SNC" at bounding box center [152, 63] width 206 height 7
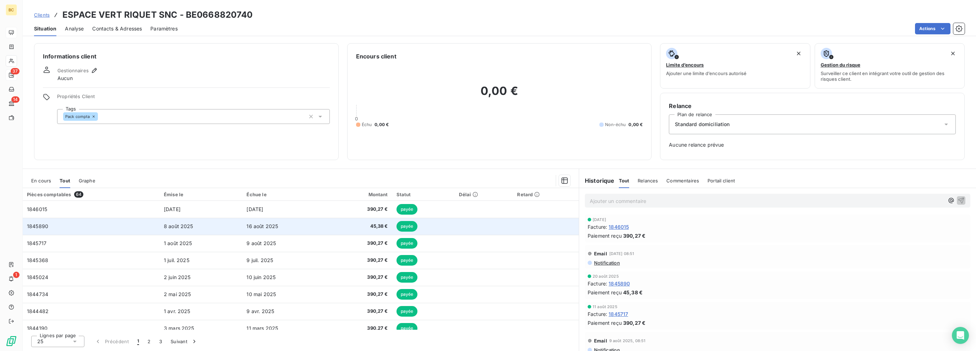
click at [258, 227] on span "16 août 2025" at bounding box center [262, 226] width 32 height 6
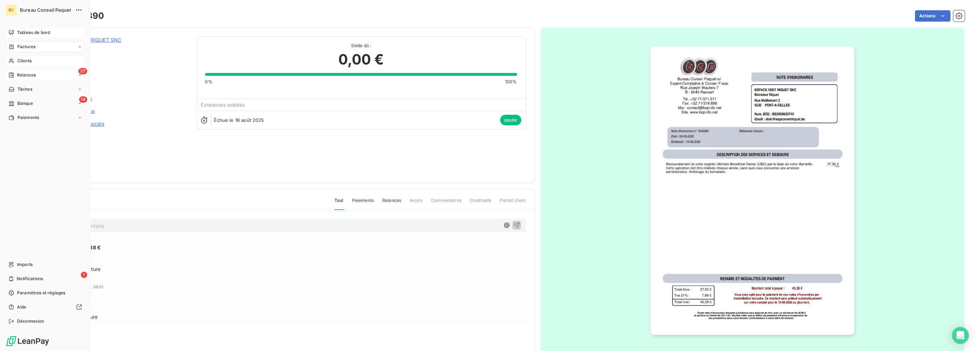
click at [24, 36] on div "Tableau de bord" at bounding box center [45, 32] width 79 height 11
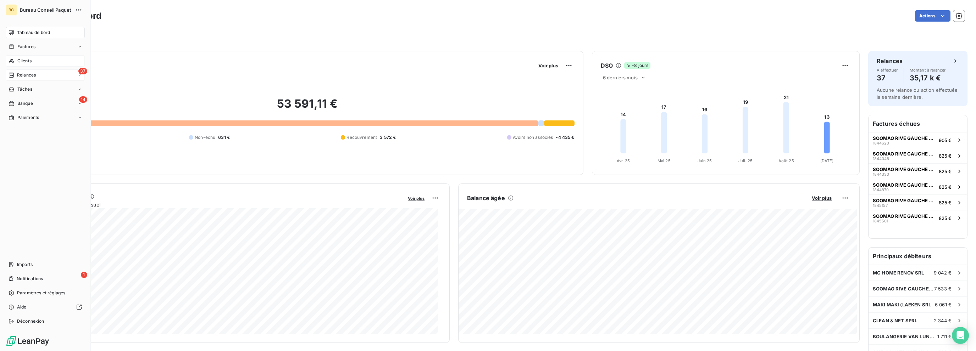
click at [43, 77] on div "37 Relances" at bounding box center [45, 75] width 79 height 11
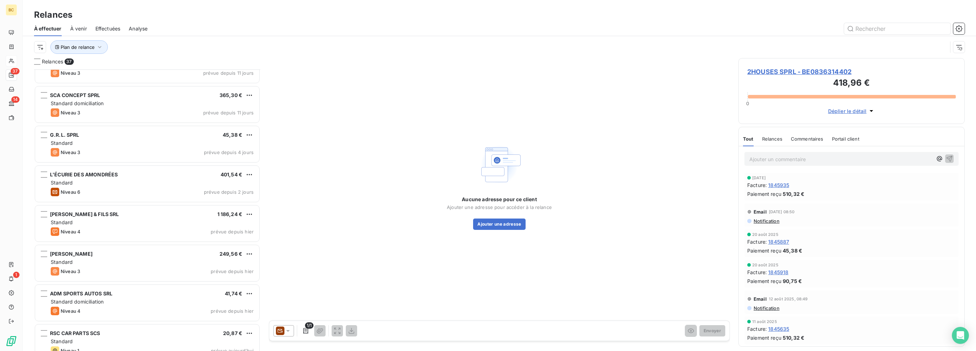
scroll to position [1188, 0]
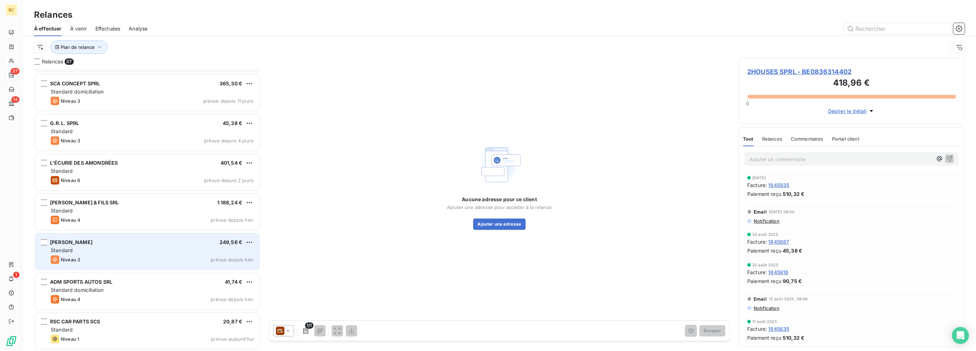
click at [115, 251] on div "Standard" at bounding box center [152, 250] width 203 height 7
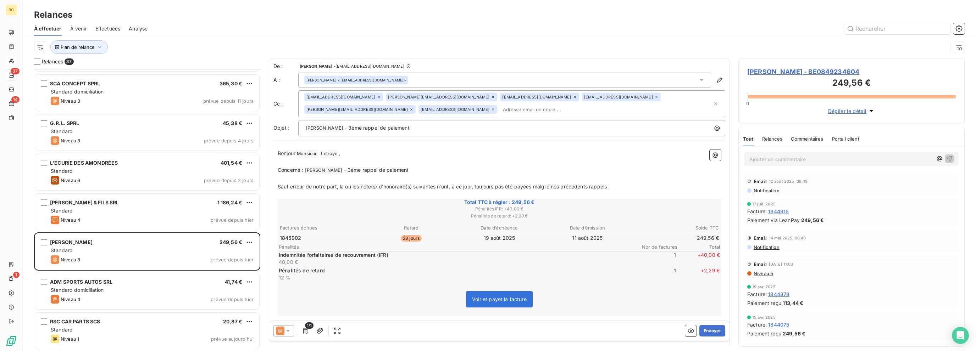
click at [292, 330] on div at bounding box center [283, 331] width 21 height 11
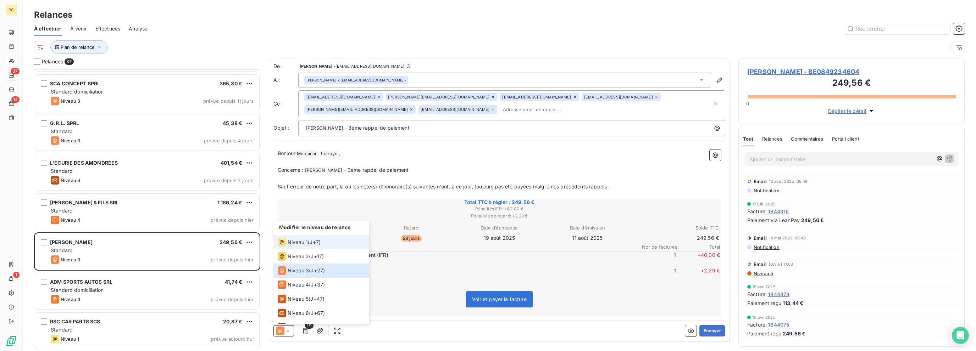
click at [297, 240] on span "Niveau 1" at bounding box center [298, 242] width 20 height 7
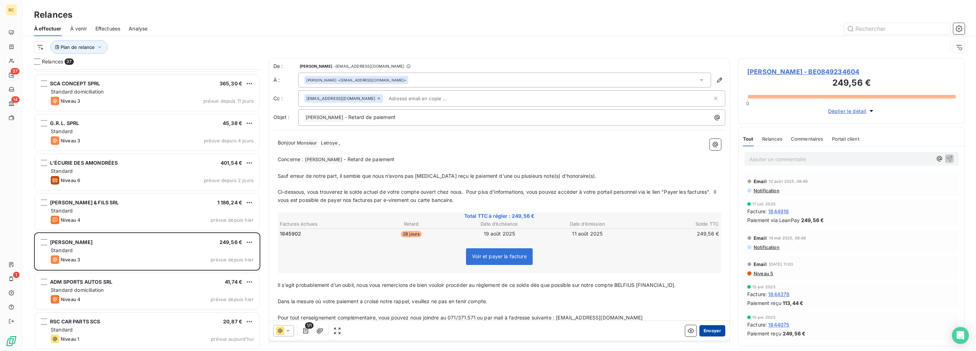
click at [712, 327] on button "Envoyer" at bounding box center [712, 331] width 26 height 11
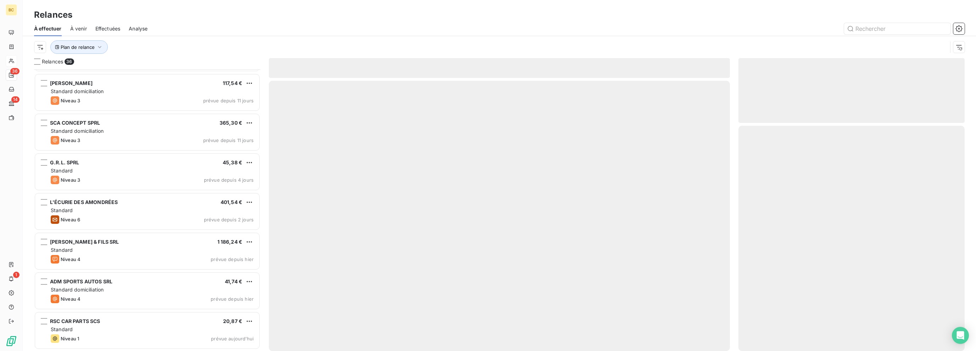
scroll to position [1148, 0]
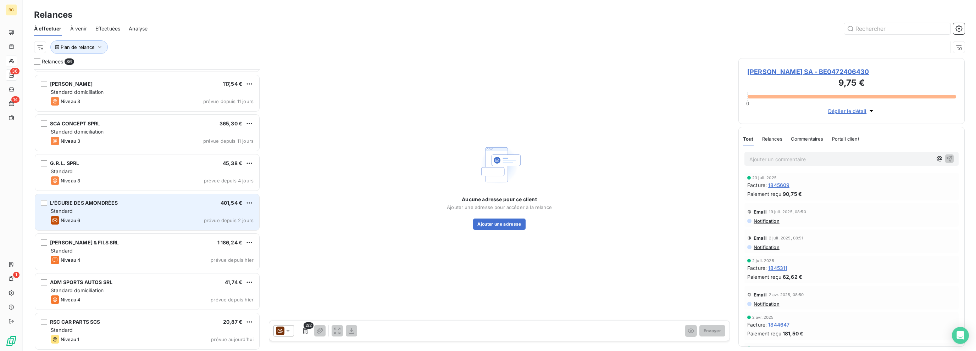
click at [104, 218] on div "Niveau 6 prévue depuis 2 jours" at bounding box center [152, 220] width 203 height 9
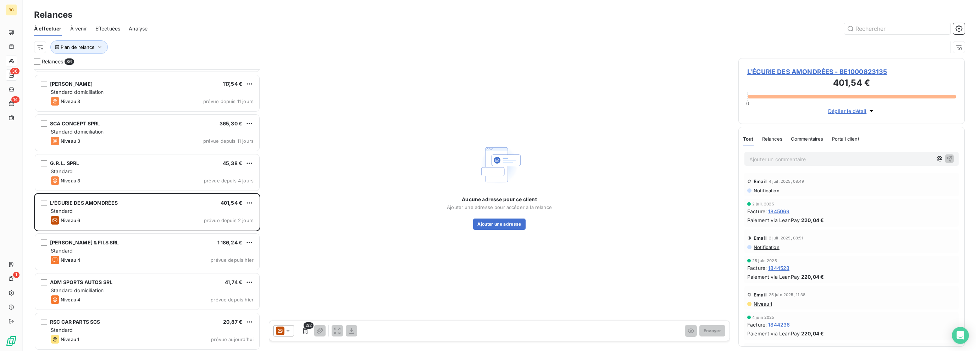
click at [288, 332] on icon at bounding box center [288, 331] width 4 height 2
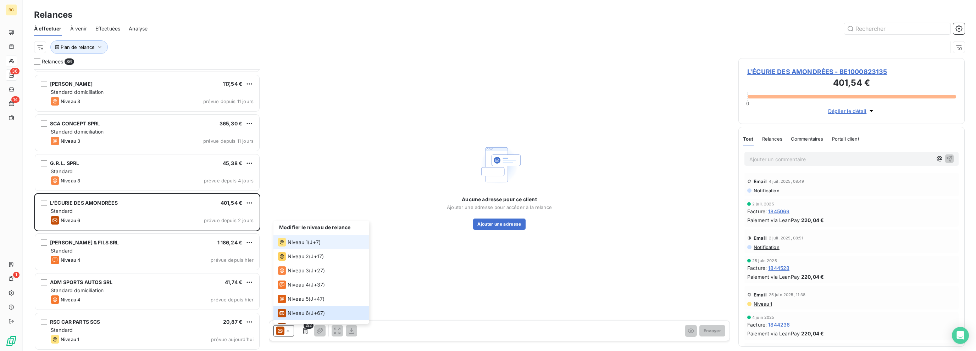
click at [295, 242] on span "Niveau 1" at bounding box center [298, 242] width 20 height 7
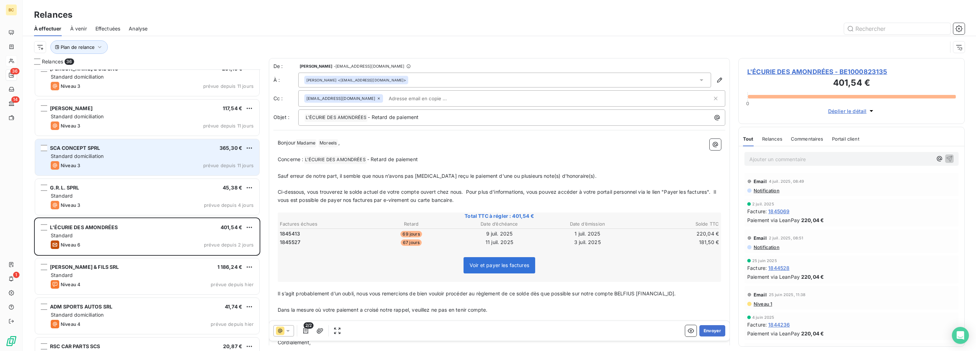
scroll to position [1112, 0]
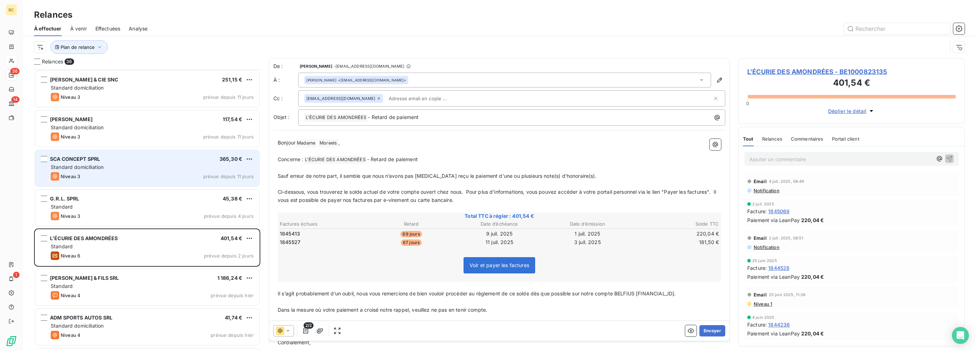
click at [127, 140] on div "Niveau 3 prévue depuis 11 jours" at bounding box center [152, 137] width 203 height 9
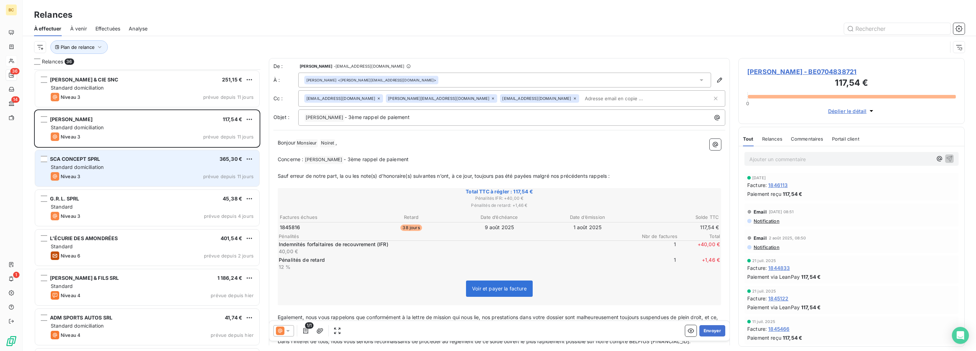
scroll to position [1077, 0]
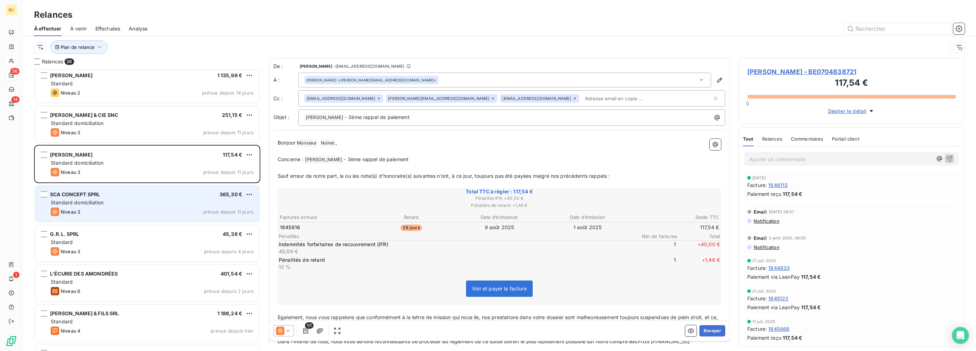
click at [127, 140] on div "[PERSON_NAME] & CIE SNC 251,15 € Standard domiciliation Niveau 3 prévue depuis …" at bounding box center [147, 124] width 224 height 36
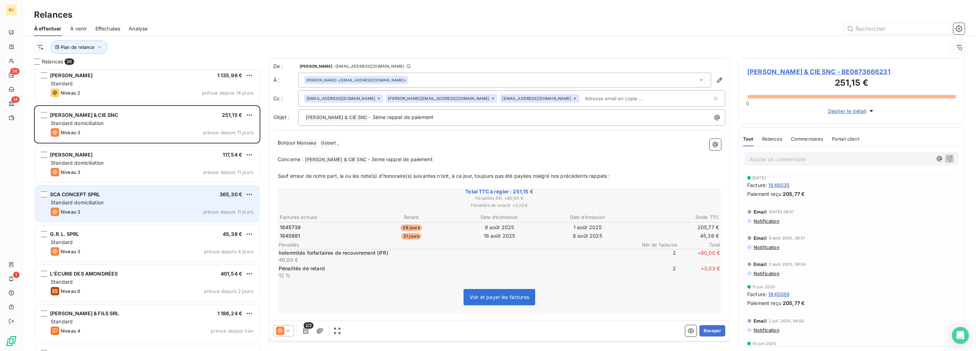
scroll to position [1041, 0]
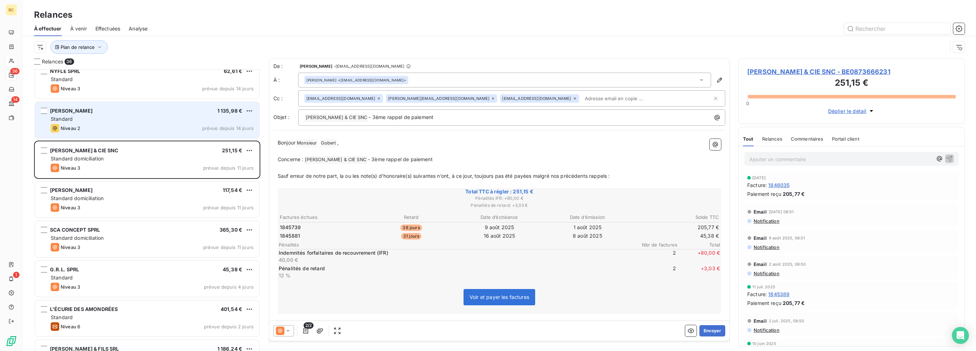
click at [133, 125] on div "Niveau 2 prévue depuis 14 jours" at bounding box center [152, 128] width 203 height 9
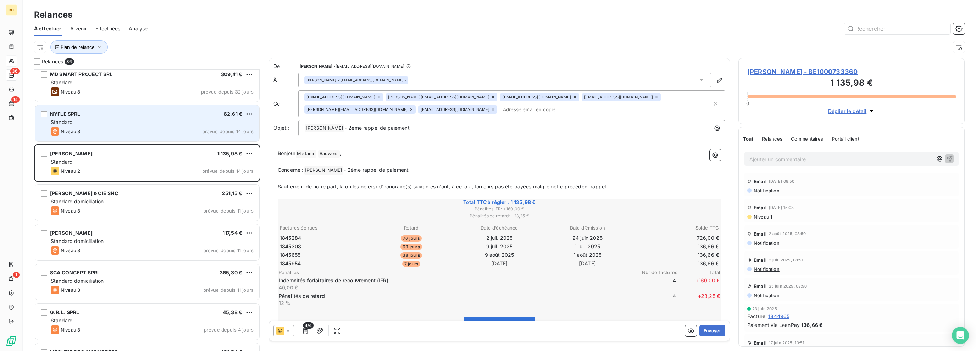
scroll to position [1006, 0]
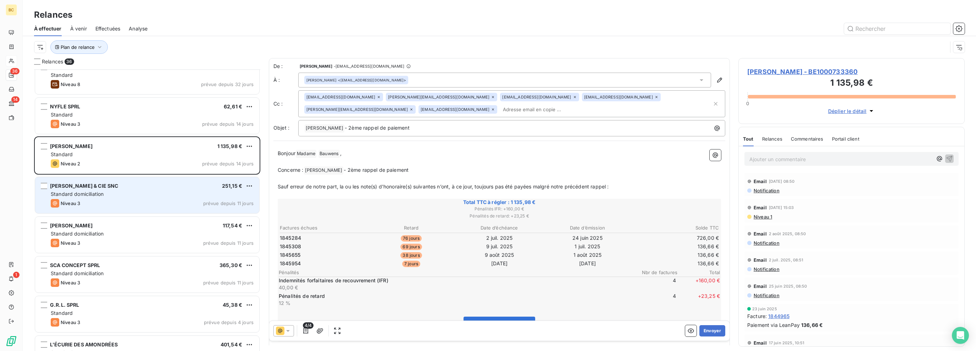
click at [129, 194] on div "Standard domiciliation" at bounding box center [152, 194] width 203 height 7
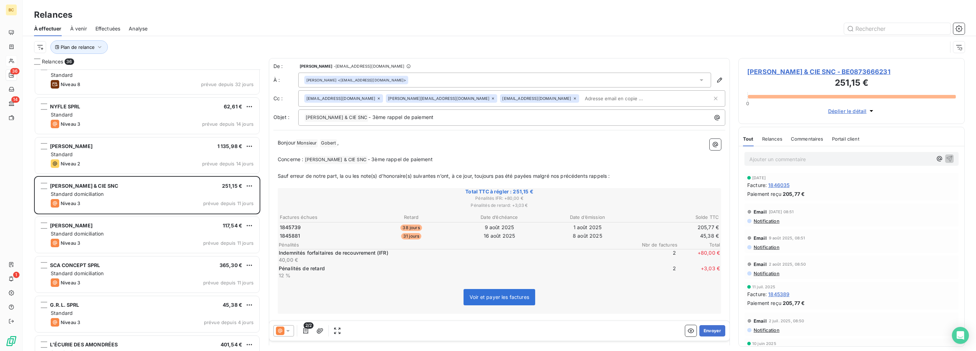
click at [289, 333] on icon at bounding box center [287, 331] width 7 height 7
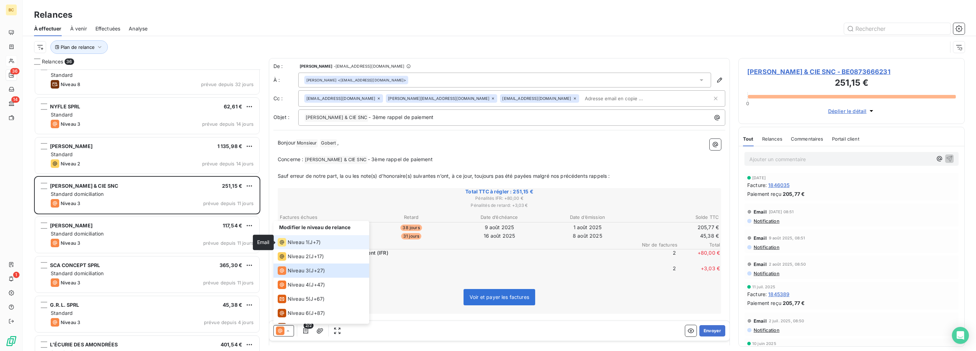
click at [280, 240] on icon at bounding box center [282, 242] width 9 height 9
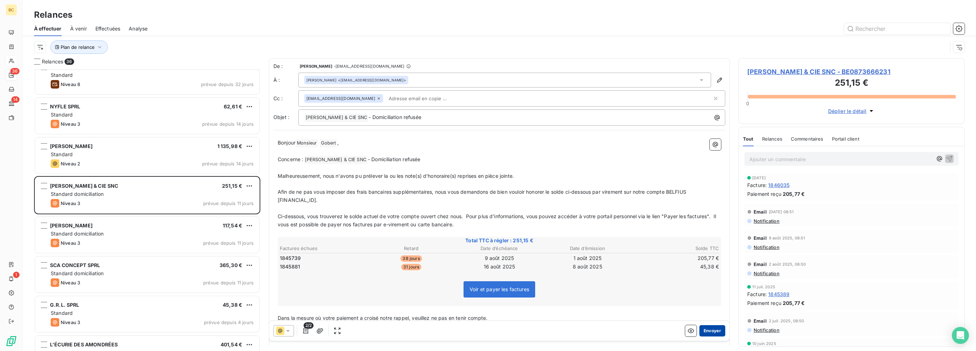
click at [709, 329] on button "Envoyer" at bounding box center [712, 331] width 26 height 11
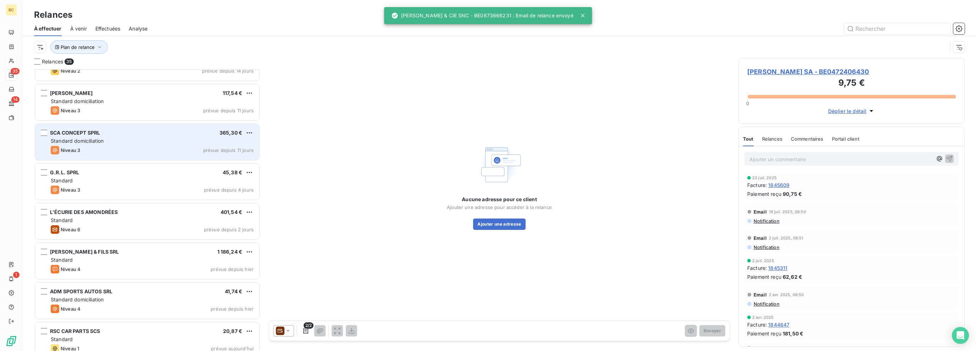
scroll to position [1108, 0]
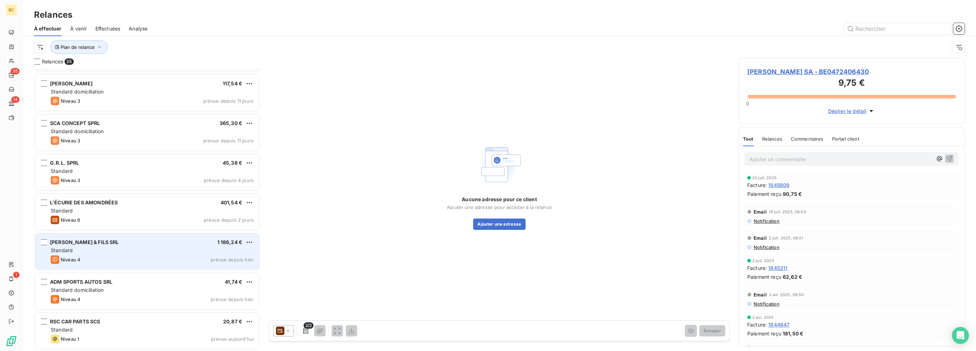
click at [134, 250] on div "Standard" at bounding box center [152, 250] width 203 height 7
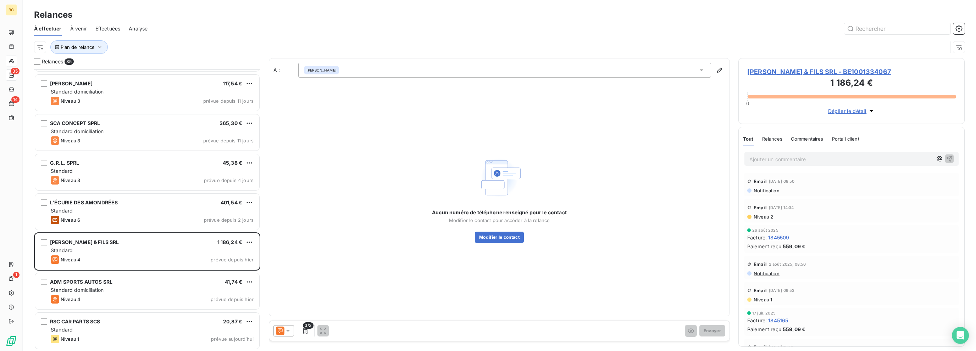
click at [291, 333] on icon at bounding box center [287, 331] width 7 height 7
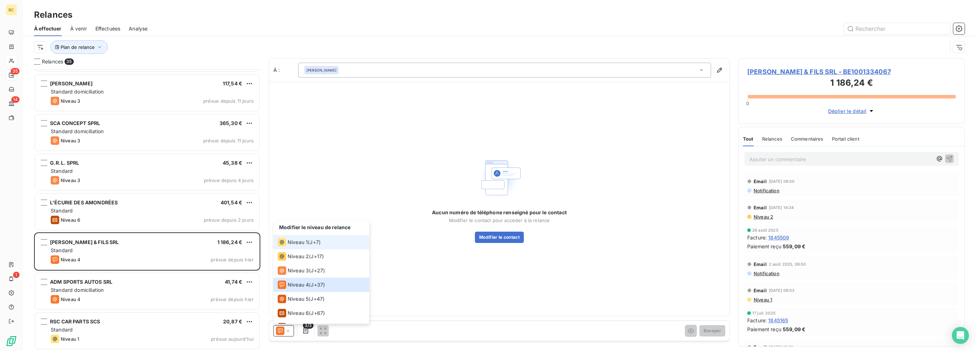
click at [291, 239] on span "Niveau 1" at bounding box center [298, 242] width 20 height 7
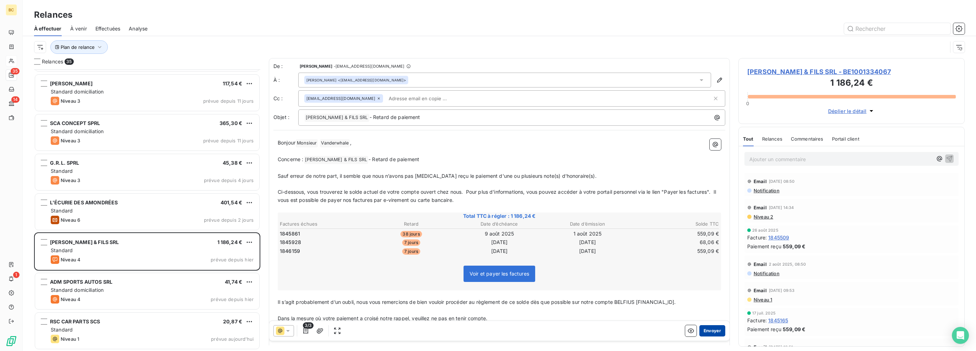
click at [705, 329] on button "Envoyer" at bounding box center [712, 331] width 26 height 11
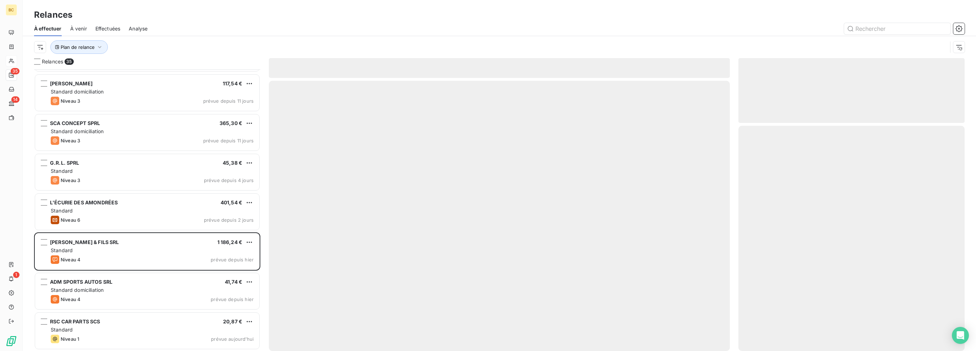
scroll to position [1068, 0]
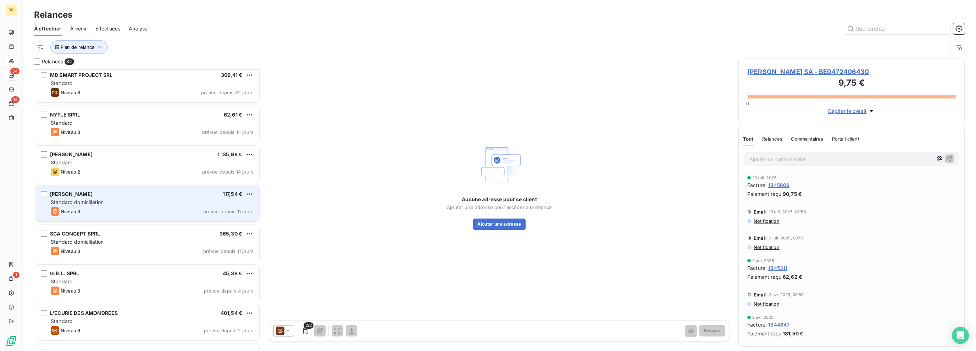
scroll to position [997, 0]
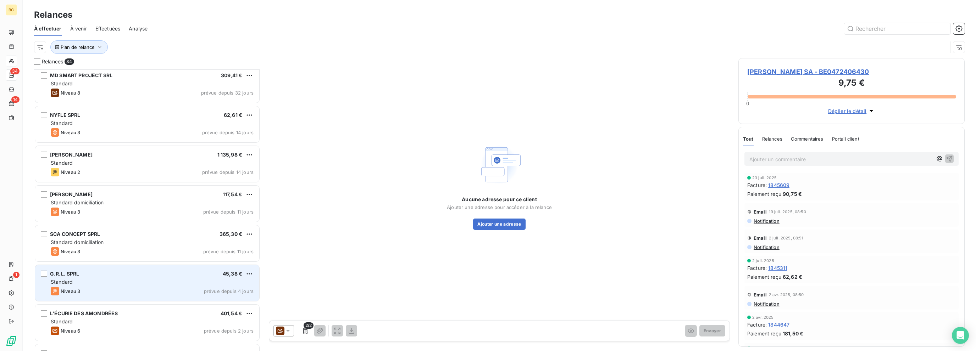
click at [126, 280] on div "Standard" at bounding box center [152, 282] width 203 height 7
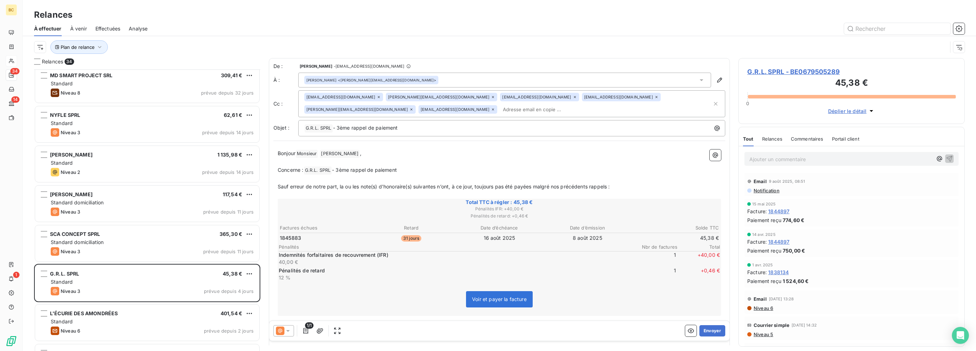
click at [286, 332] on icon at bounding box center [287, 331] width 7 height 7
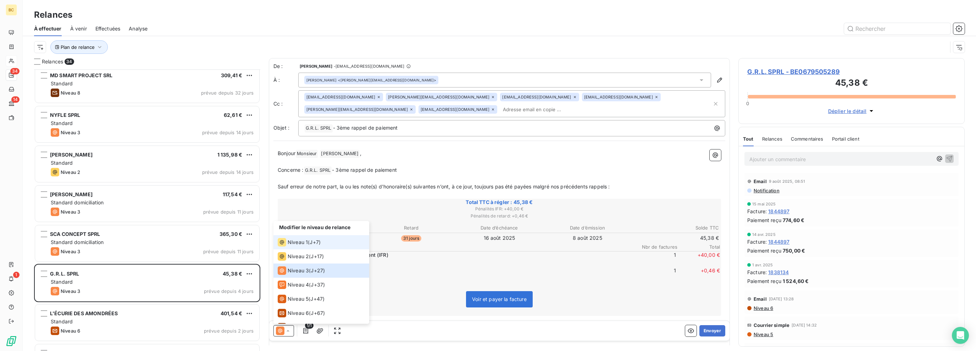
click at [288, 243] on span "Niveau 1" at bounding box center [298, 242] width 20 height 7
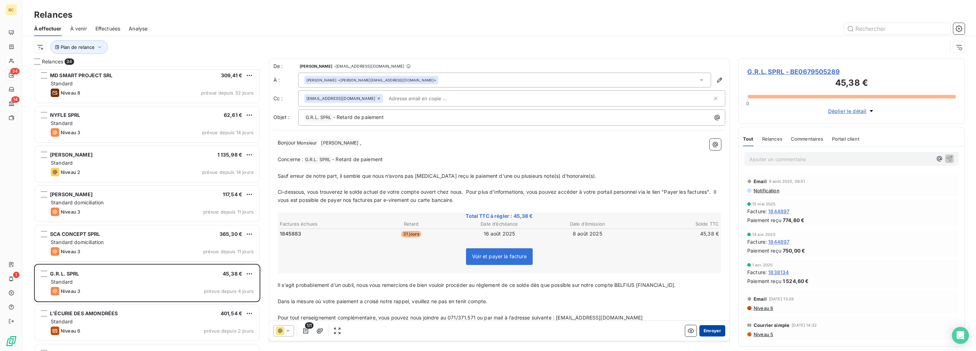
click at [710, 329] on button "Envoyer" at bounding box center [712, 331] width 26 height 11
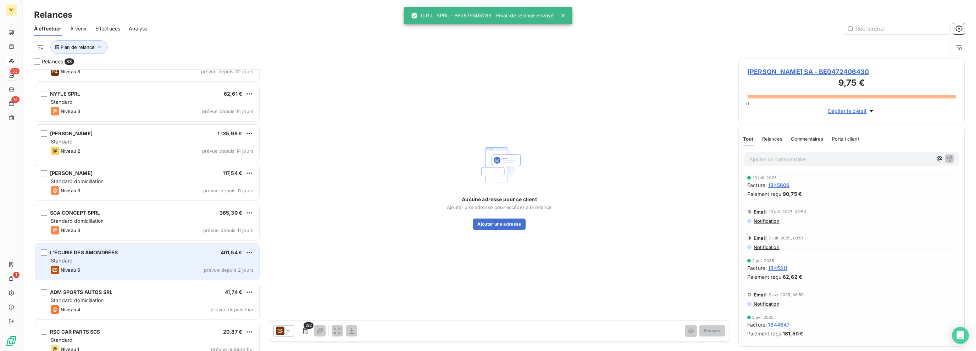
scroll to position [1029, 0]
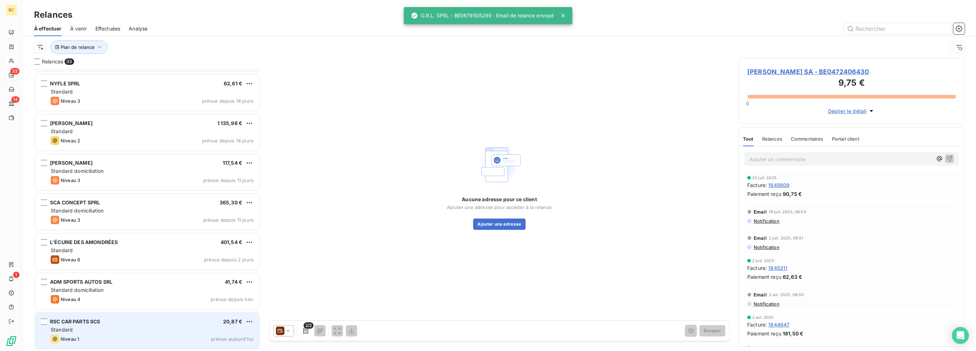
click at [124, 330] on div "Standard" at bounding box center [152, 330] width 203 height 7
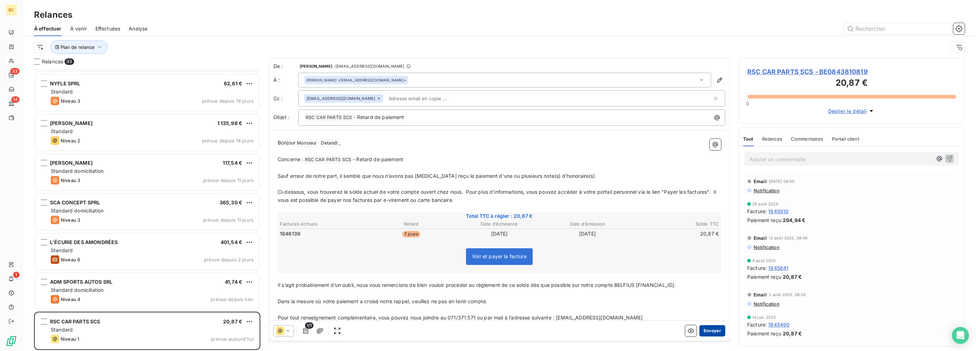
click at [708, 331] on button "Envoyer" at bounding box center [712, 331] width 26 height 11
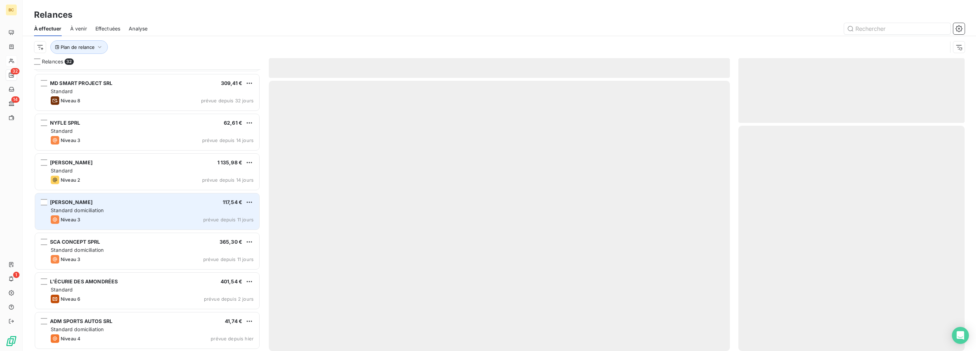
scroll to position [989, 0]
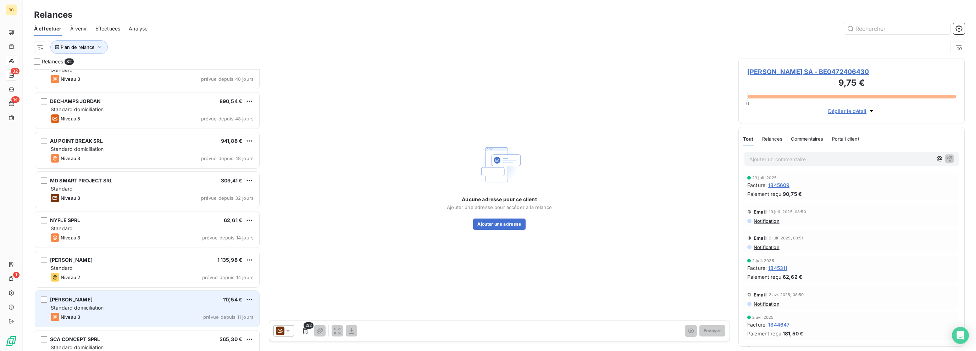
scroll to position [882, 0]
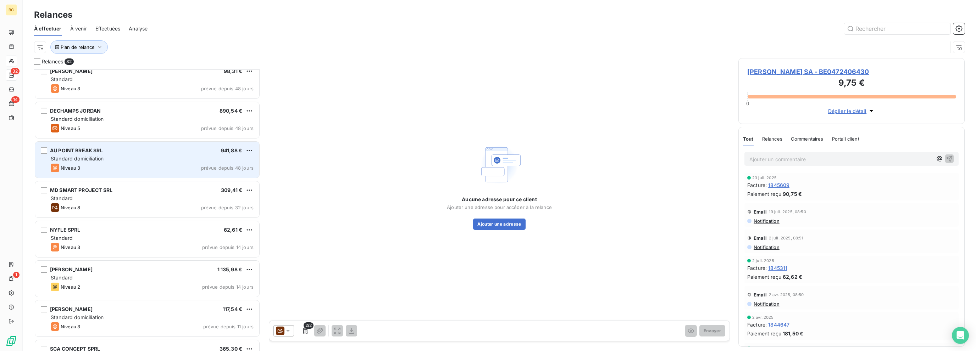
click at [124, 161] on div "Standard domiciliation" at bounding box center [152, 158] width 203 height 7
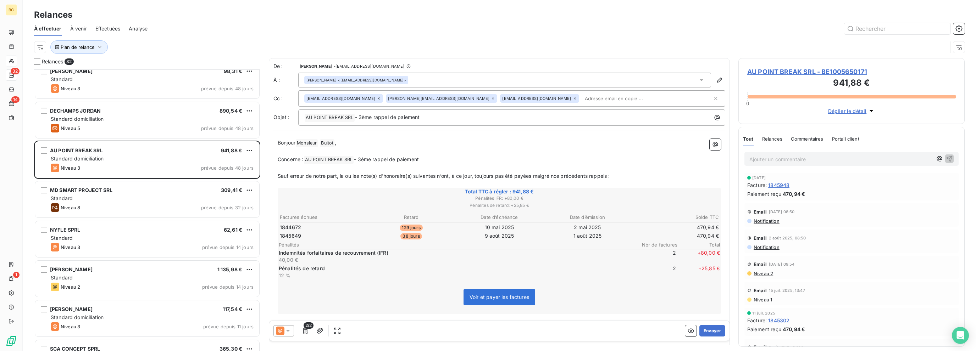
click at [285, 333] on icon at bounding box center [287, 331] width 7 height 7
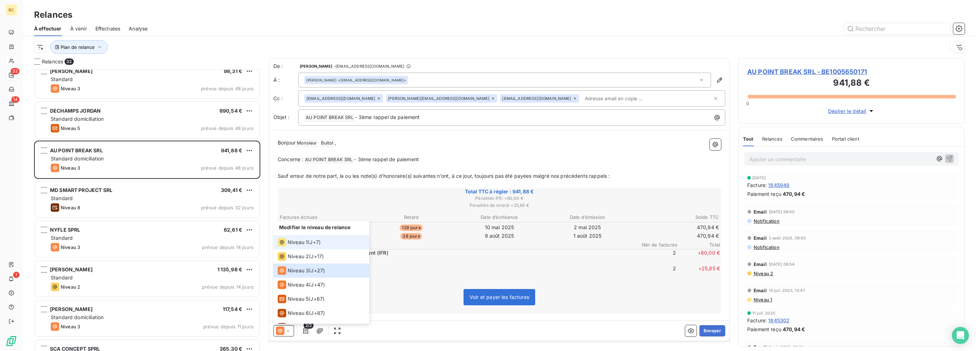
click at [294, 240] on span "Niveau 1" at bounding box center [298, 242] width 20 height 7
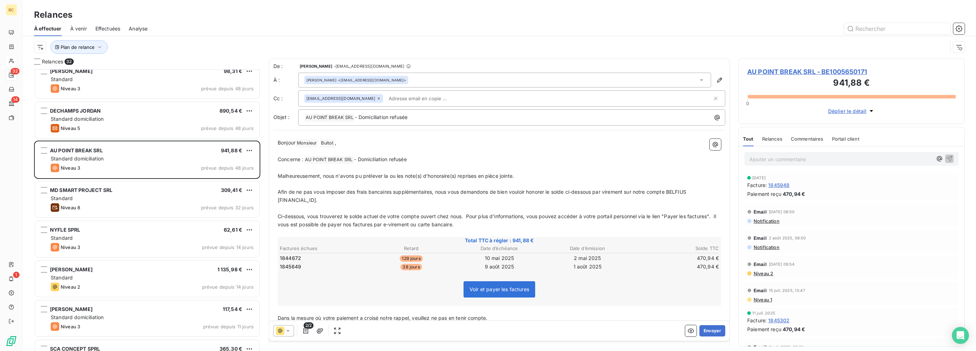
click at [766, 271] on span "Niveau 2" at bounding box center [763, 274] width 20 height 6
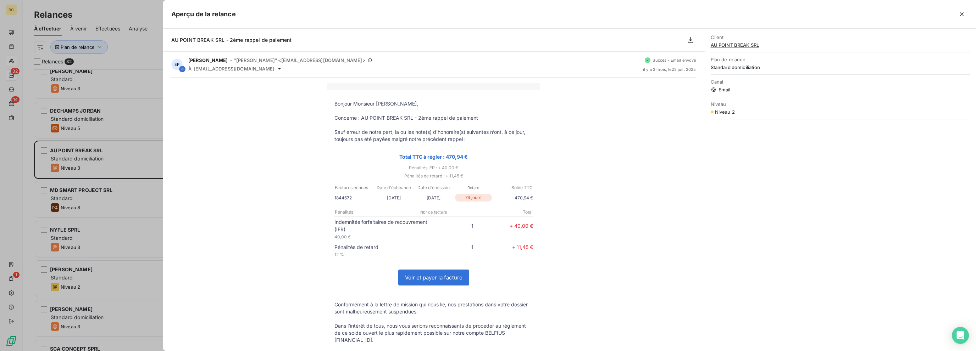
click at [119, 92] on div at bounding box center [488, 175] width 976 height 351
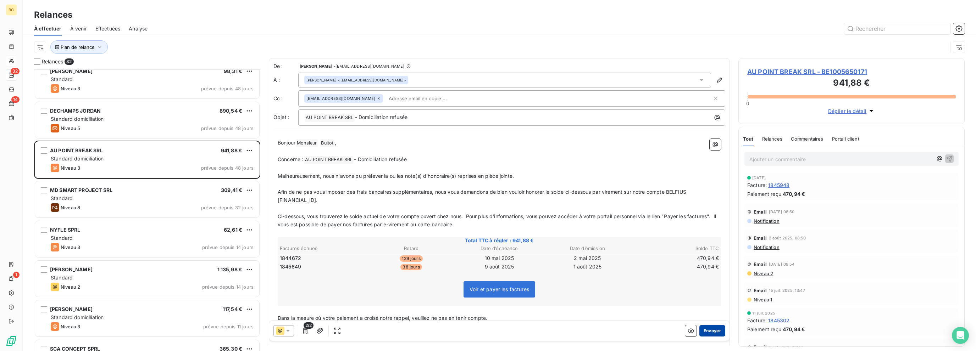
click at [705, 331] on button "Envoyer" at bounding box center [712, 331] width 26 height 11
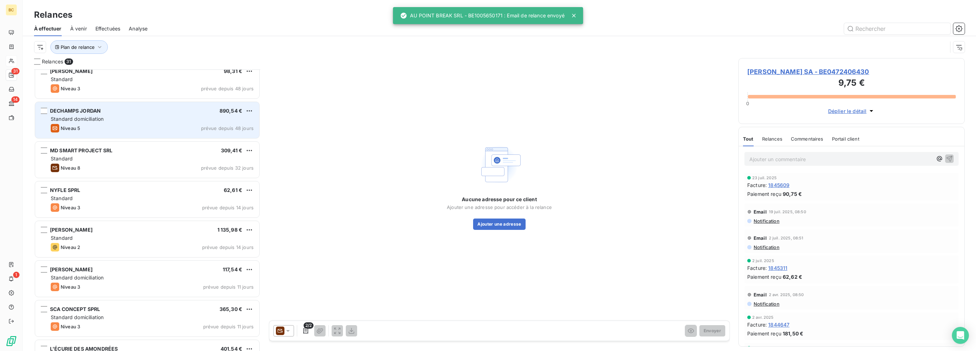
click at [138, 117] on div "Standard domiciliation" at bounding box center [152, 119] width 203 height 7
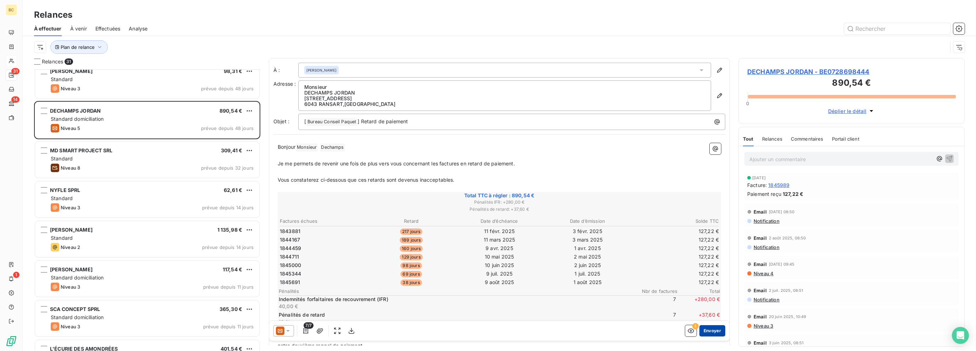
click at [699, 332] on button "Envoyer" at bounding box center [712, 331] width 26 height 11
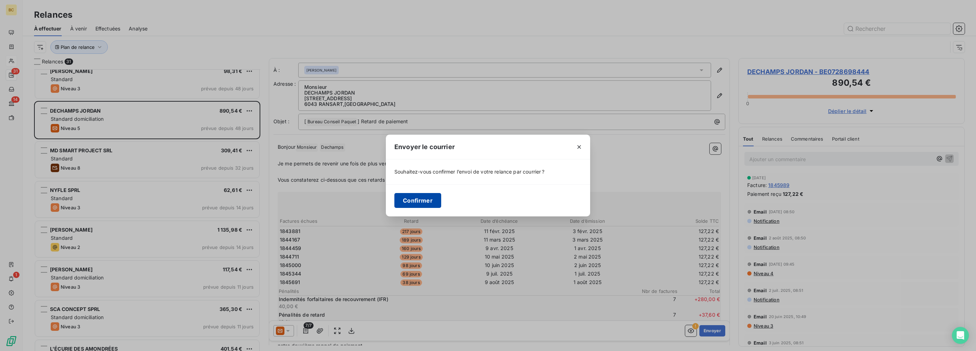
click at [420, 198] on button "Confirmer" at bounding box center [417, 200] width 47 height 15
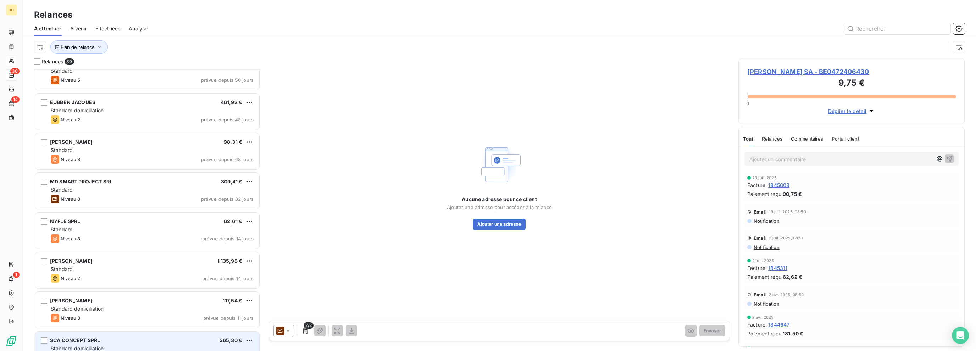
scroll to position [910, 0]
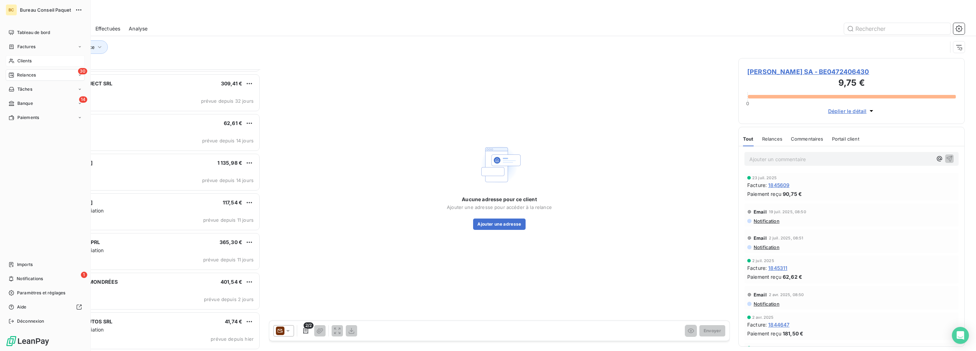
click at [18, 60] on span "Clients" at bounding box center [24, 61] width 14 height 6
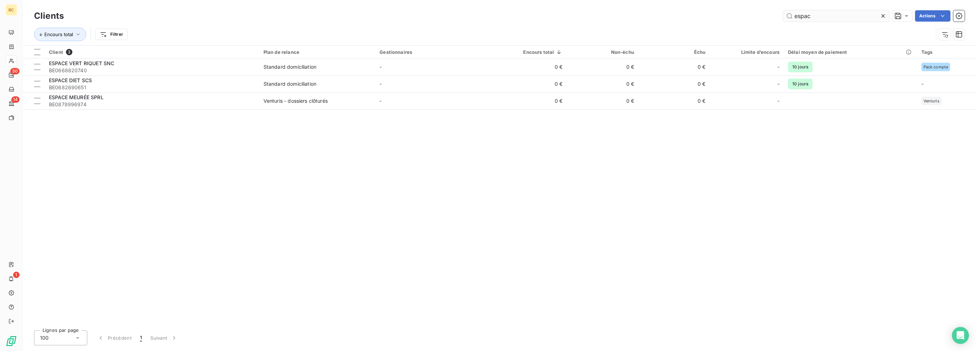
click at [801, 17] on input "espac" at bounding box center [836, 15] width 106 height 11
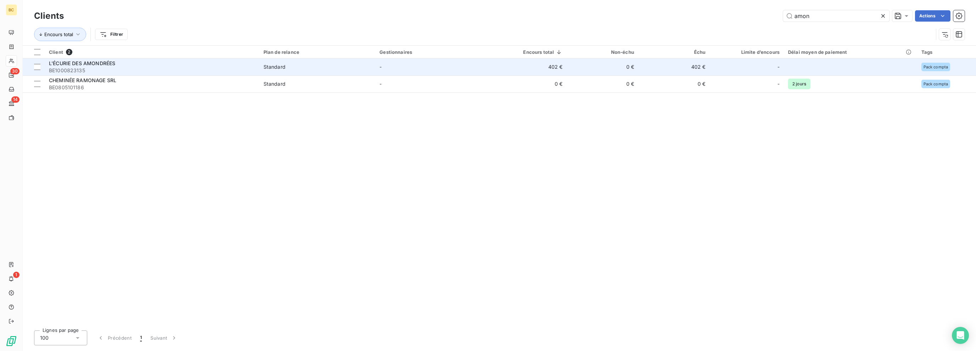
type input "amon"
click at [106, 65] on span "L'ÉCURIE DES AMONDRÉES" at bounding box center [82, 63] width 66 height 6
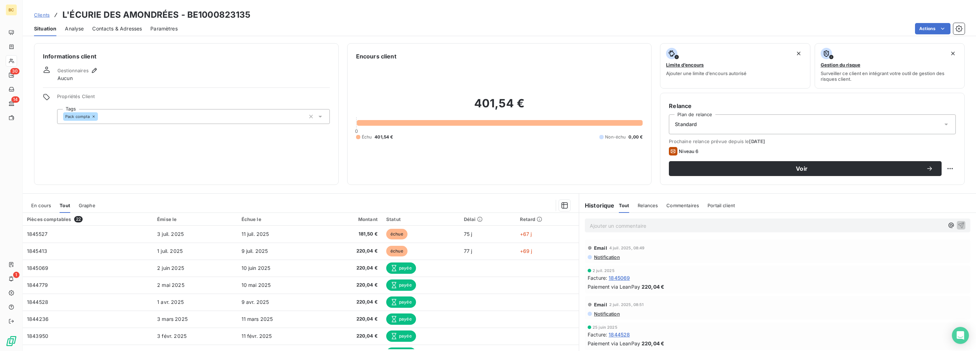
click at [614, 276] on span "1845069" at bounding box center [619, 277] width 21 height 7
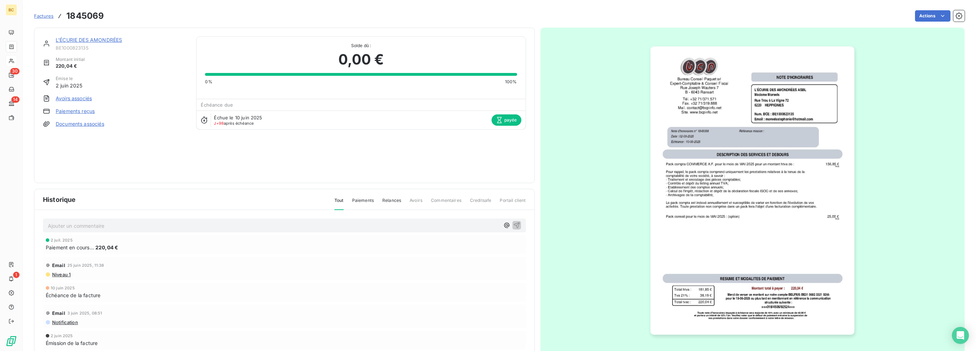
click at [77, 41] on link "L'ÉCURIE DES AMONDRÉES" at bounding box center [89, 40] width 66 height 6
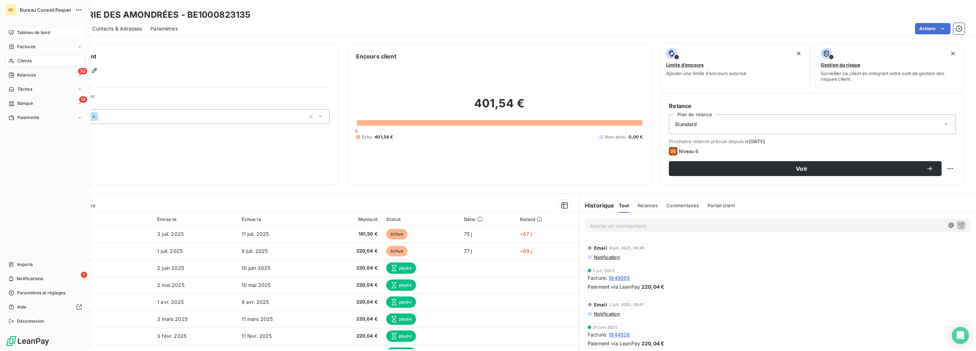
click at [28, 31] on span "Tableau de bord" at bounding box center [33, 32] width 33 height 6
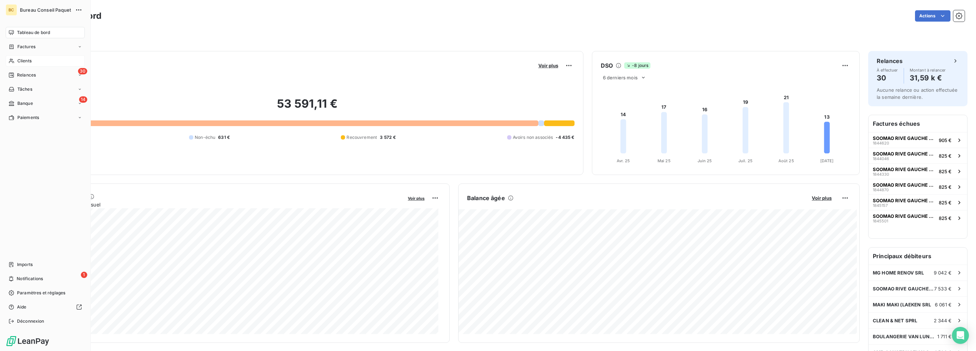
click at [26, 62] on span "Clients" at bounding box center [24, 61] width 14 height 6
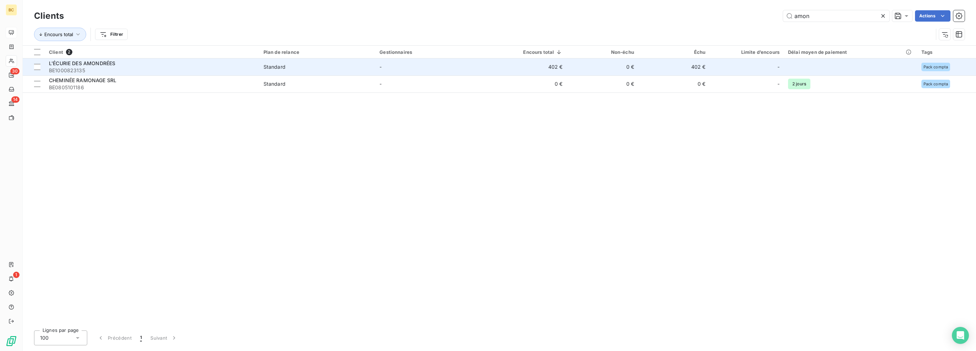
click at [117, 63] on div "L'ÉCURIE DES AMONDRÉES" at bounding box center [152, 63] width 206 height 7
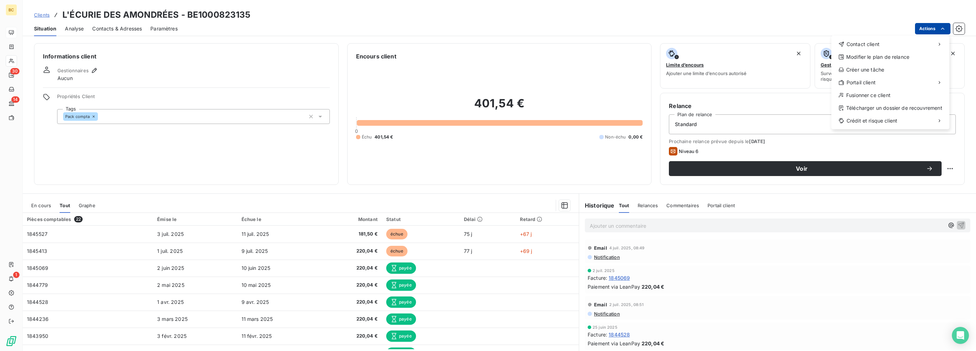
click at [925, 28] on html "BC 30 14 1 Clients L'ÉCURIE DES AMONDRÉES - BE1000823135 Situation Analyse Cont…" at bounding box center [488, 175] width 976 height 351
click at [883, 81] on div "Portail client" at bounding box center [890, 82] width 112 height 11
click at [774, 84] on div "Accéder au portail" at bounding box center [785, 85] width 80 height 11
